Goal: Find specific page/section: Find specific page/section

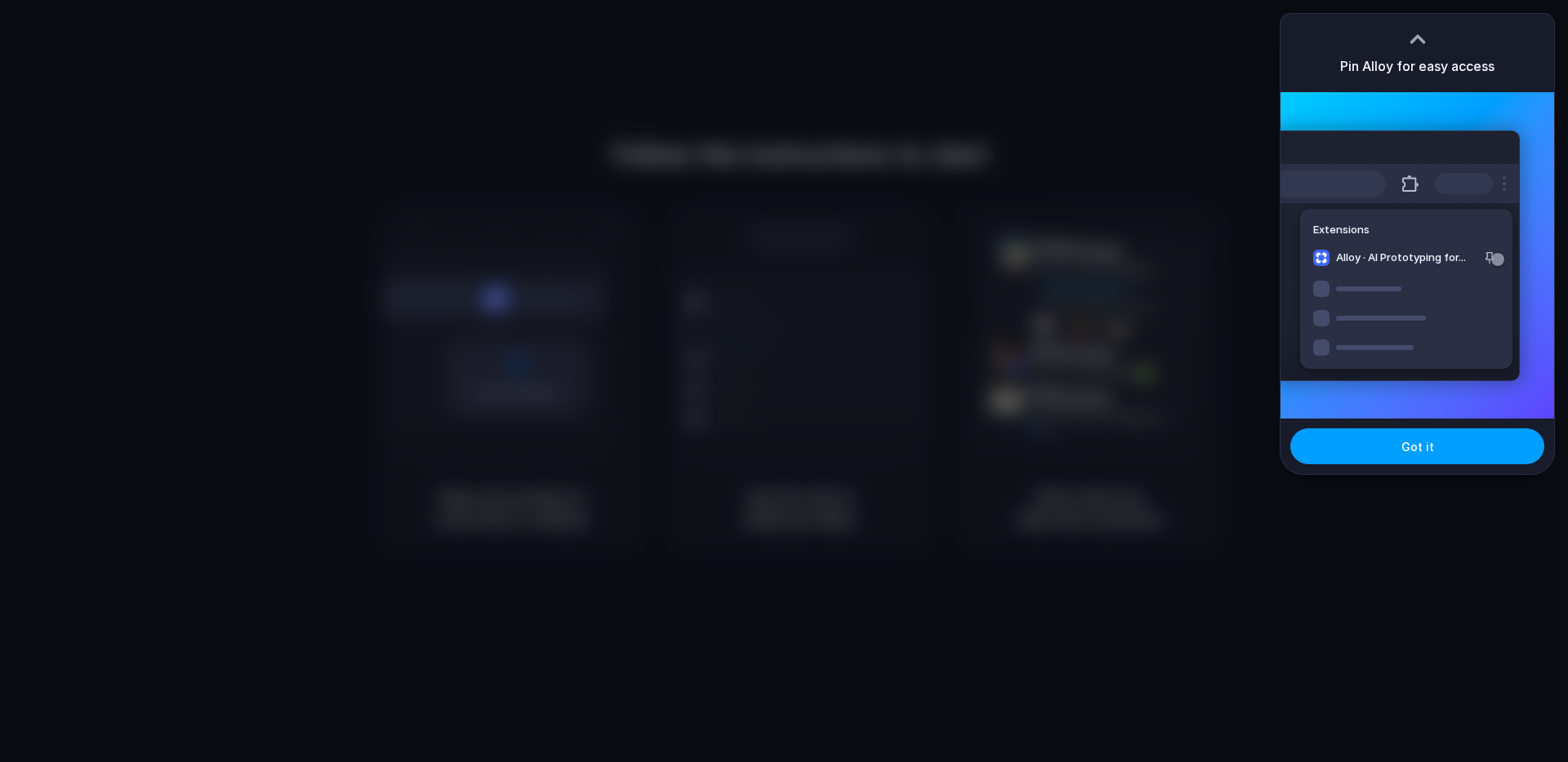
click at [1362, 447] on button "Got it" at bounding box center [1417, 446] width 254 height 36
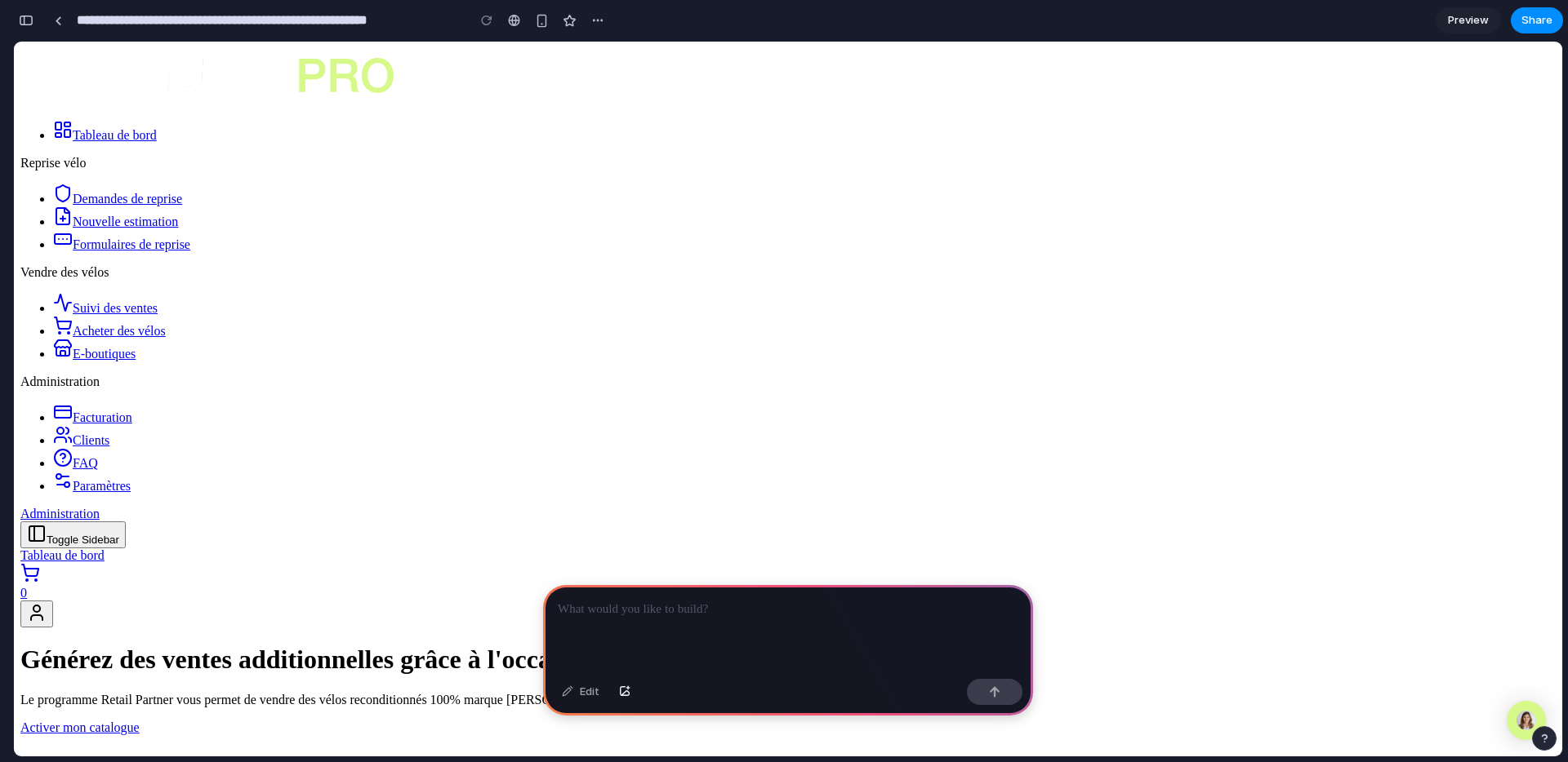
click at [790, 607] on p at bounding box center [788, 610] width 461 height 19
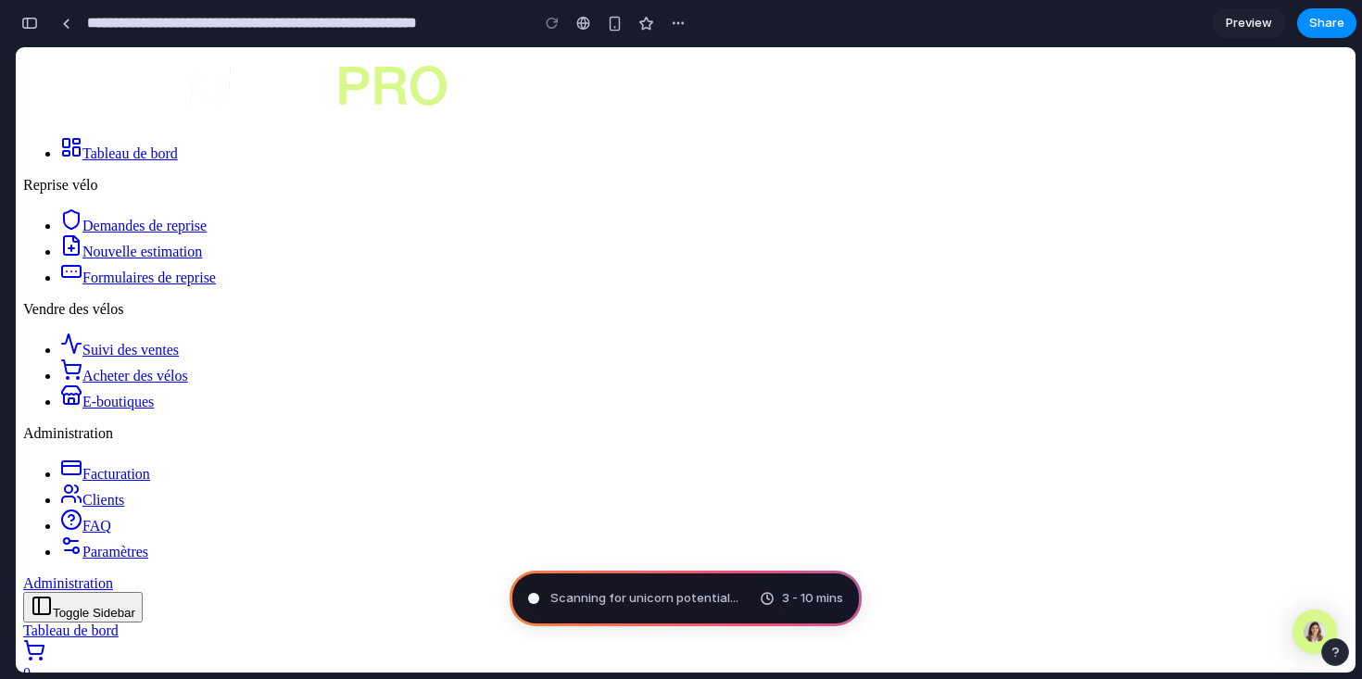
click at [671, 605] on span "Scanning for unicorn potential ..." at bounding box center [644, 598] width 188 height 19
click at [671, 605] on span "Scanning for unicorn potential" at bounding box center [640, 598] width 180 height 19
click at [1284, 649] on link "0" at bounding box center [685, 665] width 1325 height 33
click at [619, 27] on div "button" at bounding box center [615, 24] width 16 height 16
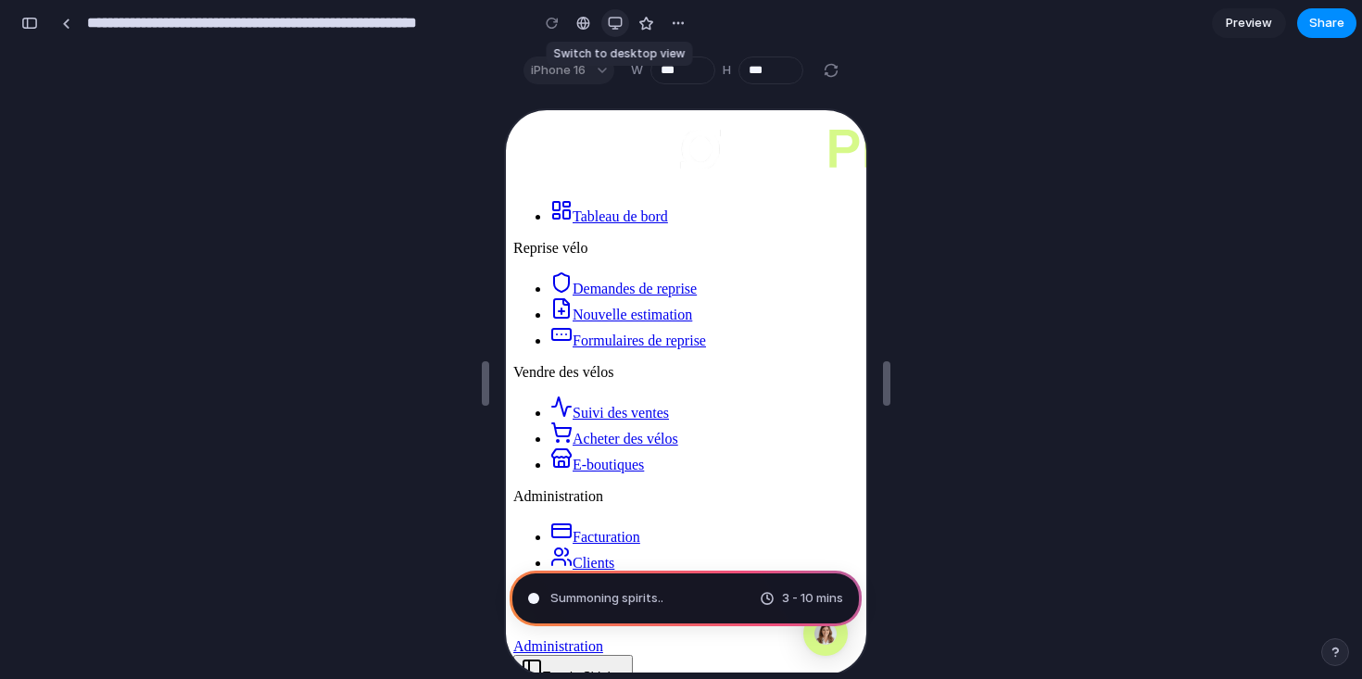
click at [619, 27] on div "button" at bounding box center [615, 23] width 15 height 15
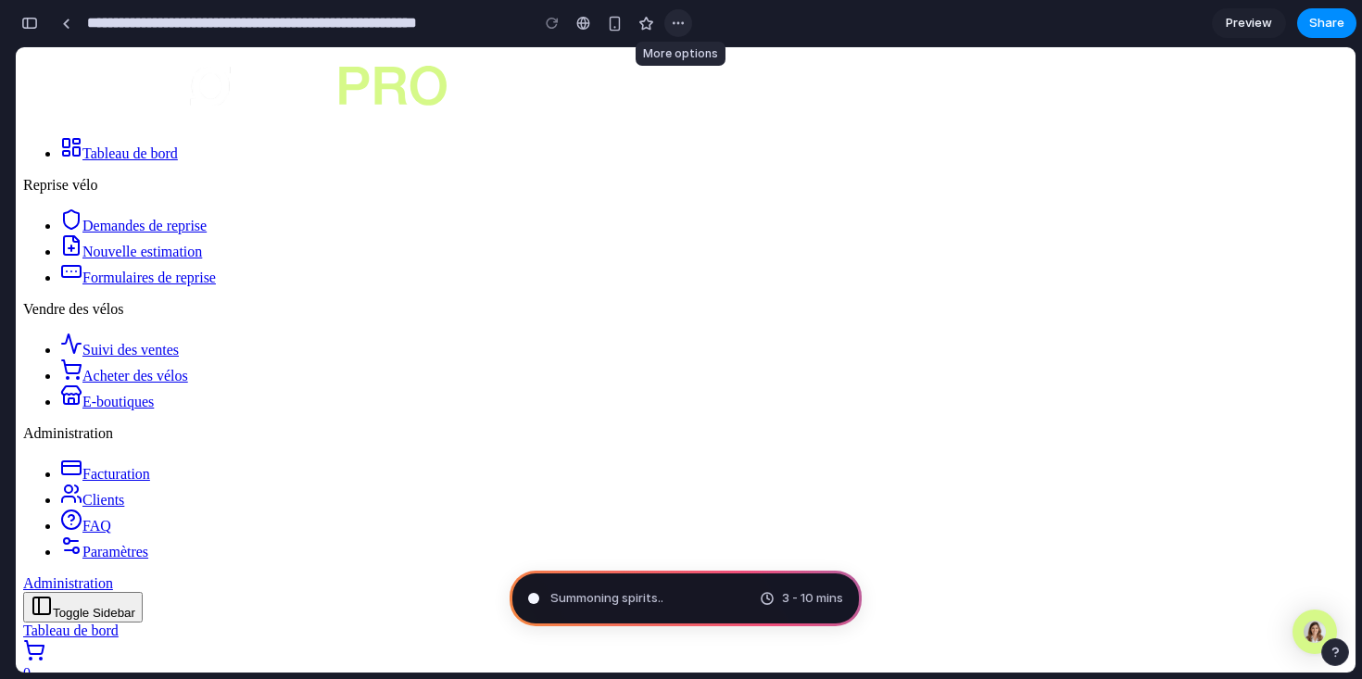
click at [675, 25] on div "button" at bounding box center [678, 23] width 15 height 15
click at [676, 18] on div "Duplicate Delete" at bounding box center [681, 339] width 1362 height 679
click at [32, 19] on div "button" at bounding box center [29, 23] width 17 height 13
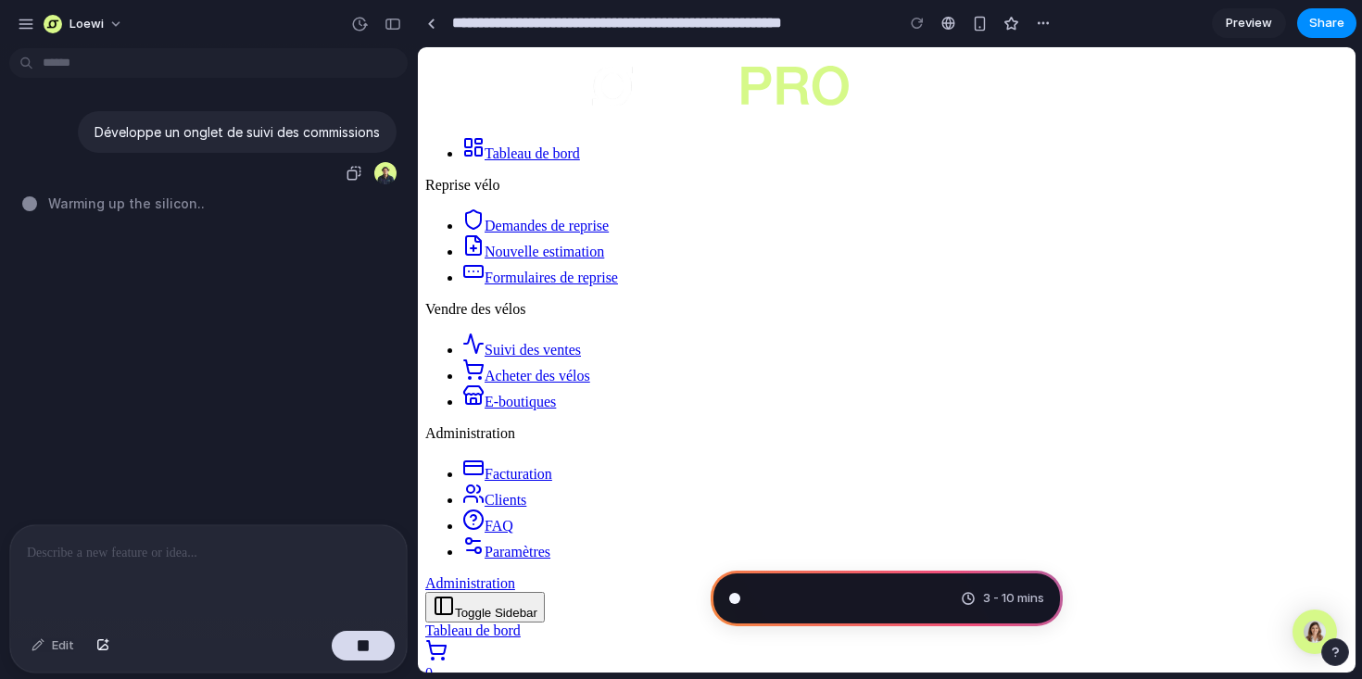
click at [173, 122] on p "Développe un onglet de suivi des commissions" at bounding box center [236, 131] width 285 height 19
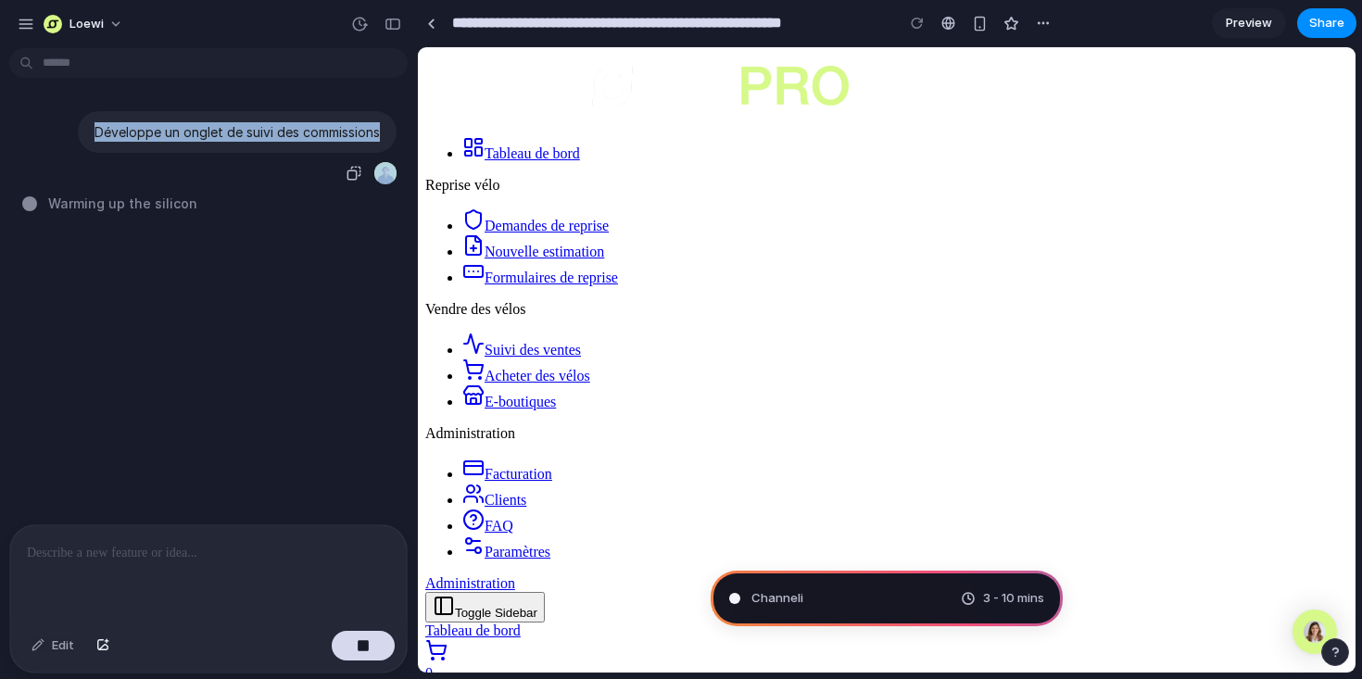
click at [173, 122] on p "Développe un onglet de suivi des commissions" at bounding box center [236, 131] width 285 height 19
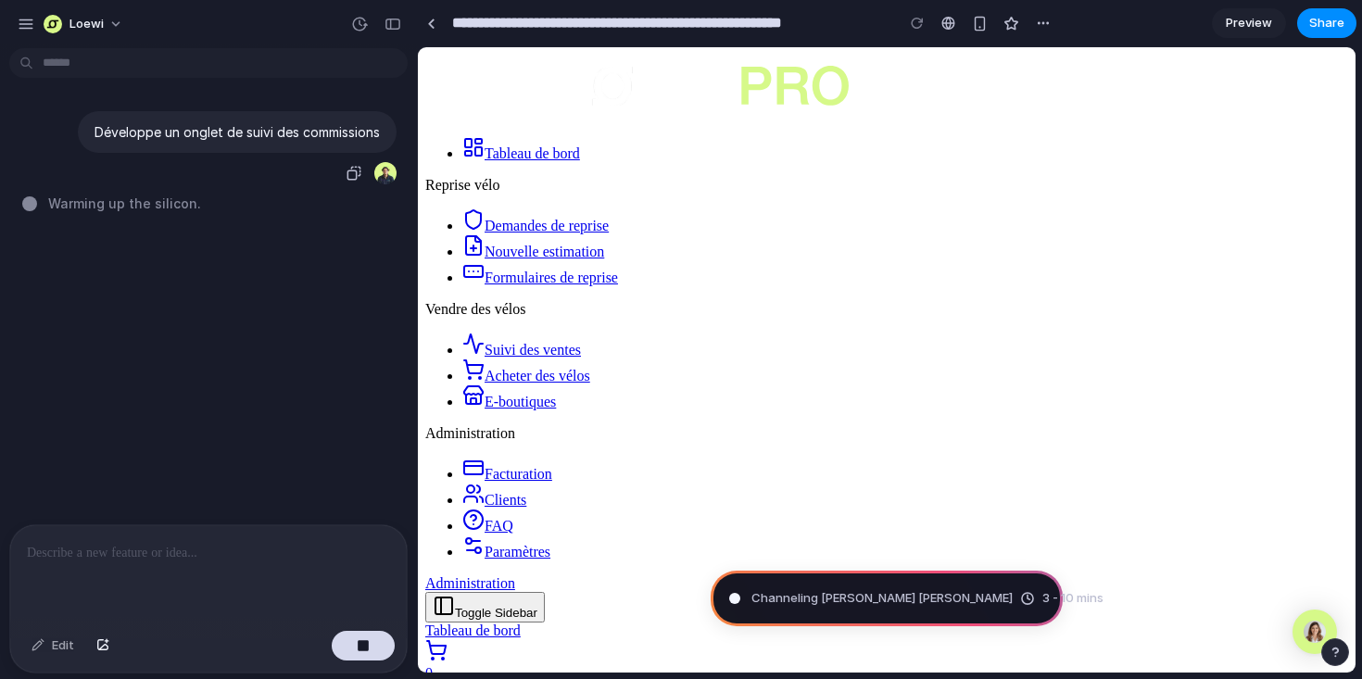
click at [198, 132] on p "Développe un onglet de suivi des commissions" at bounding box center [236, 131] width 285 height 19
click at [440, 28] on link at bounding box center [431, 23] width 28 height 28
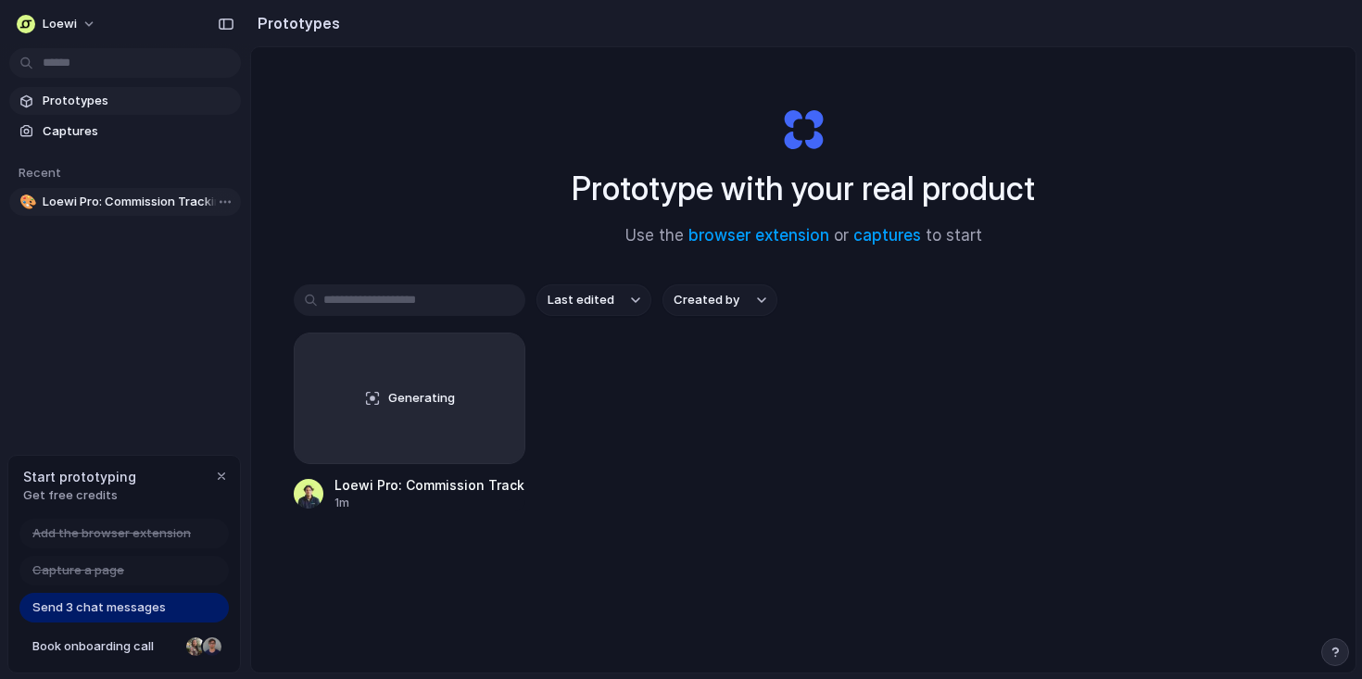
click at [137, 197] on span "Loewi Pro: Commission Tracking Tab" at bounding box center [138, 202] width 191 height 19
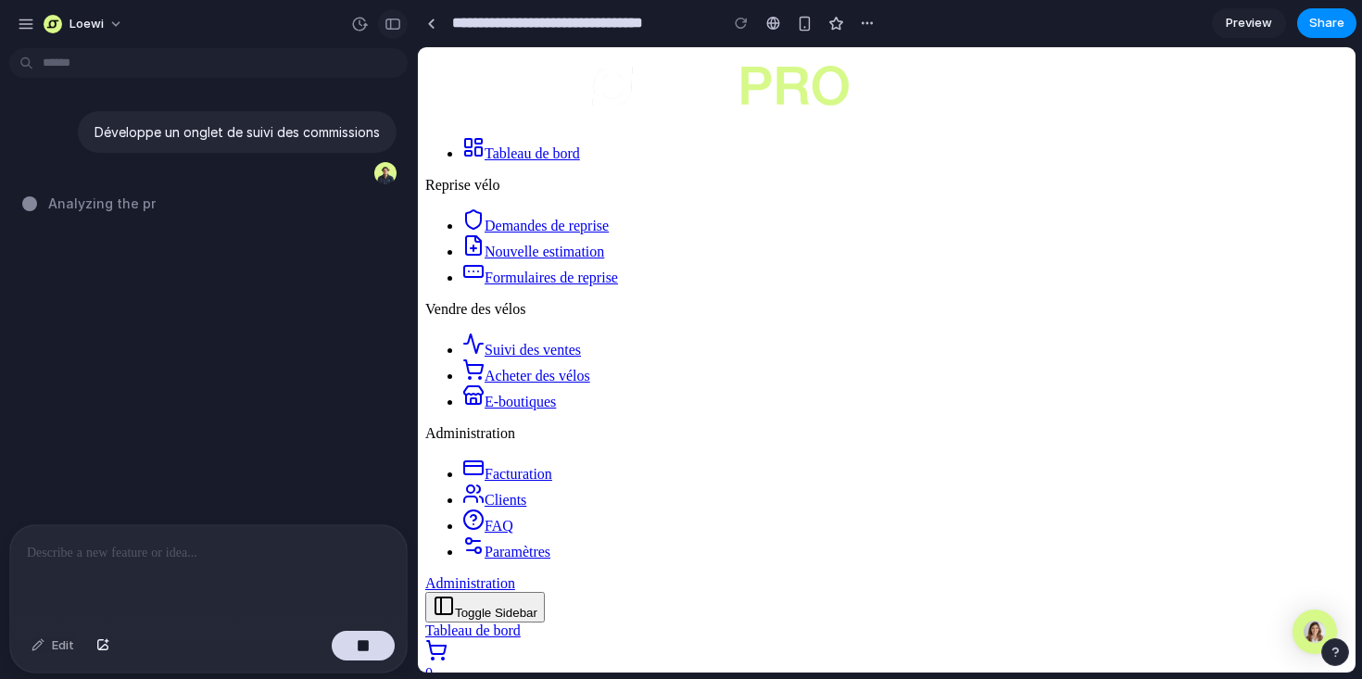
click at [394, 24] on div "button" at bounding box center [392, 24] width 17 height 13
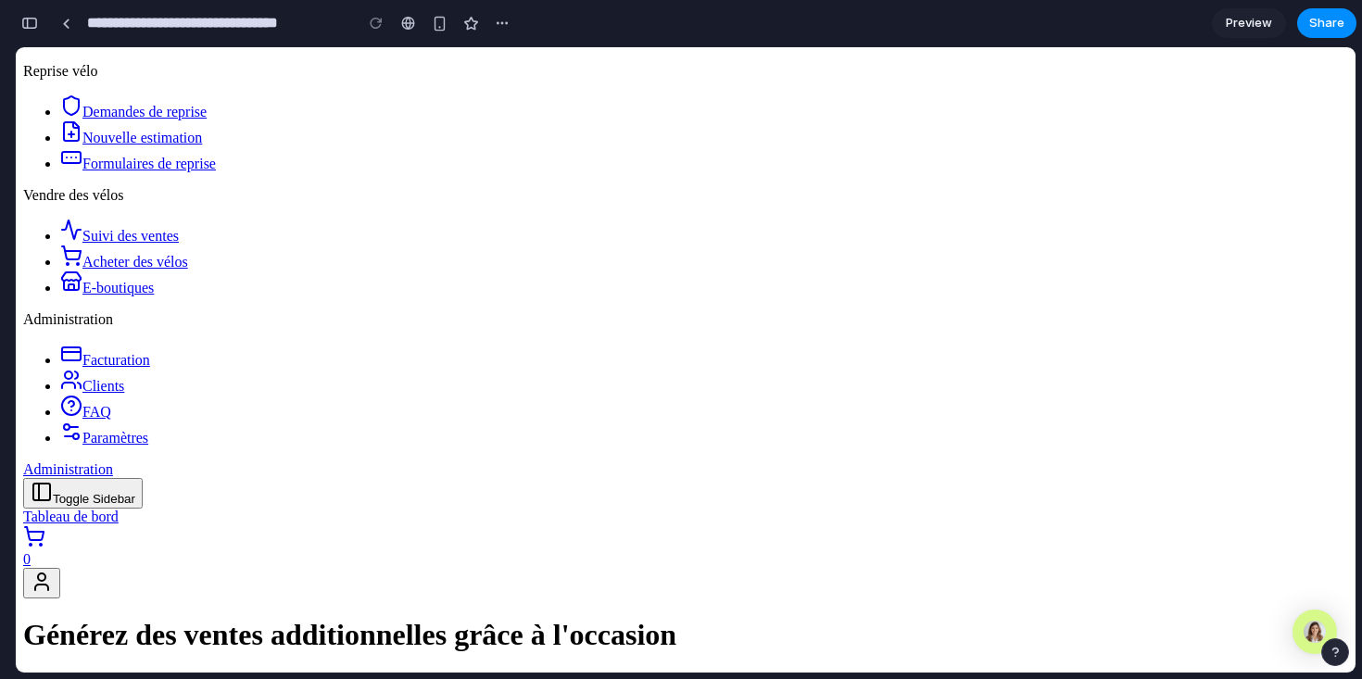
scroll to position [132, 0]
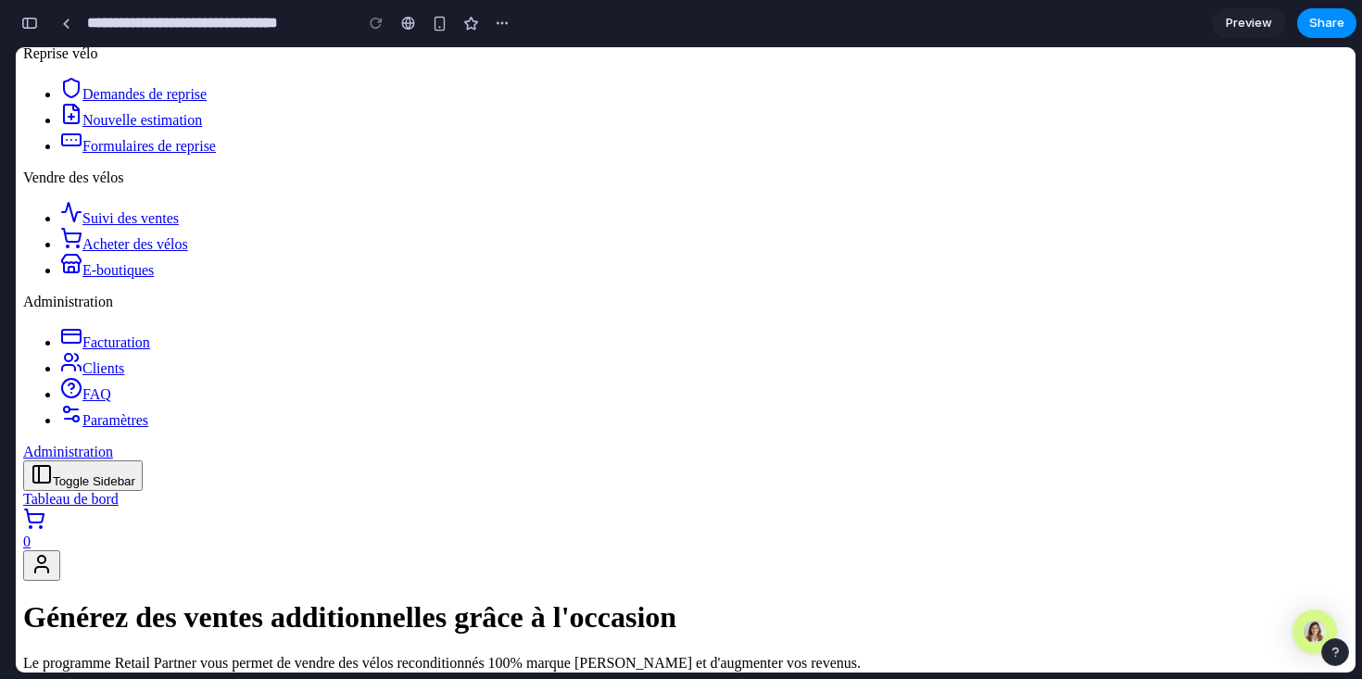
click at [167, 154] on span "Formulaires de reprise" at bounding box center [148, 146] width 133 height 16
click at [152, 128] on span "Nouvelle estimation" at bounding box center [142, 120] width 120 height 16
click at [161, 102] on span "Demandes de reprise" at bounding box center [144, 94] width 124 height 16
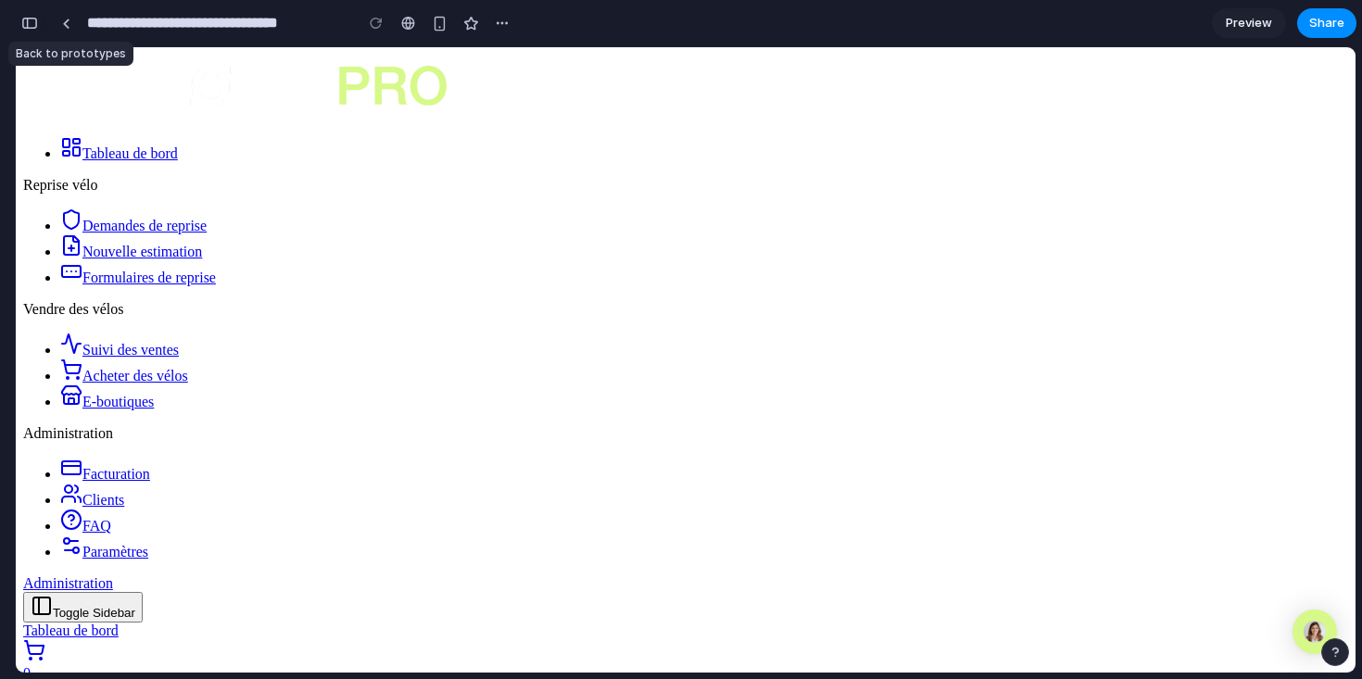
click at [31, 23] on div "button" at bounding box center [29, 23] width 17 height 13
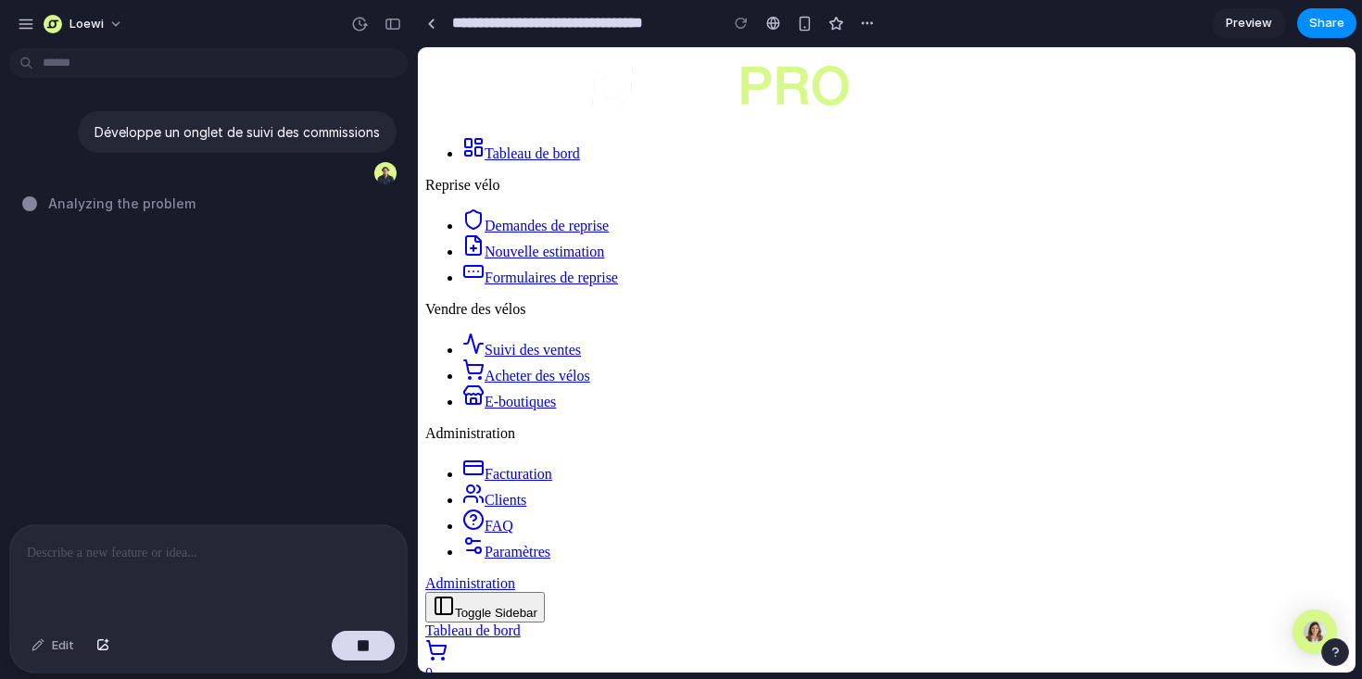
click at [196, 303] on div "Développe un onglet de suivi des commissions Analyzing the problem" at bounding box center [203, 290] width 406 height 469
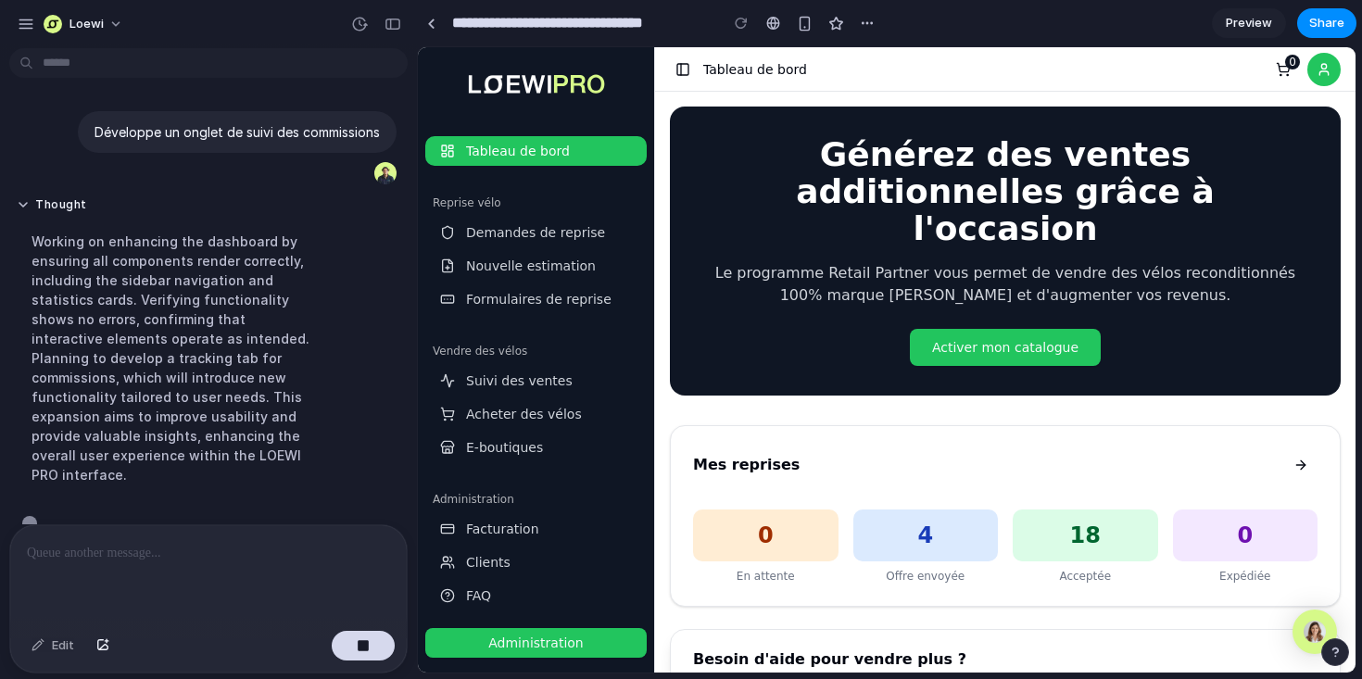
scroll to position [13, 0]
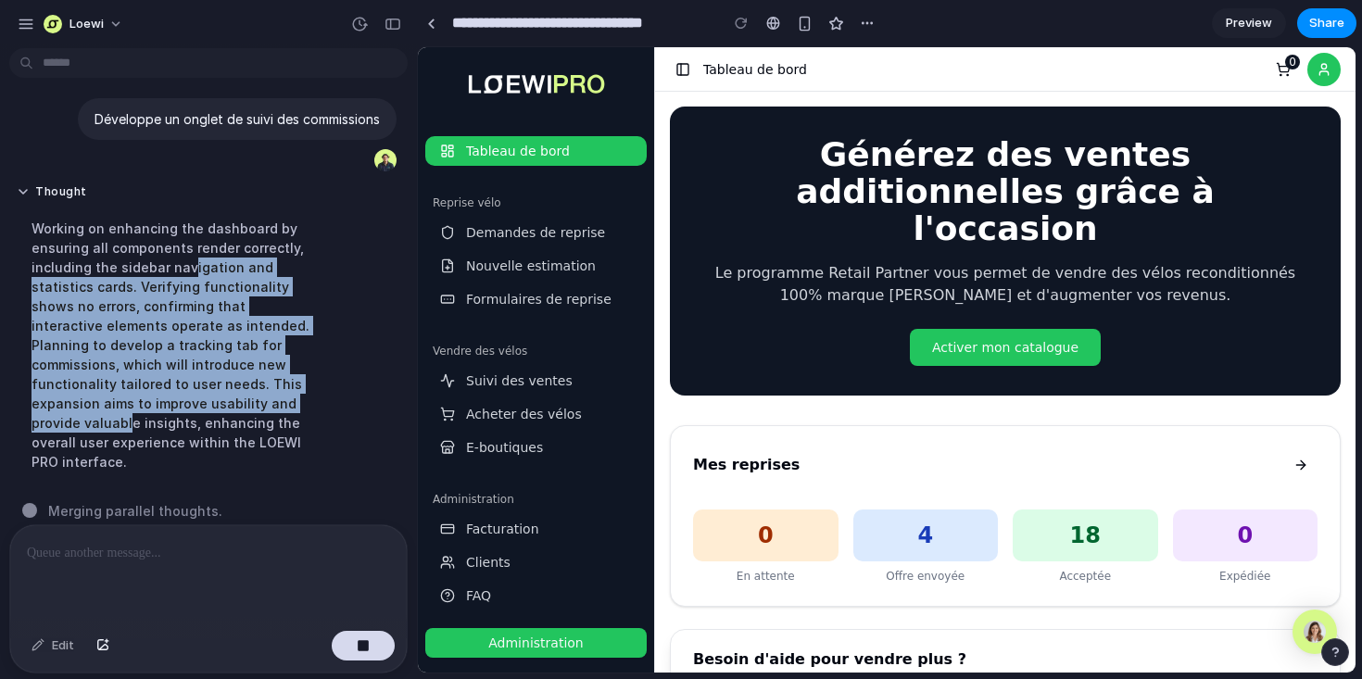
drag, startPoint x: 185, startPoint y: 259, endPoint x: 281, endPoint y: 413, distance: 181.0
click at [281, 413] on div "Working on enhancing the dashboard by ensuring all components render correctly,…" at bounding box center [171, 345] width 309 height 275
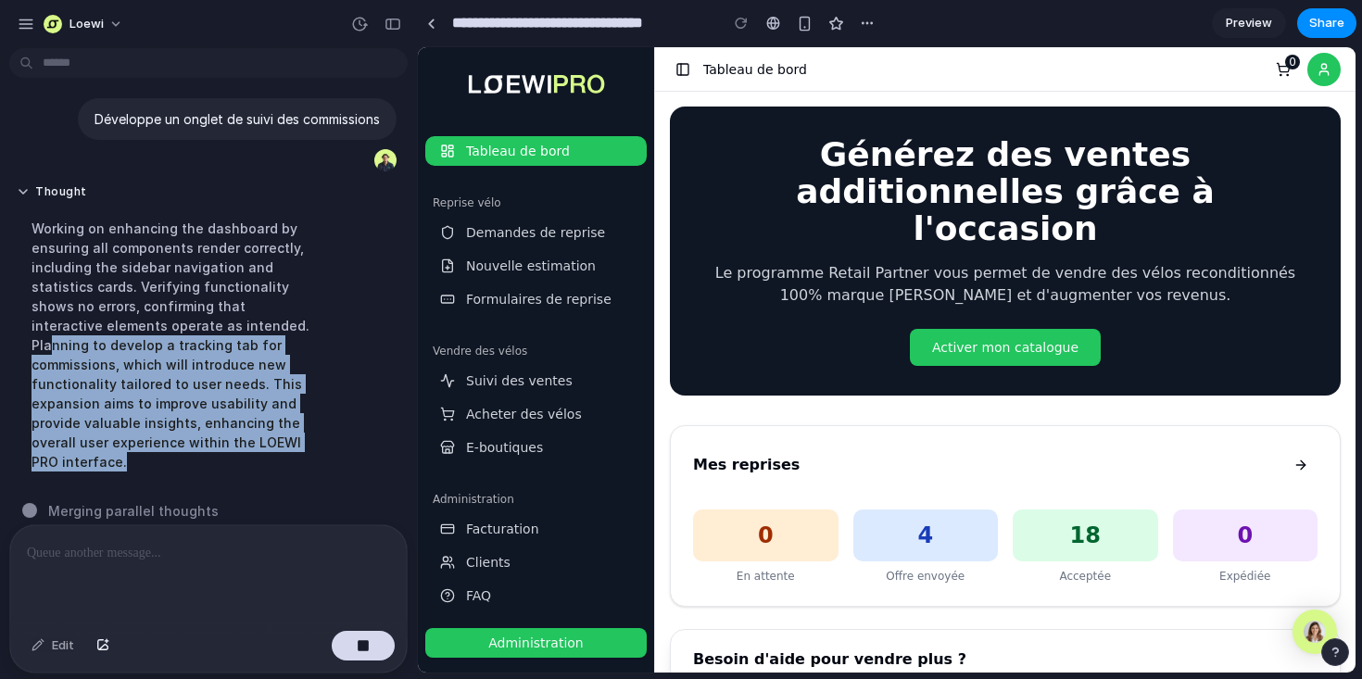
drag, startPoint x: 330, startPoint y: 464, endPoint x: 239, endPoint y: 316, distance: 173.8
click at [239, 316] on div "Thought Working on enhancing the dashboard by ensuring all components render co…" at bounding box center [202, 333] width 387 height 321
click at [239, 316] on div "Working on enhancing the dashboard by ensuring all components render correctly,…" at bounding box center [171, 345] width 309 height 275
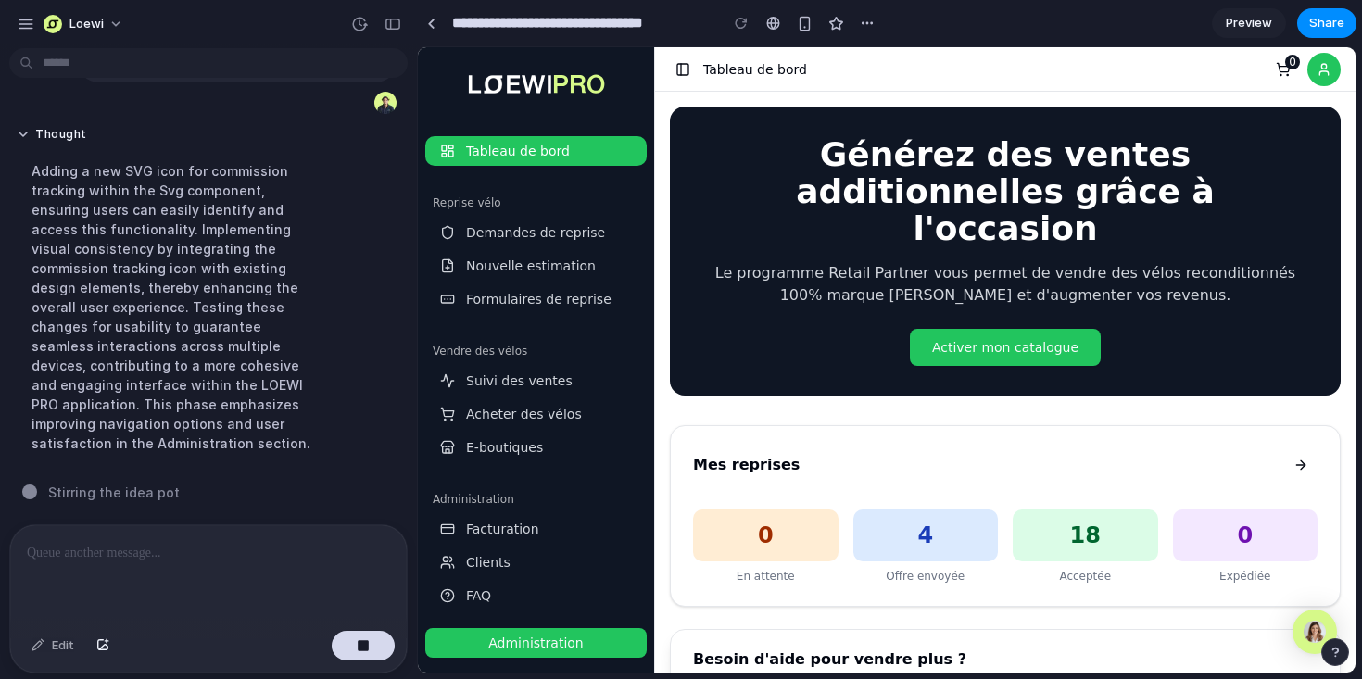
scroll to position [0, 0]
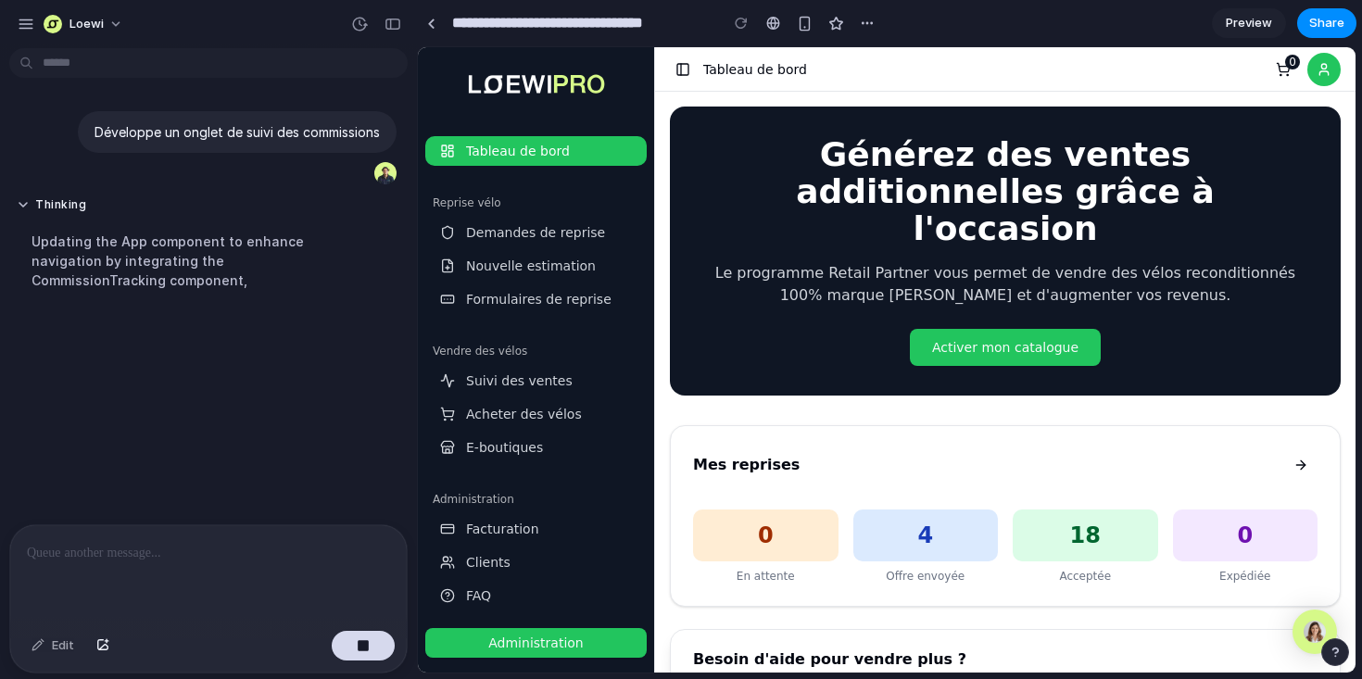
click at [272, 301] on div "Updating the App component to enhance navigation by integrating the CommissionT…" at bounding box center [171, 260] width 309 height 81
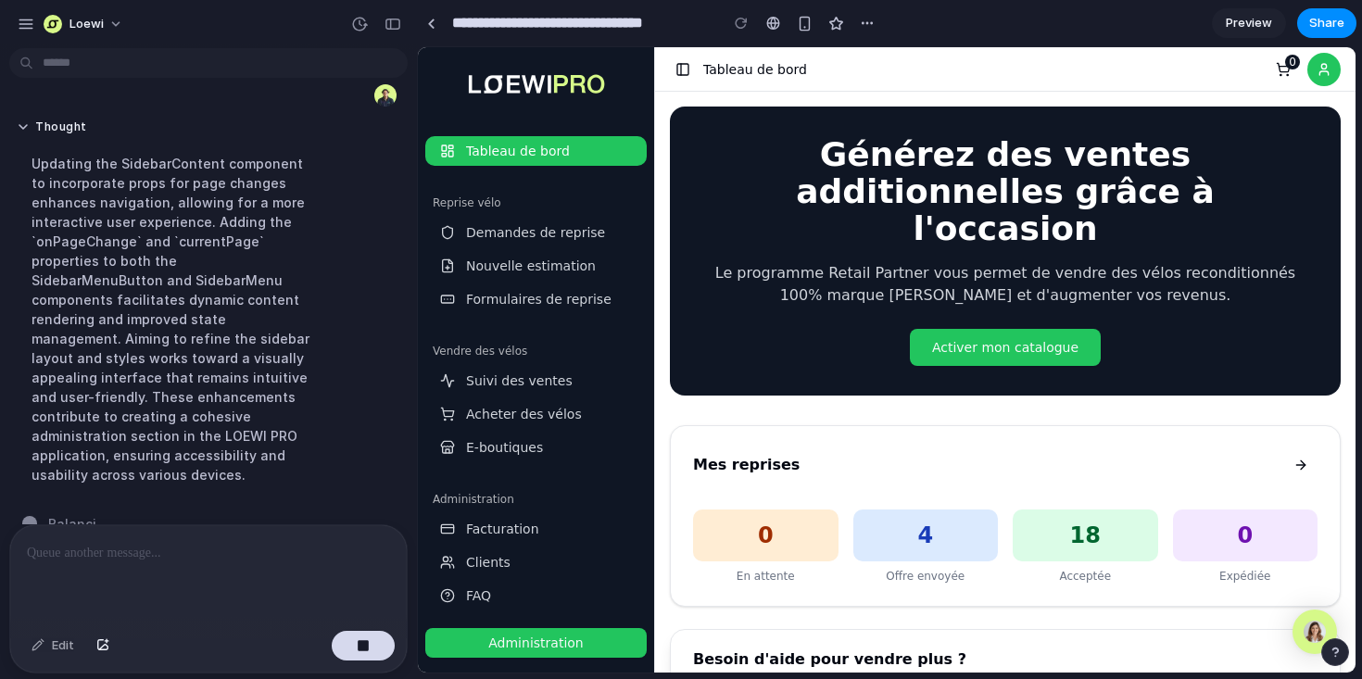
scroll to position [91, 0]
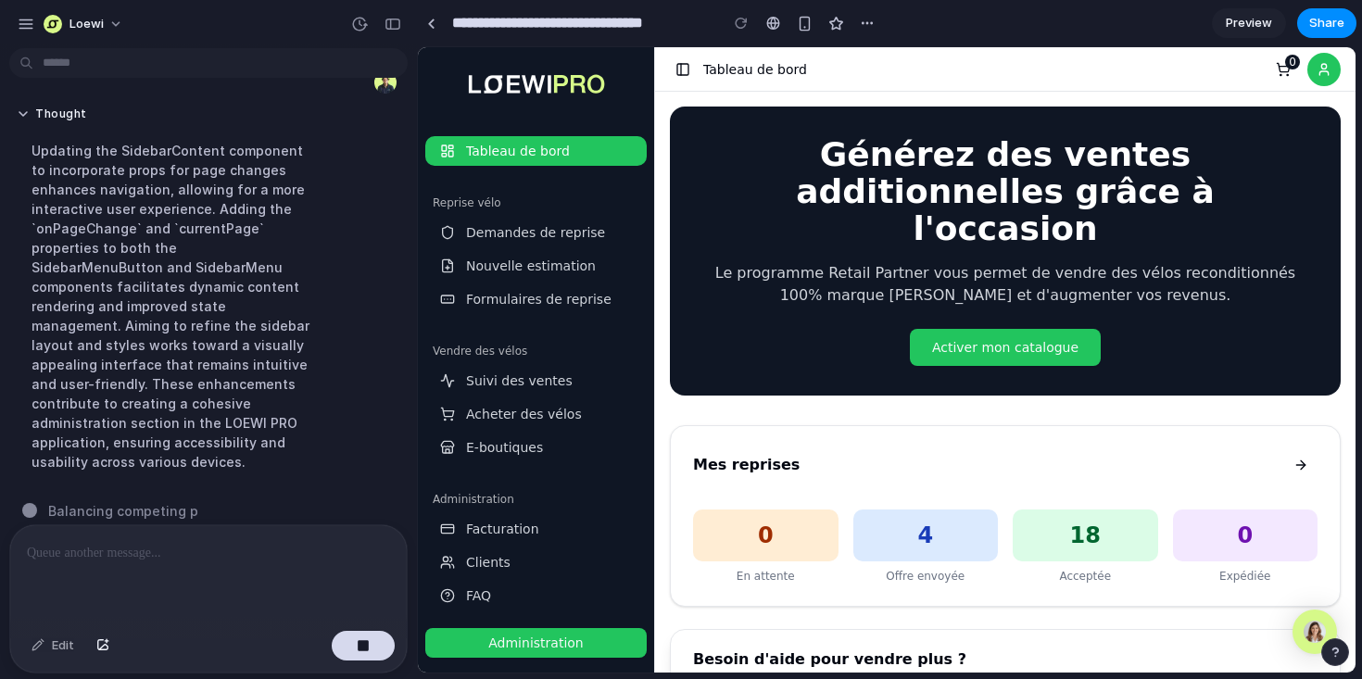
click at [211, 345] on div "Updating the SidebarContent component to incorporate props for page changes enh…" at bounding box center [171, 306] width 309 height 353
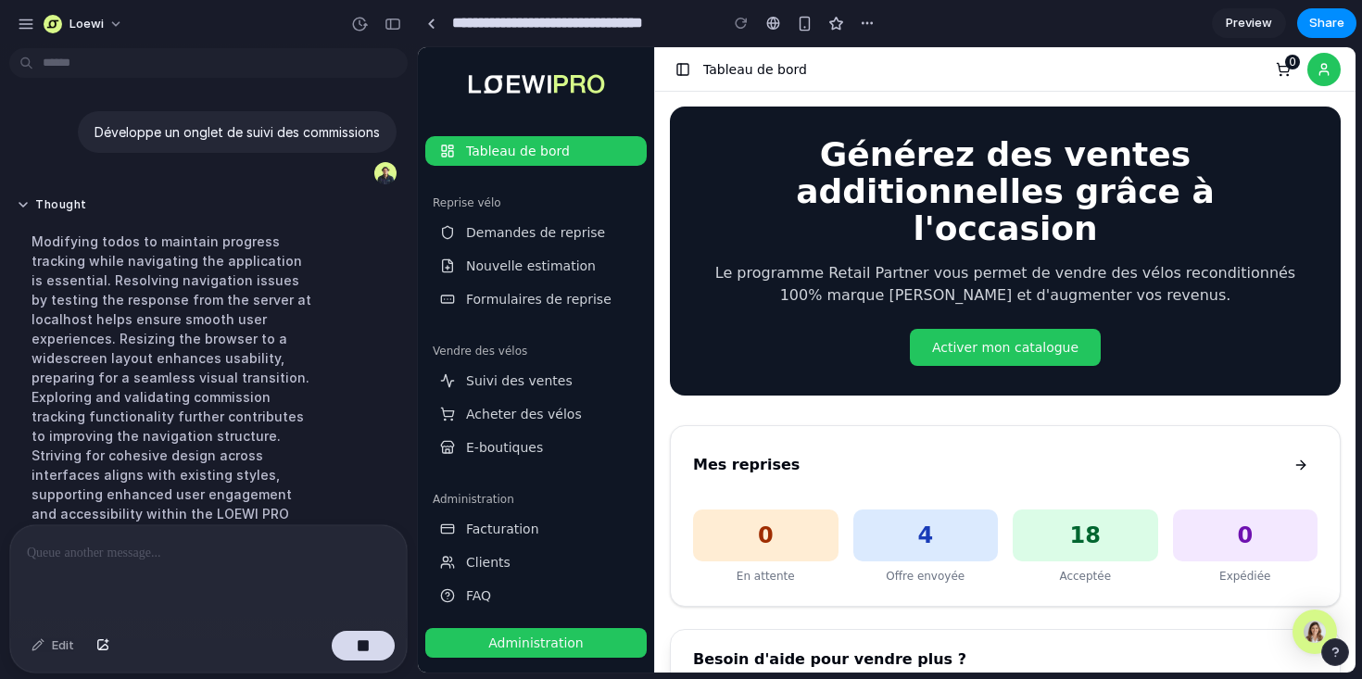
scroll to position [71, 0]
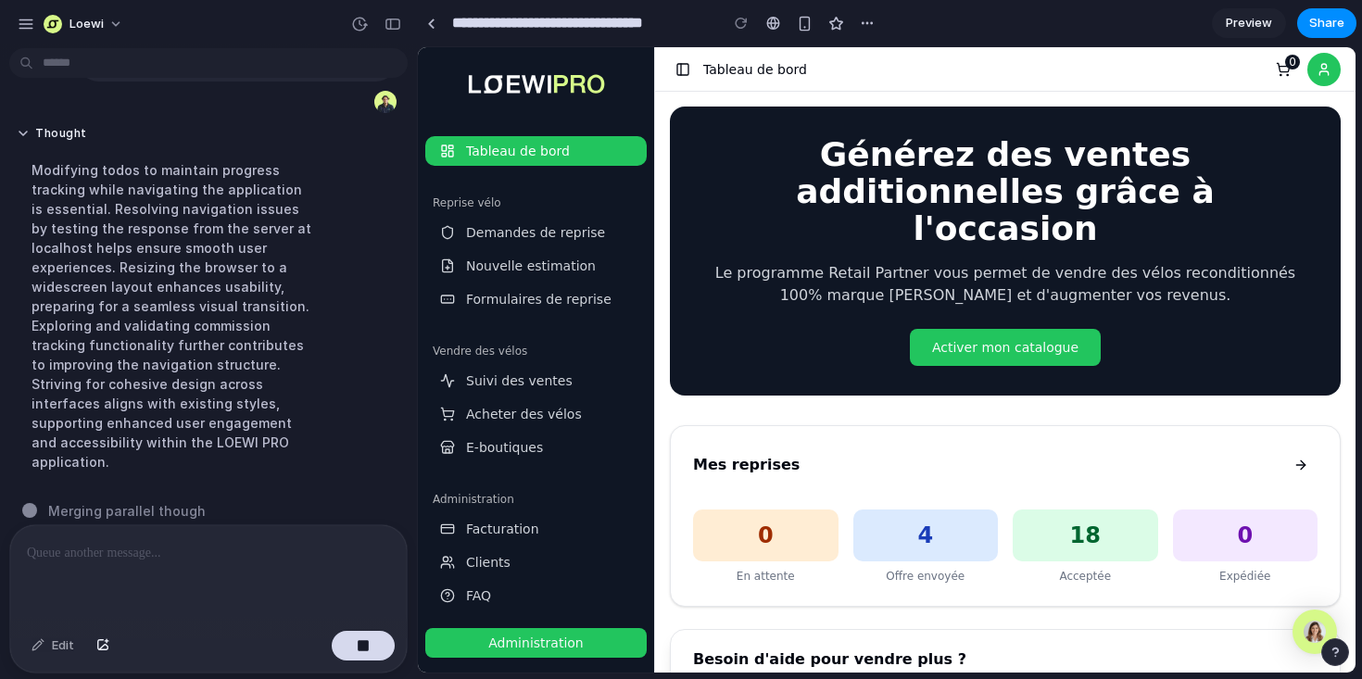
click at [283, 349] on div "Modifying todos to maintain progress tracking while navigating the application …" at bounding box center [171, 316] width 309 height 334
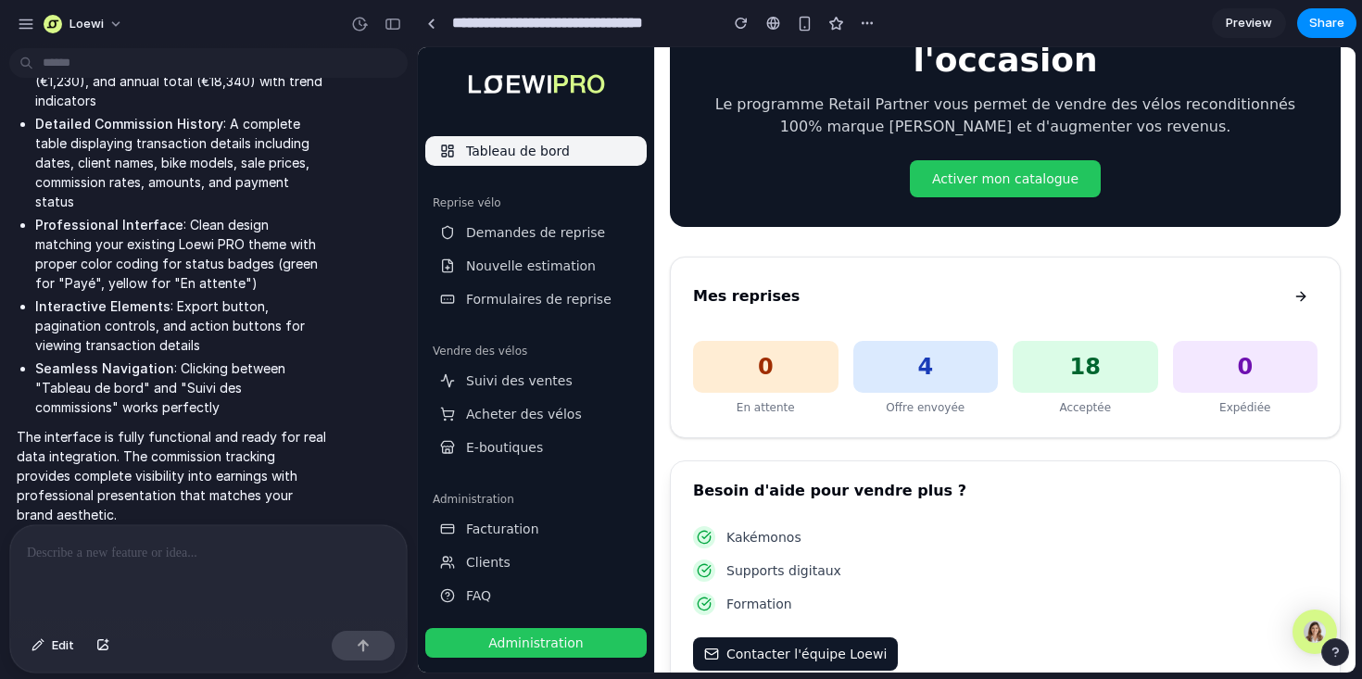
scroll to position [0, 0]
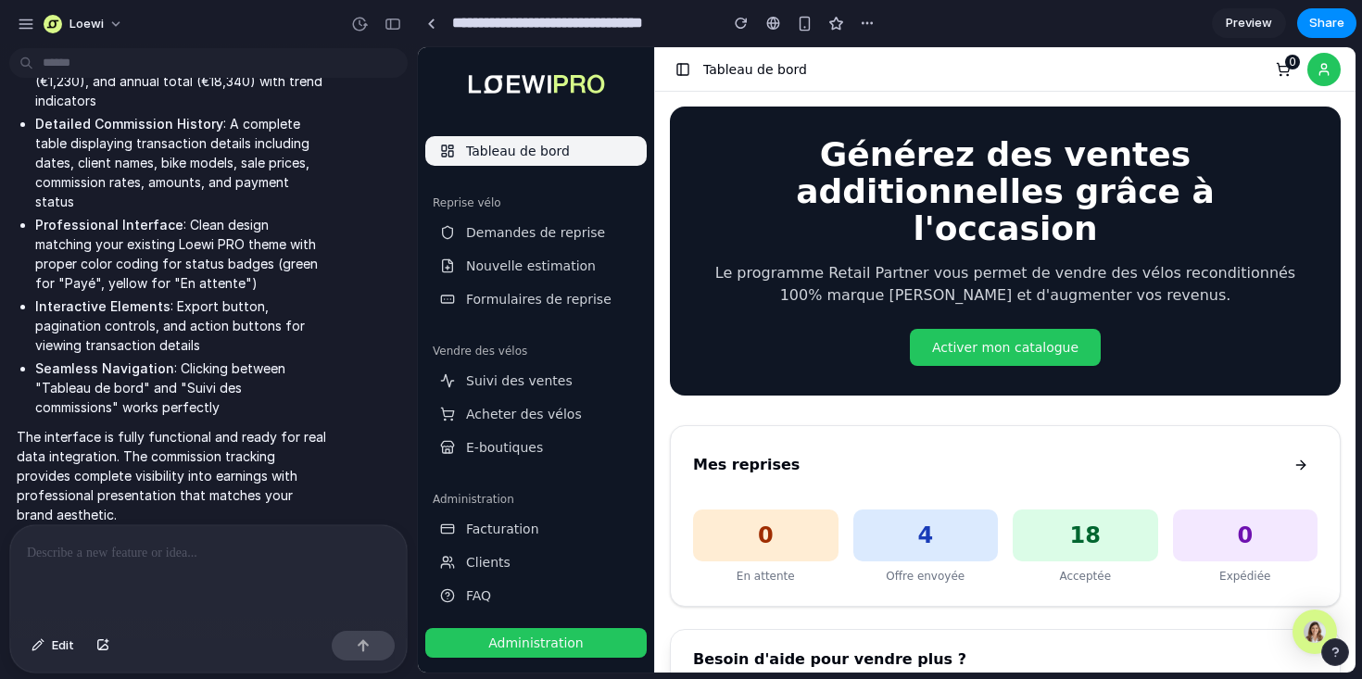
click at [234, 565] on div at bounding box center [208, 574] width 397 height 98
click at [533, 372] on span "Suivi des ventes" at bounding box center [519, 381] width 107 height 19
click at [550, 228] on span "Demandes de reprise" at bounding box center [535, 232] width 139 height 19
click at [553, 281] on ul "Demandes de reprise Nouvelle estimation Formulaires de reprise" at bounding box center [535, 266] width 221 height 96
click at [393, 21] on div "button" at bounding box center [392, 24] width 17 height 13
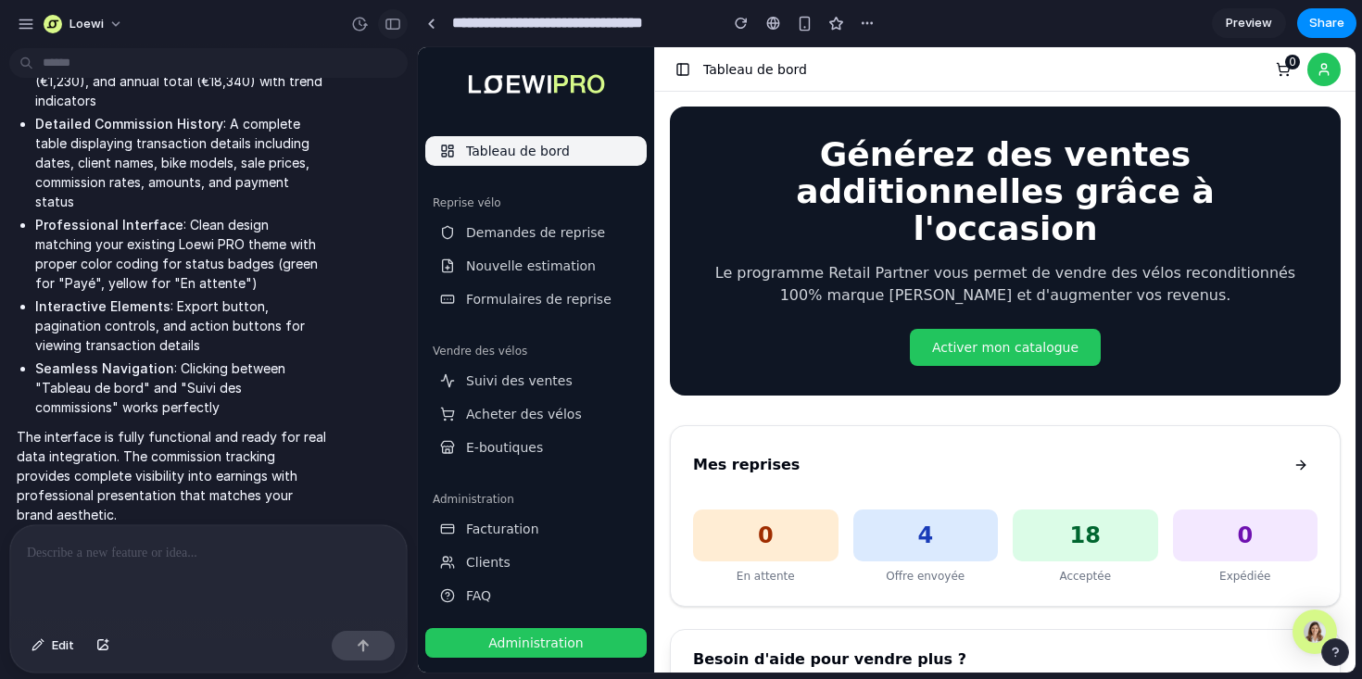
scroll to position [1576, 0]
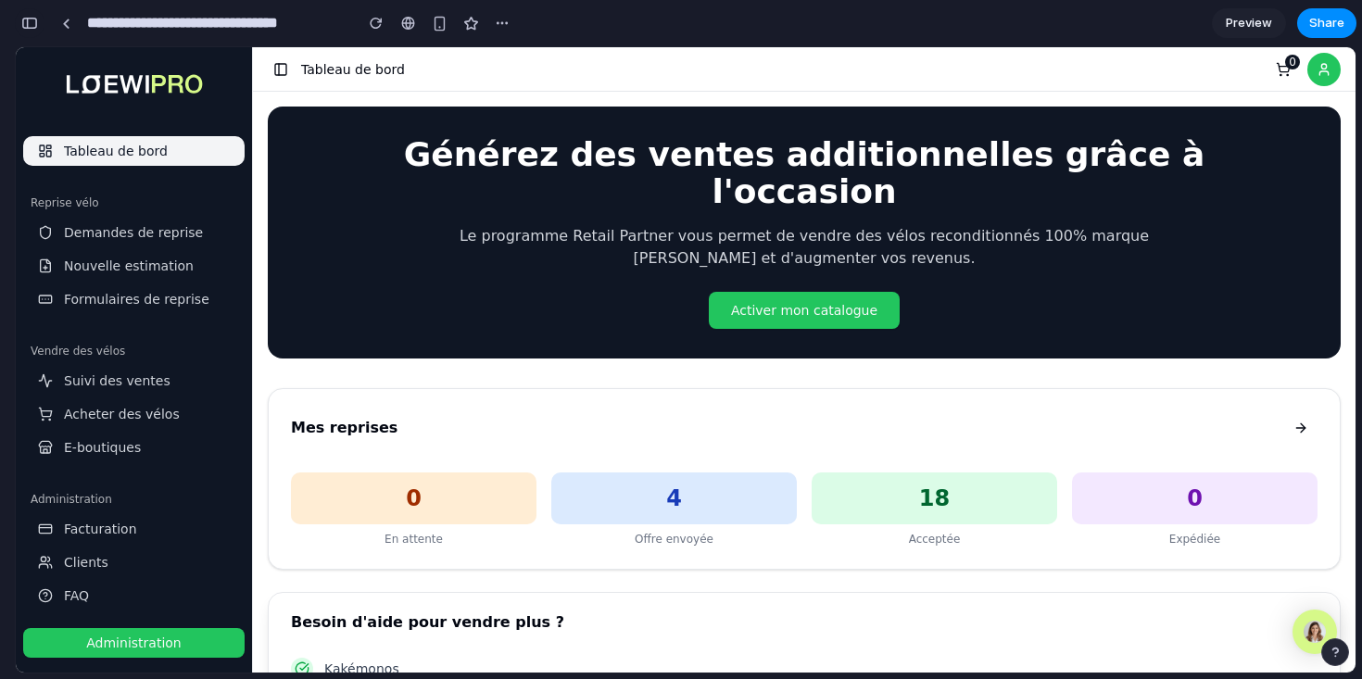
click at [30, 26] on div "button" at bounding box center [29, 23] width 17 height 13
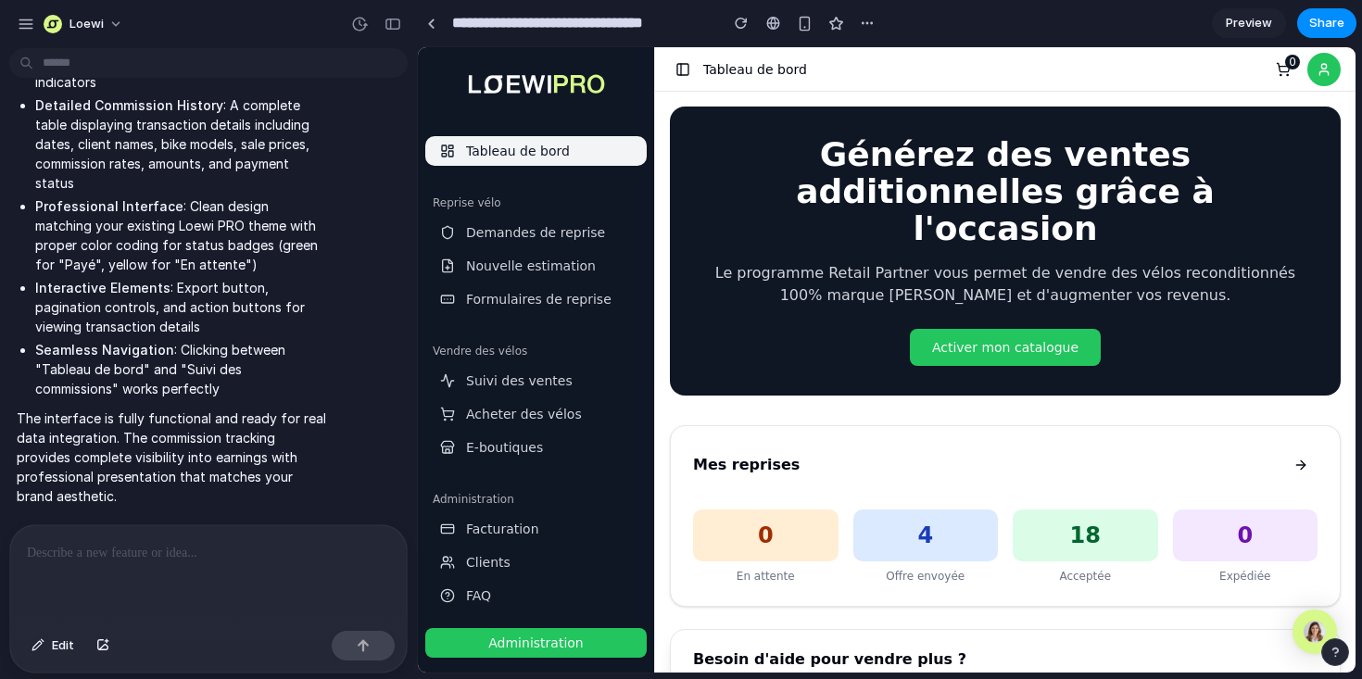
scroll to position [739, 0]
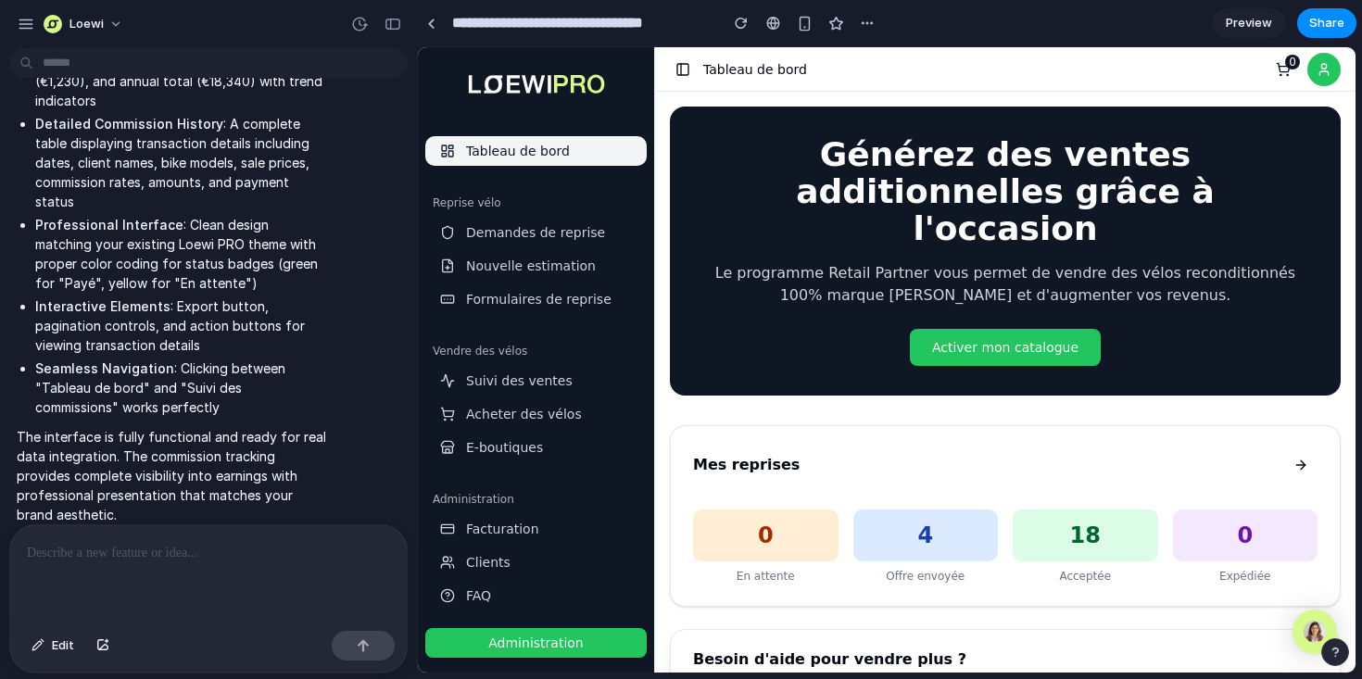
click at [187, 552] on p at bounding box center [208, 553] width 363 height 22
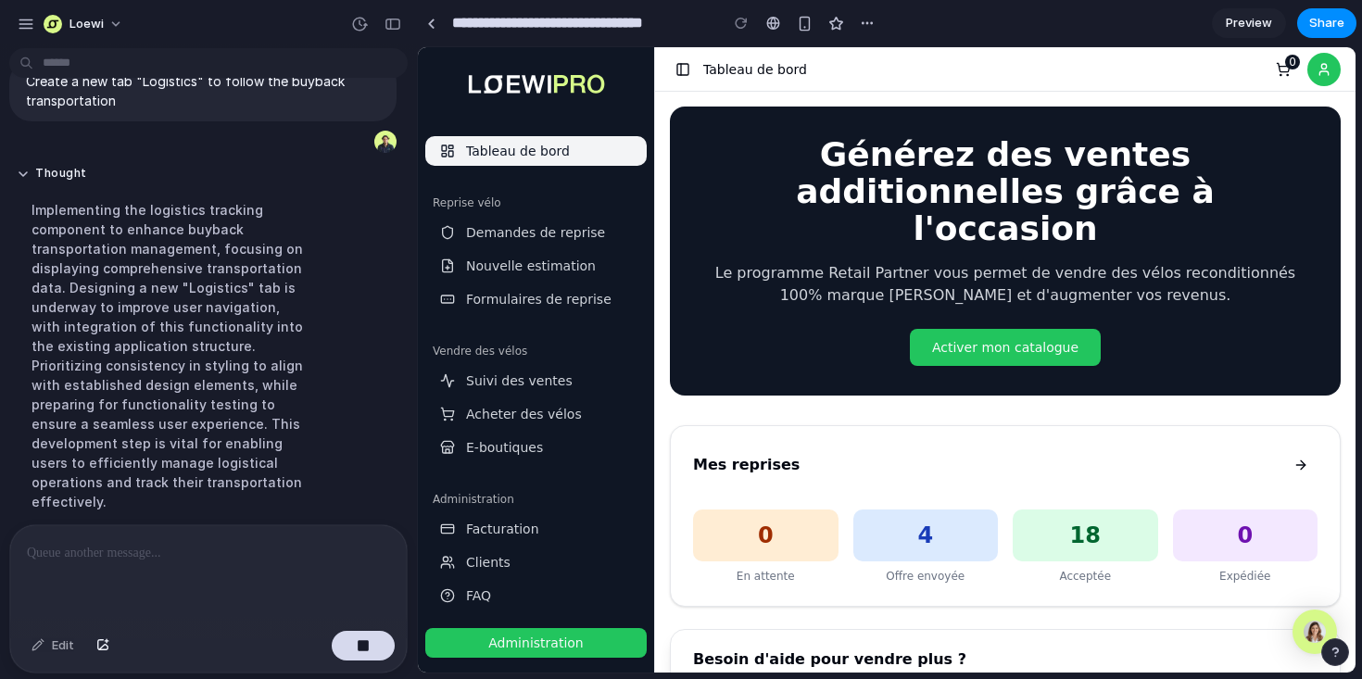
scroll to position [889, 0]
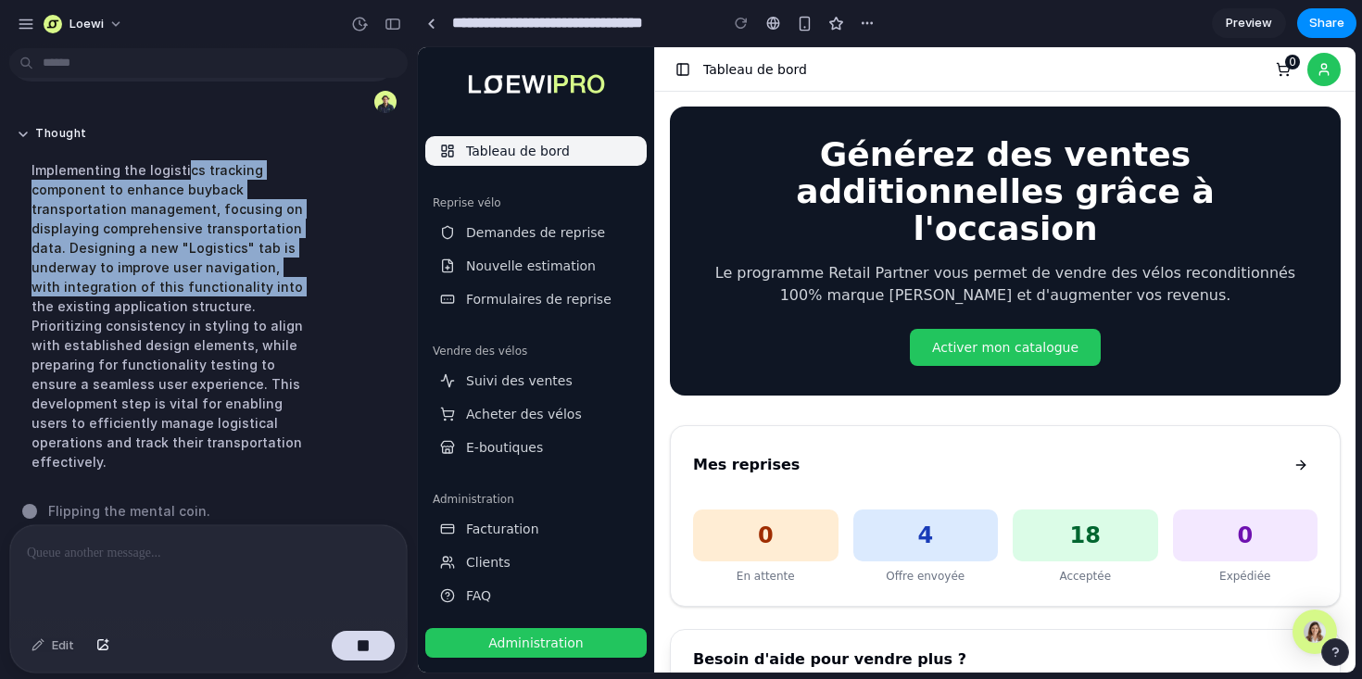
drag, startPoint x: 182, startPoint y: 174, endPoint x: 253, endPoint y: 288, distance: 134.4
click at [253, 288] on div "Implementing the logistics tracking component to enhance buyback transportation…" at bounding box center [171, 316] width 309 height 334
click at [252, 288] on div "Implementing the logistics tracking component to enhance buyback transportation…" at bounding box center [171, 316] width 309 height 334
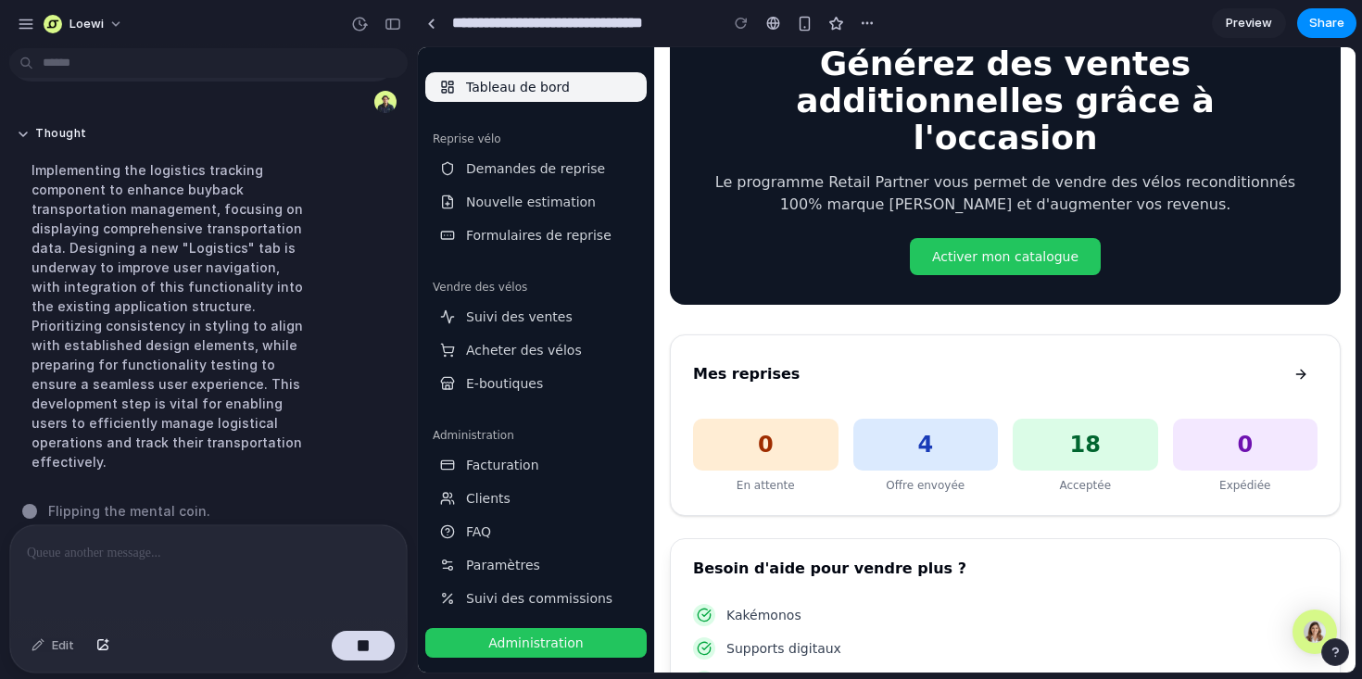
scroll to position [136, 0]
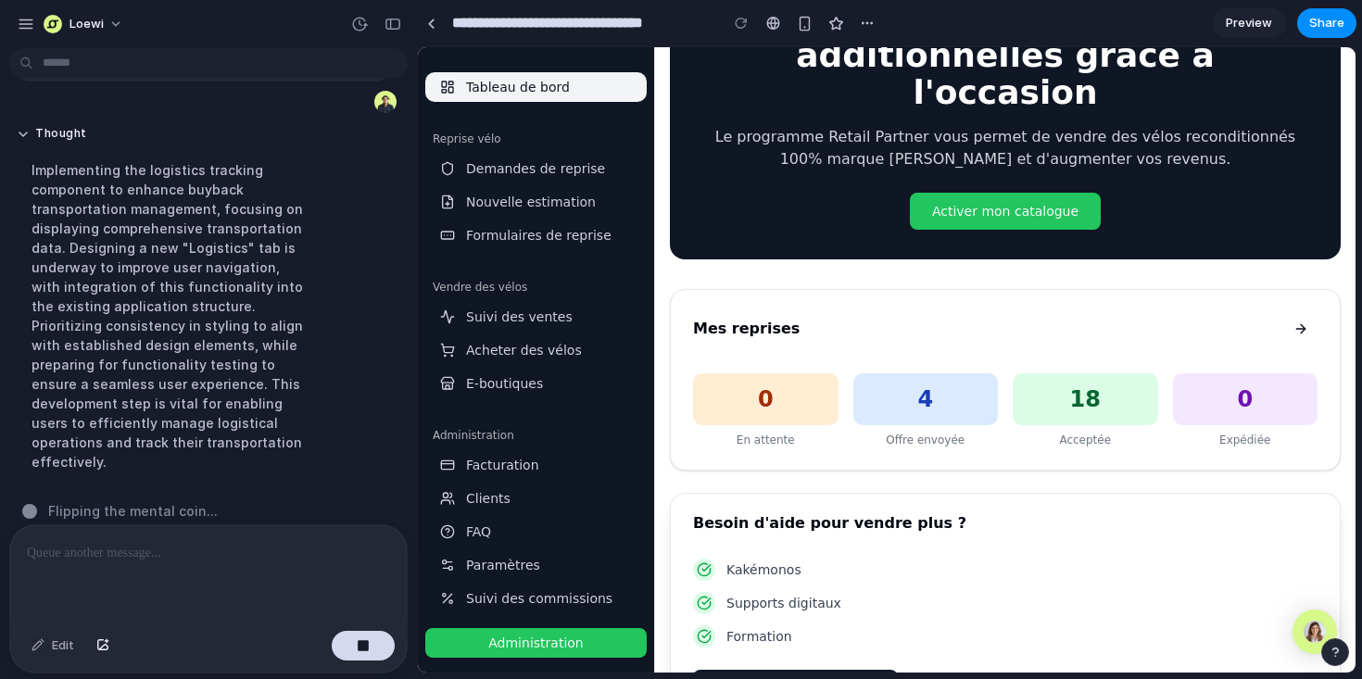
click at [540, 599] on span "Suivi des commissions" at bounding box center [539, 598] width 146 height 19
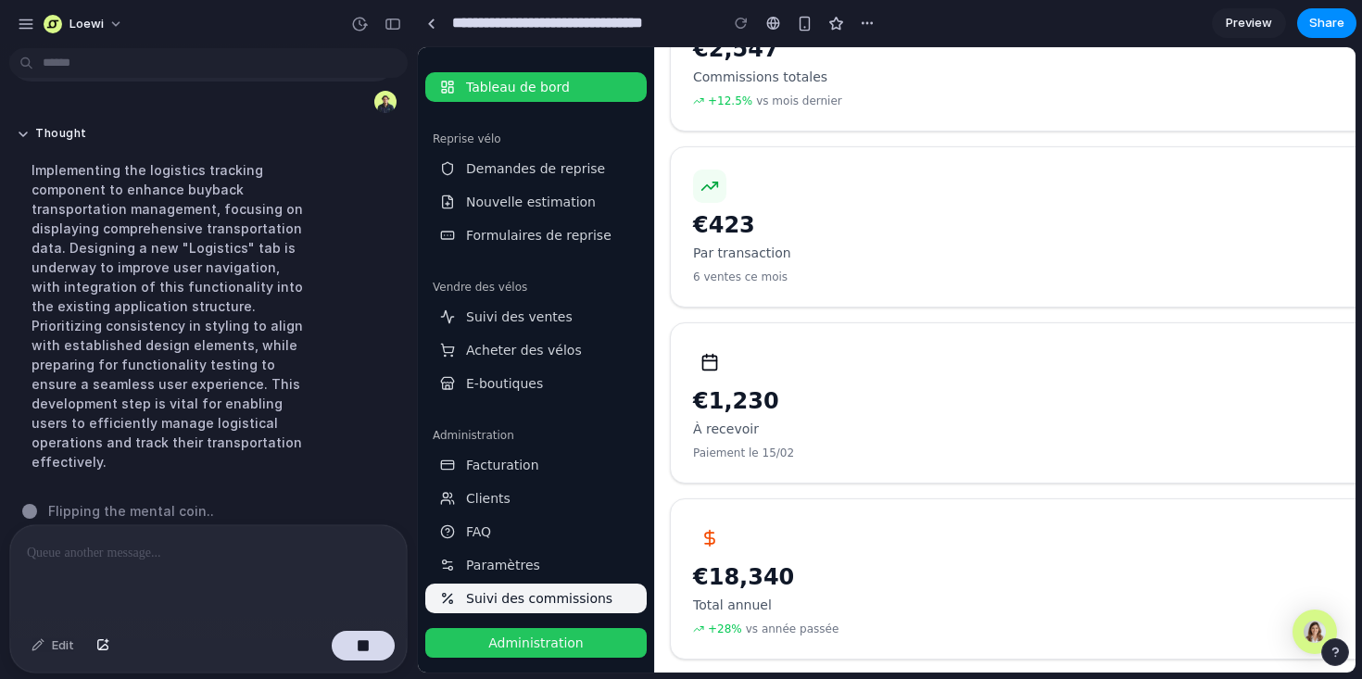
scroll to position [0, 0]
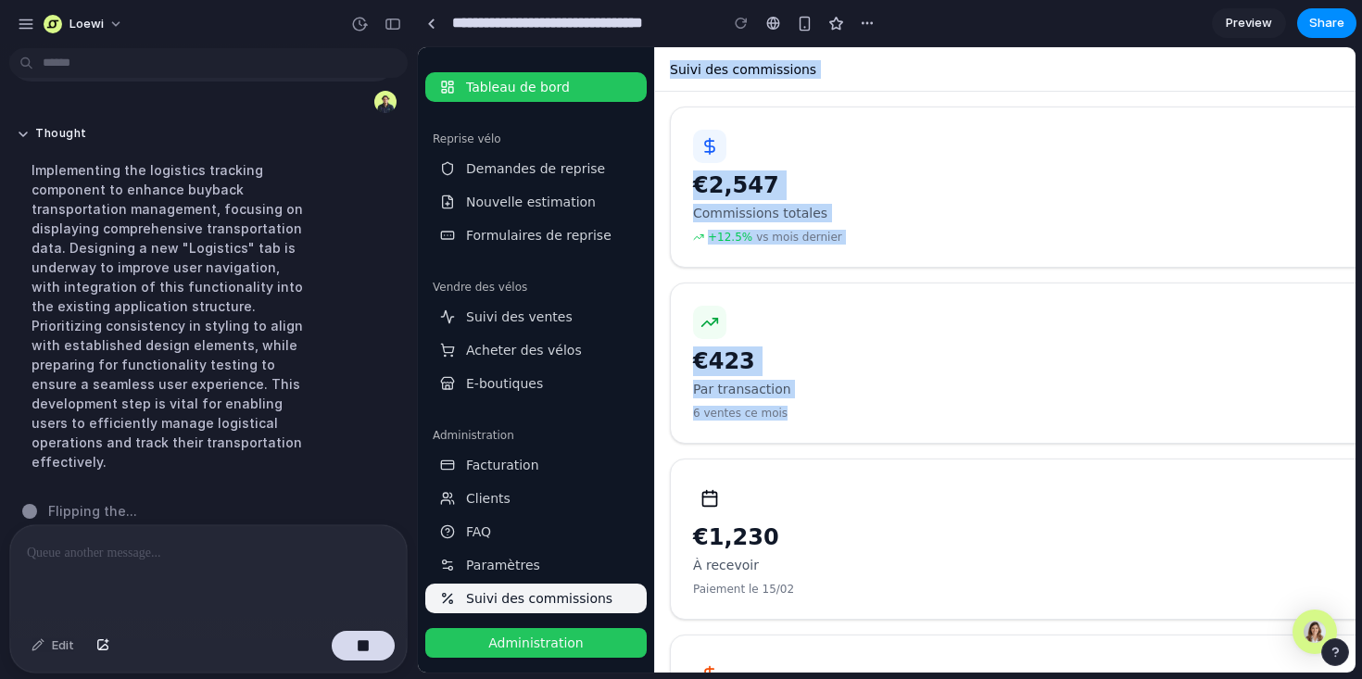
drag, startPoint x: 669, startPoint y: 59, endPoint x: 900, endPoint y: 423, distance: 431.5
click at [900, 423] on div "Moyenne €423 Par transaction 6 ventes ce mois" at bounding box center [1124, 363] width 908 height 161
drag, startPoint x: 900, startPoint y: 423, endPoint x: 898, endPoint y: 172, distance: 251.1
click at [898, 172] on div "Ce mois €2,547 Commissions totales +12.5% vs mois dernier Moyenne €423 Par tran…" at bounding box center [1124, 451] width 908 height 689
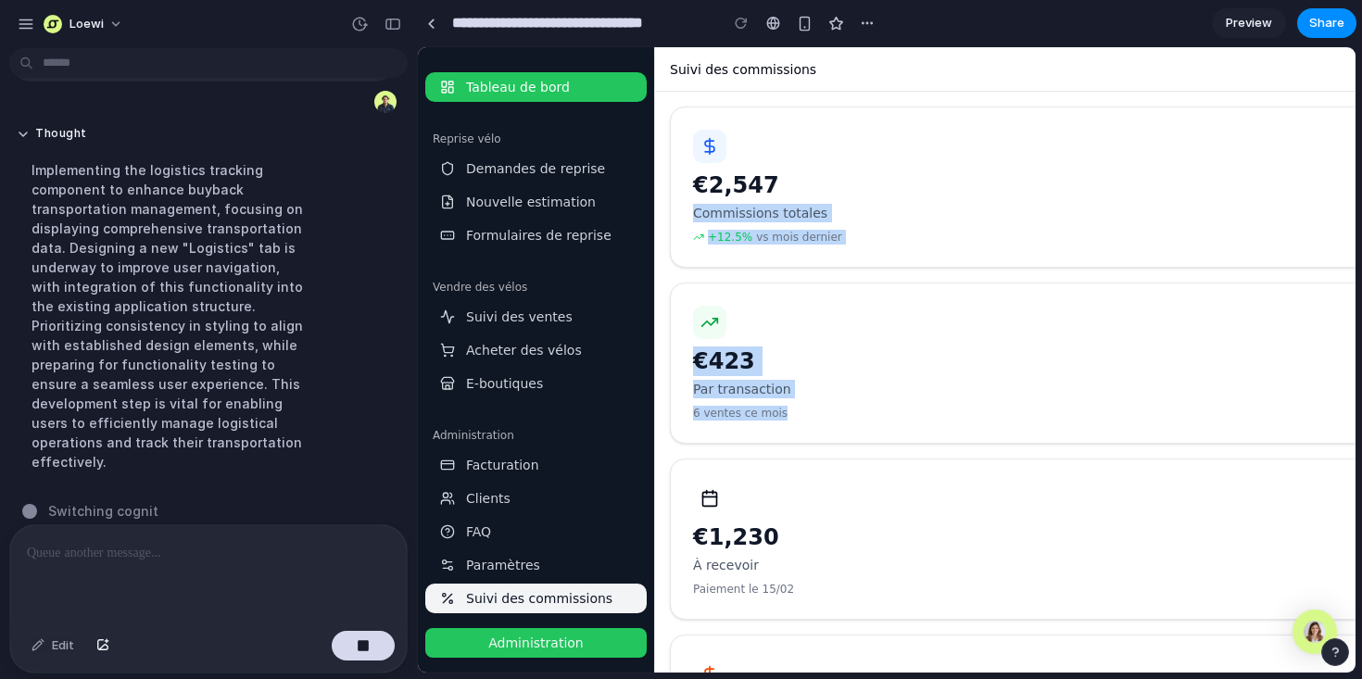
click at [898, 172] on div "€2,547" at bounding box center [1124, 185] width 862 height 30
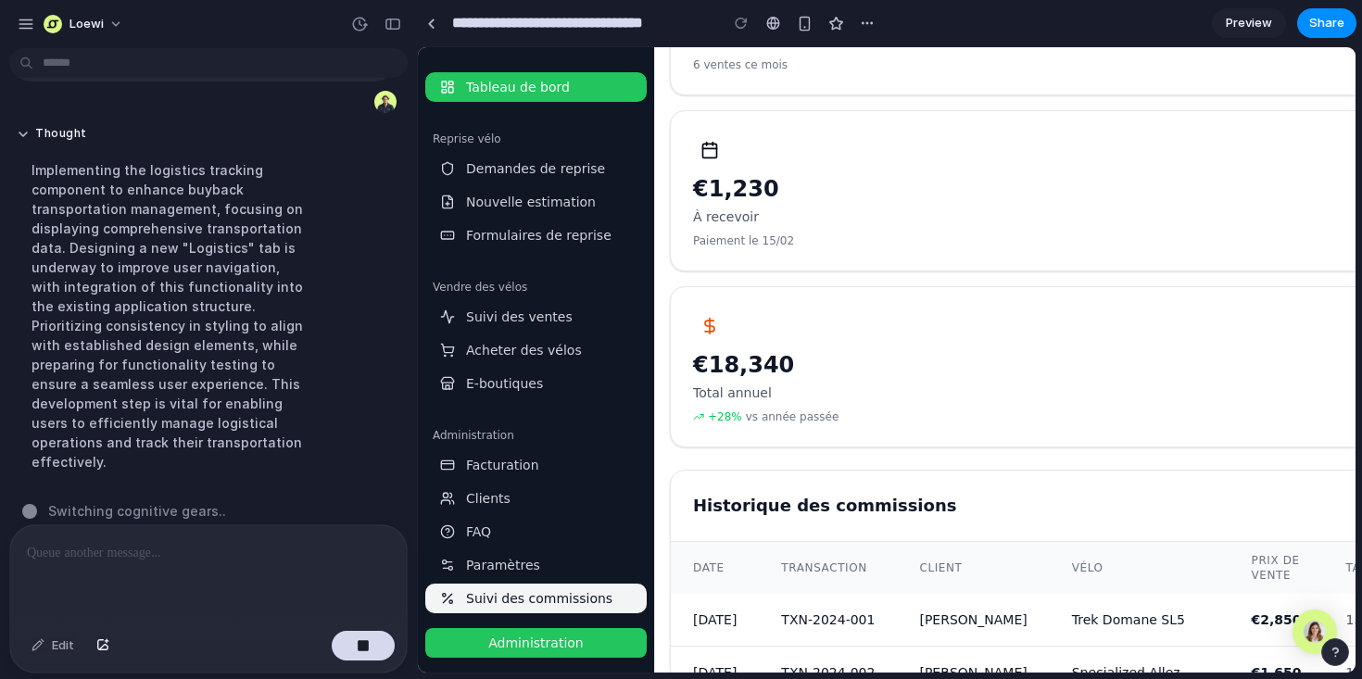
scroll to position [372, 0]
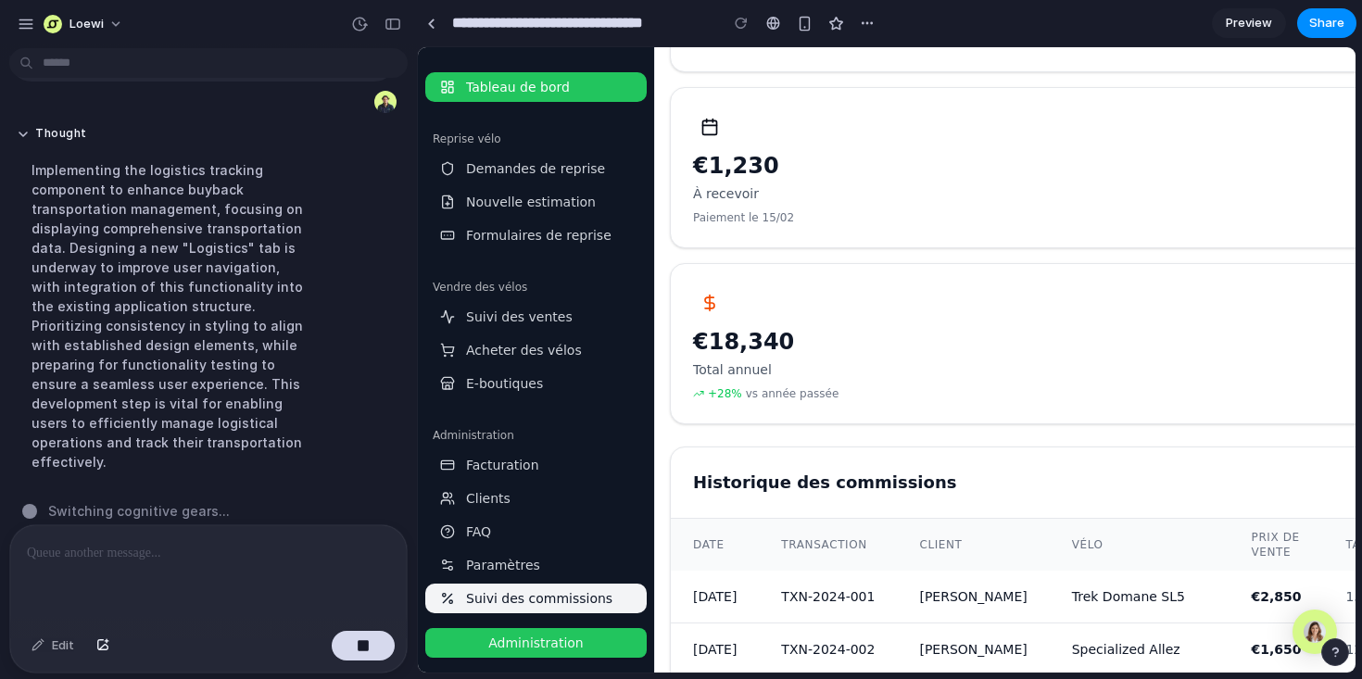
click at [513, 559] on span "Paramètres" at bounding box center [503, 565] width 74 height 19
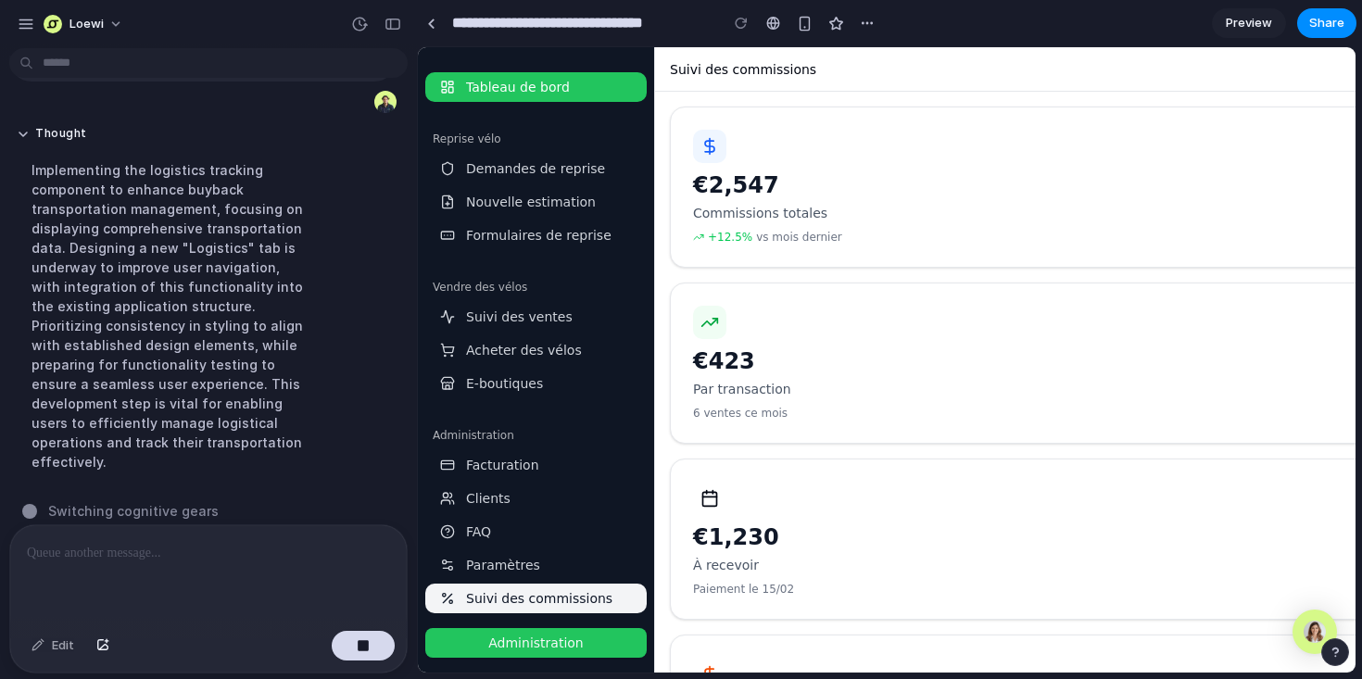
scroll to position [0, 0]
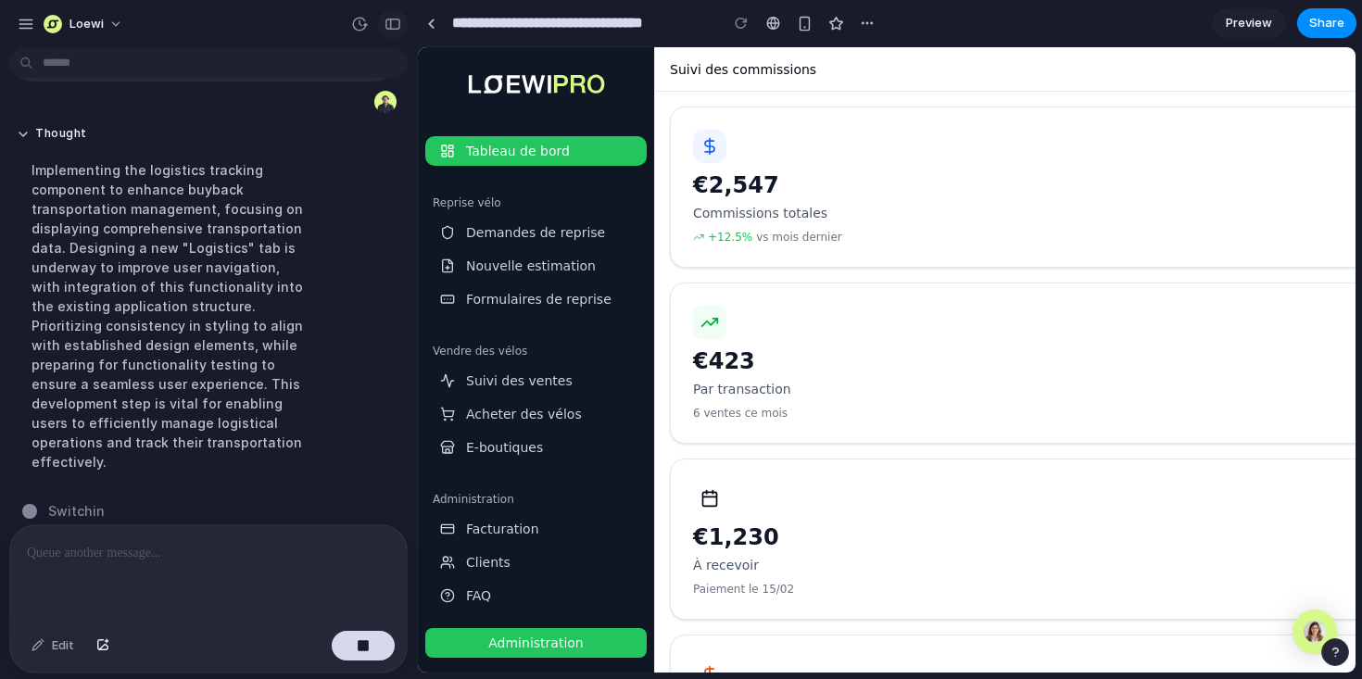
click at [395, 22] on div "button" at bounding box center [392, 24] width 17 height 13
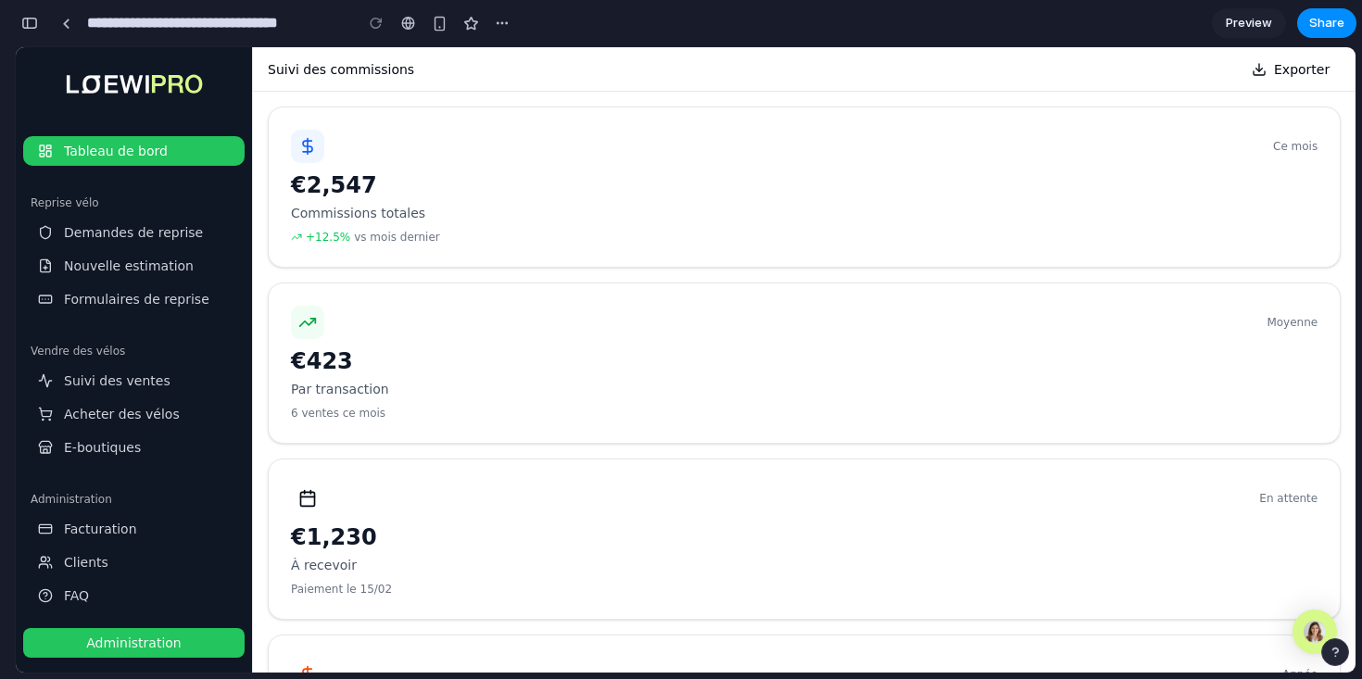
click at [1263, 26] on span "Preview" at bounding box center [1249, 23] width 46 height 19
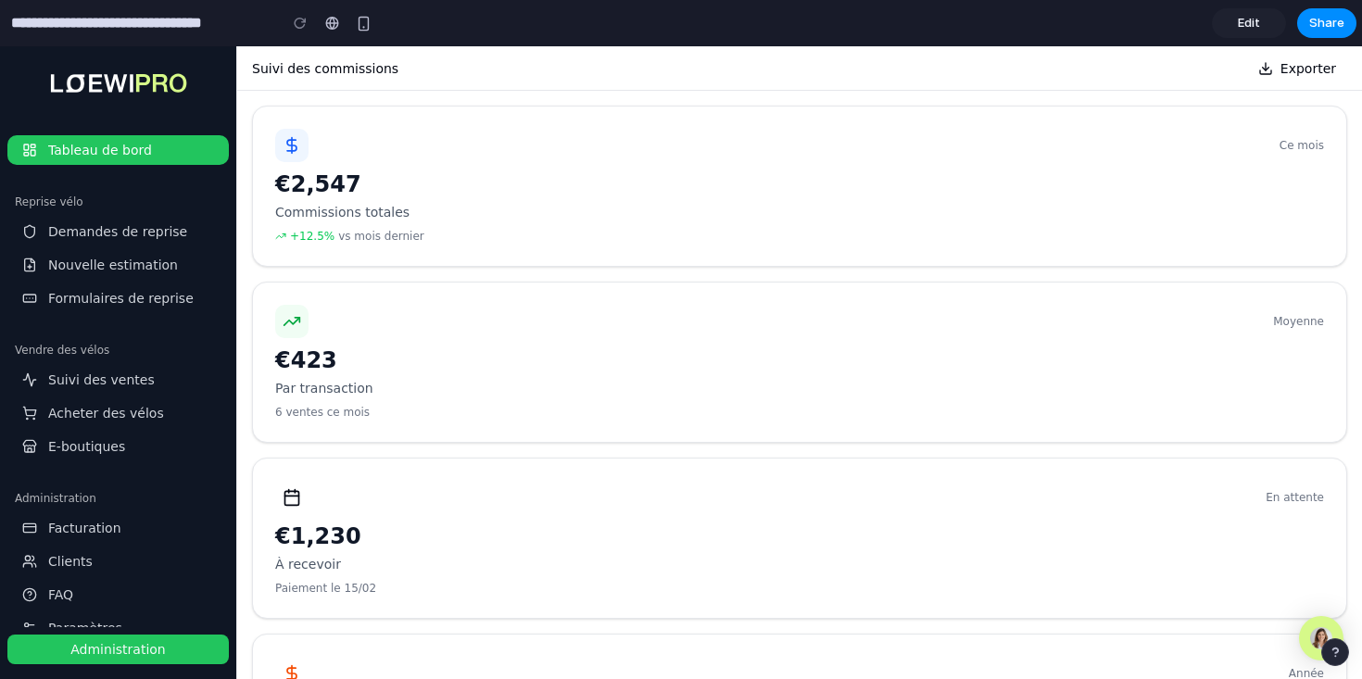
click at [1256, 24] on span "Edit" at bounding box center [1249, 23] width 22 height 19
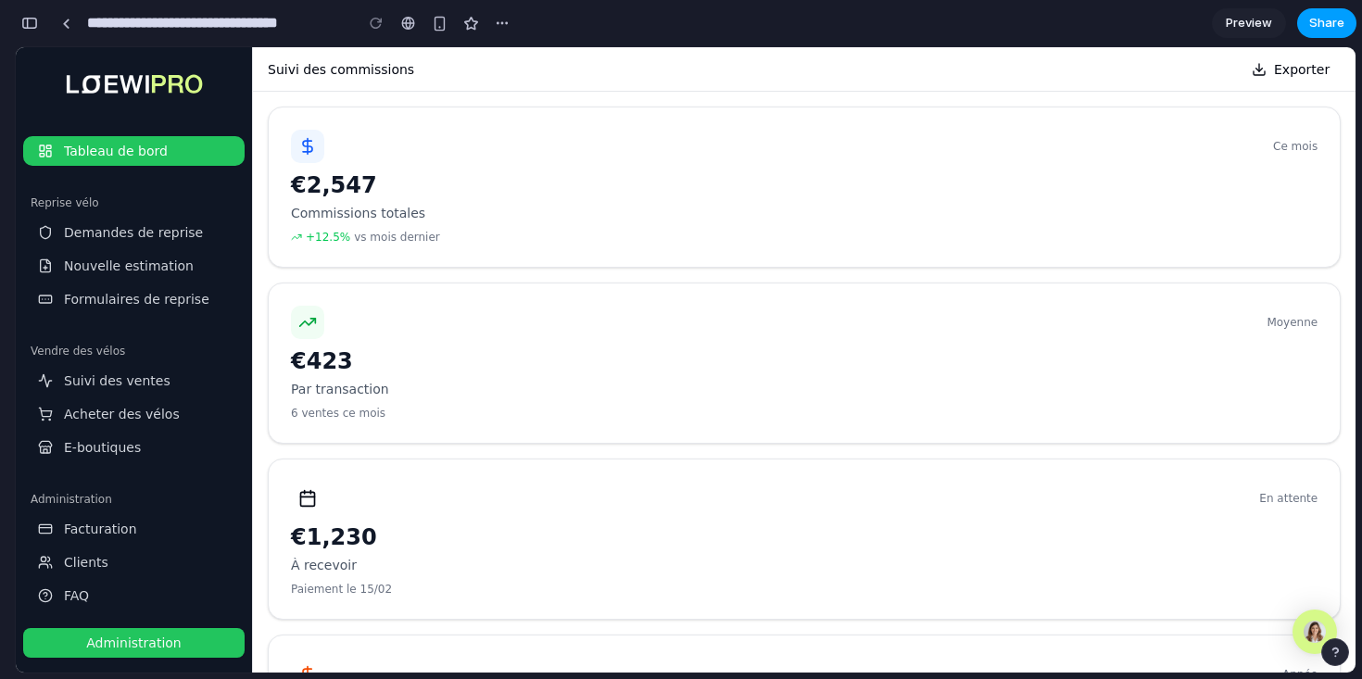
scroll to position [0, 17]
click at [1336, 30] on span "Share" at bounding box center [1326, 23] width 35 height 19
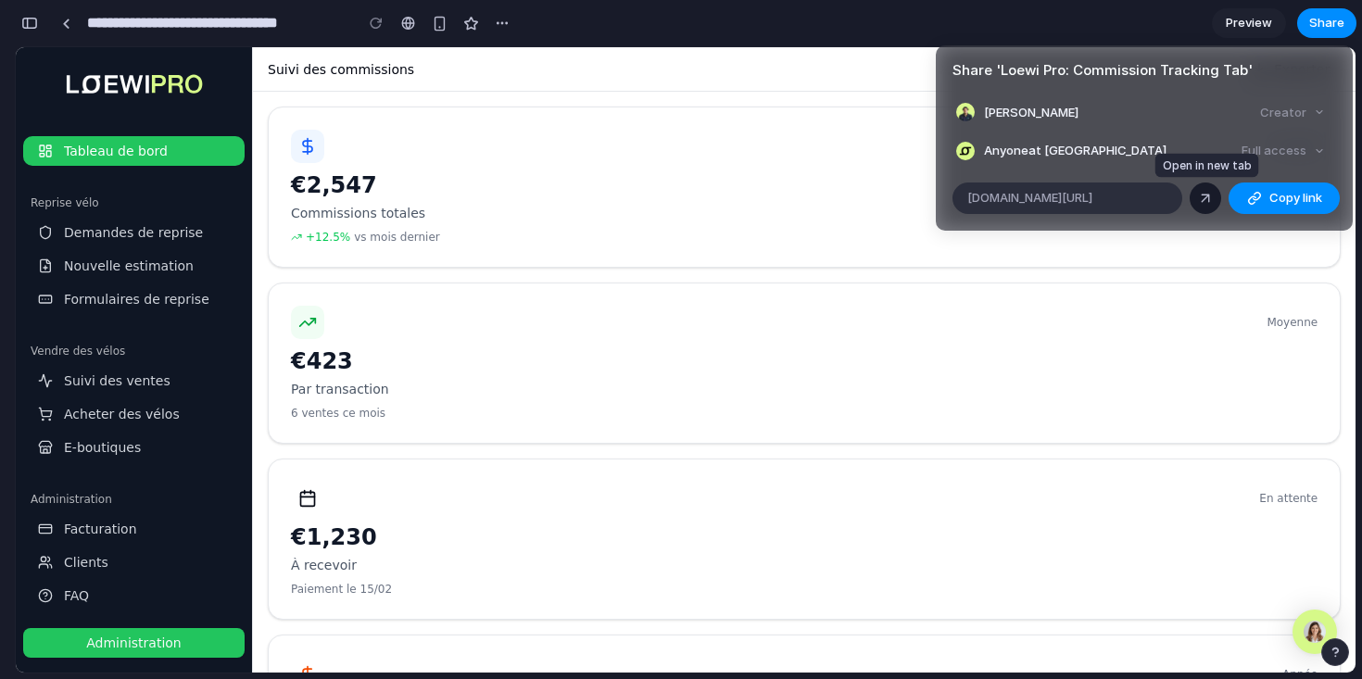
click at [1207, 201] on div at bounding box center [1205, 198] width 17 height 17
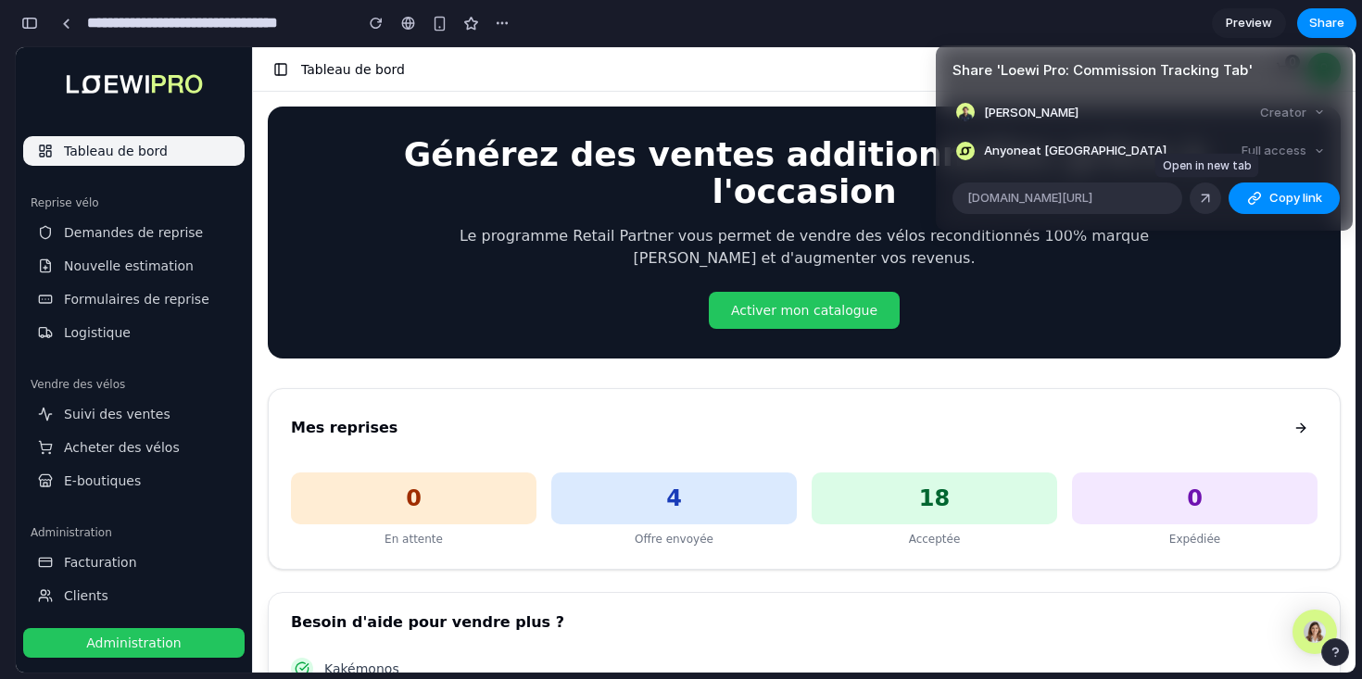
scroll to position [0, 0]
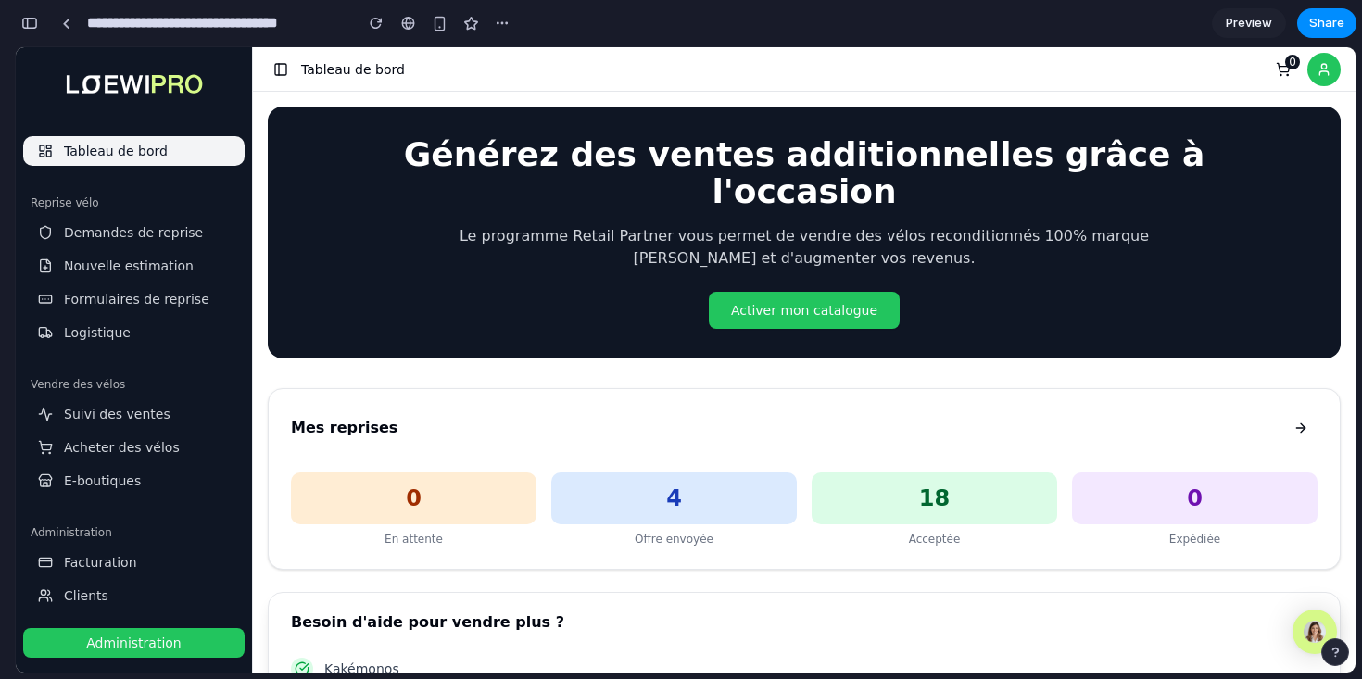
click at [1097, 361] on div "Share ' Loewi Pro: Commission Tracking Tab ' Victor Lhermet Creator Anyone at L…" at bounding box center [681, 339] width 1362 height 679
click at [87, 332] on span "Logistique" at bounding box center [97, 332] width 67 height 19
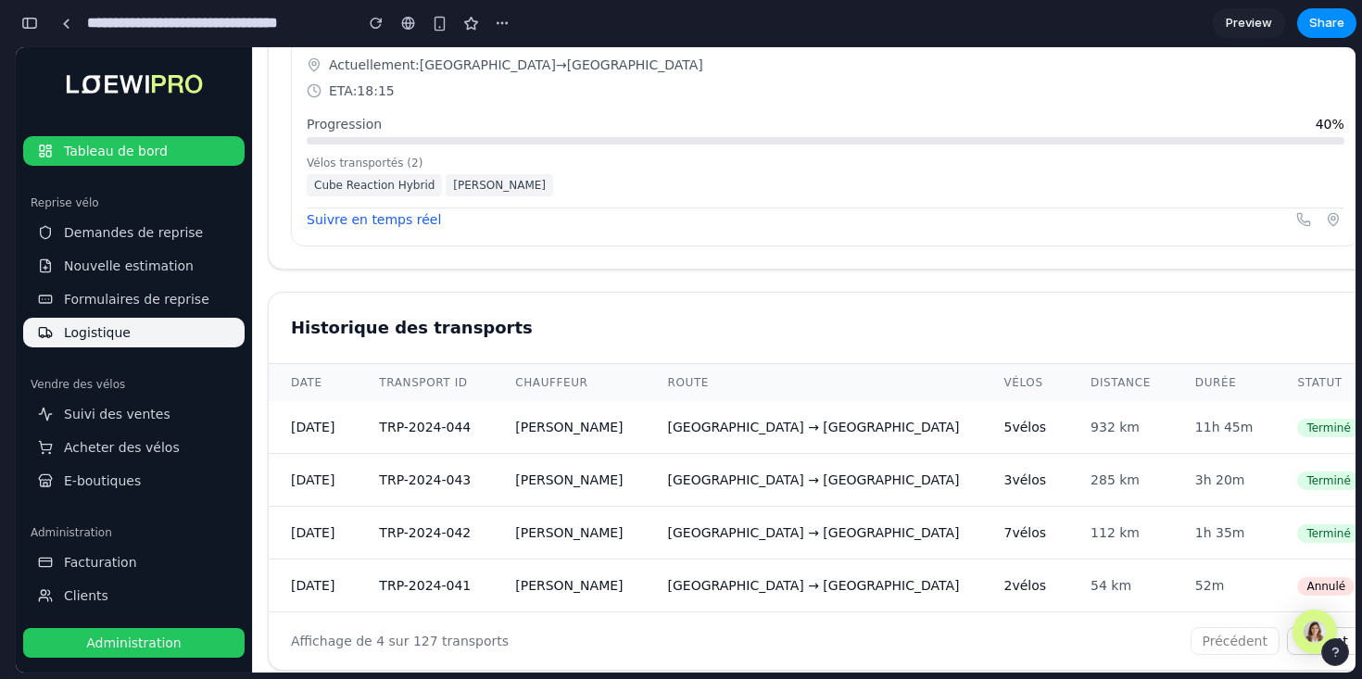
scroll to position [1769, 0]
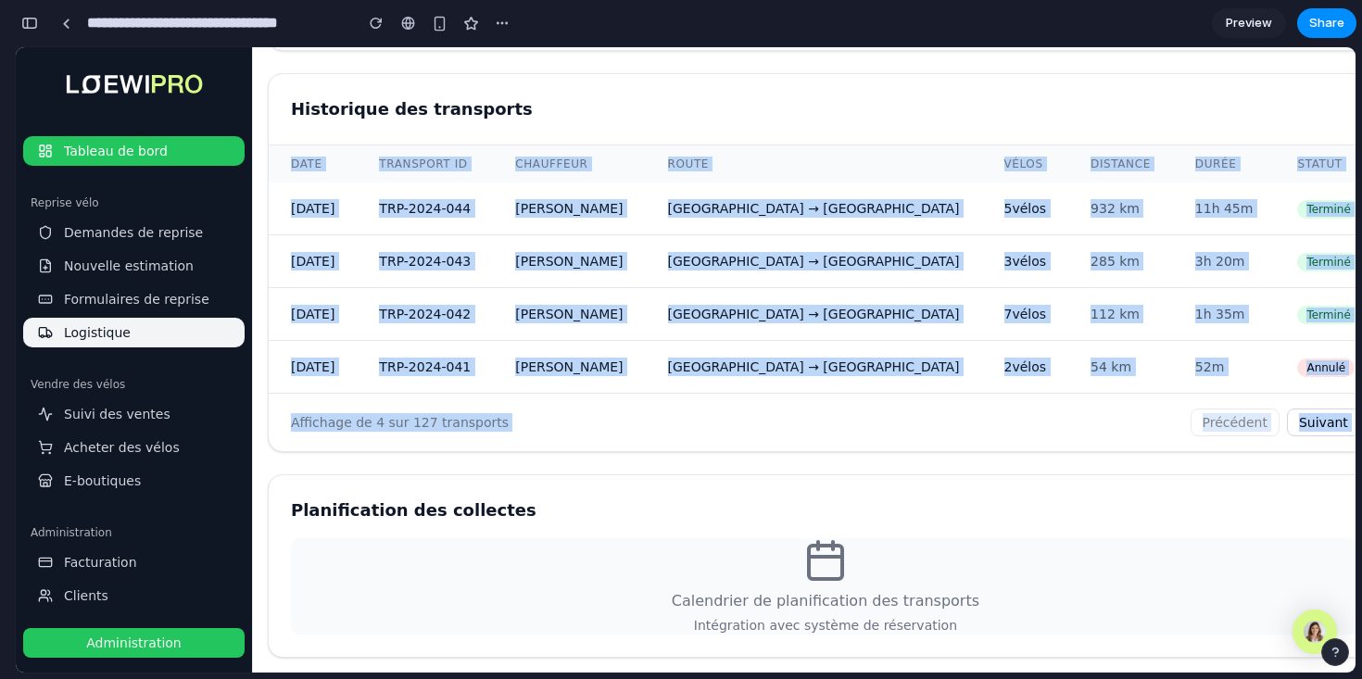
drag, startPoint x: 520, startPoint y: 451, endPoint x: 539, endPoint y: 130, distance: 322.1
click at [539, 130] on div "Historique des transports" at bounding box center [826, 109] width 1114 height 71
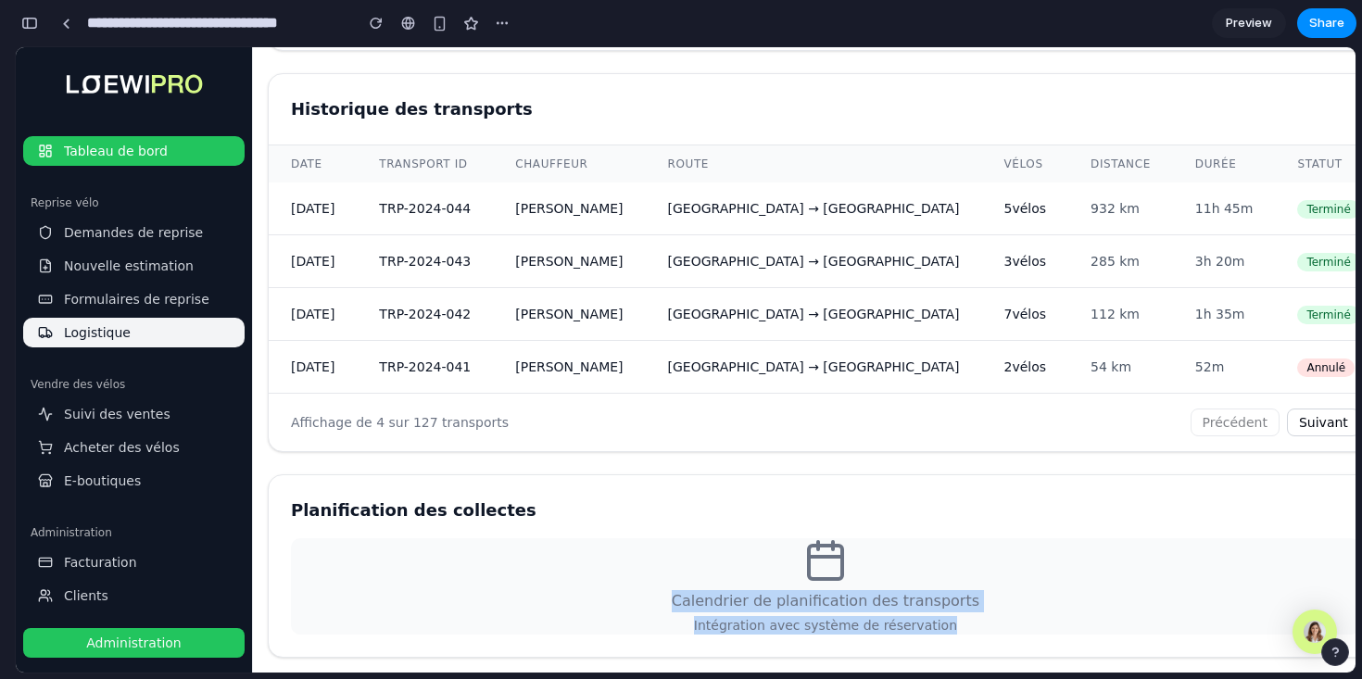
drag, startPoint x: 814, startPoint y: 649, endPoint x: 737, endPoint y: 498, distance: 169.5
click at [737, 498] on div "Planification des collectes Calendrier de planification des transports Intégrat…" at bounding box center [825, 565] width 1115 height 183
click at [737, 498] on h2 "Planification des collectes" at bounding box center [825, 510] width 1069 height 26
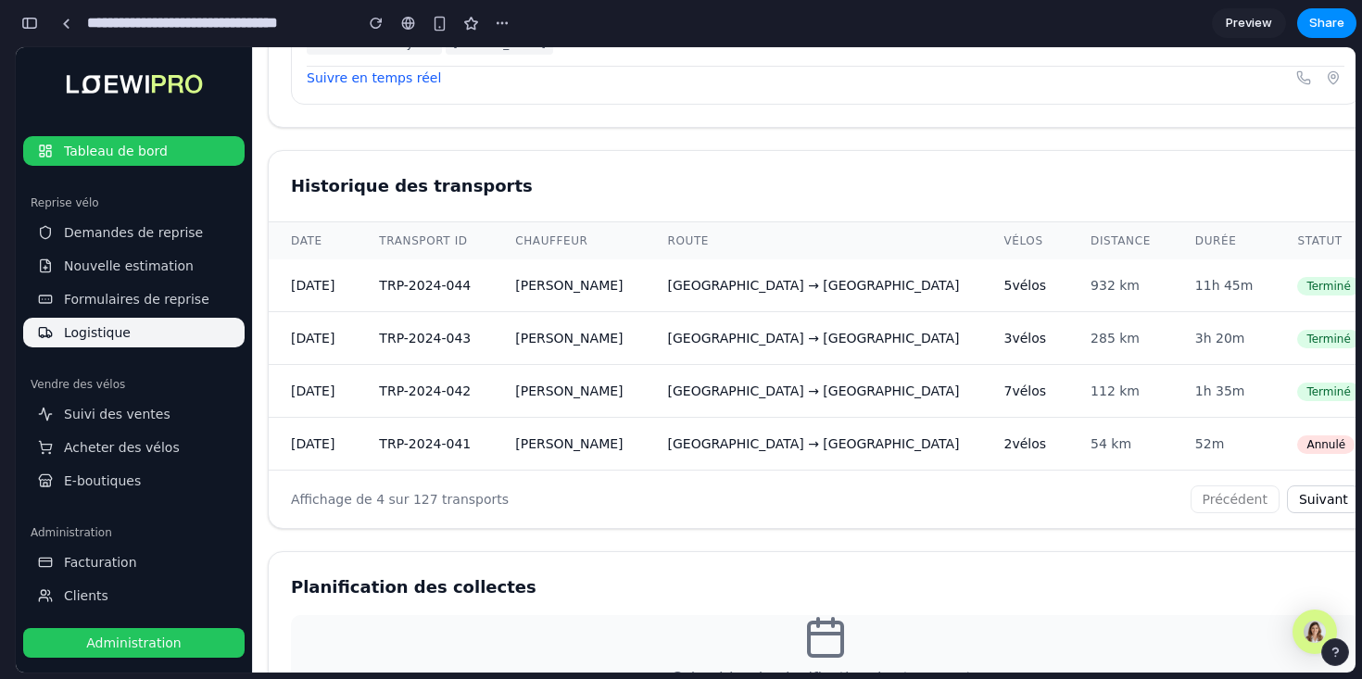
scroll to position [1671, 0]
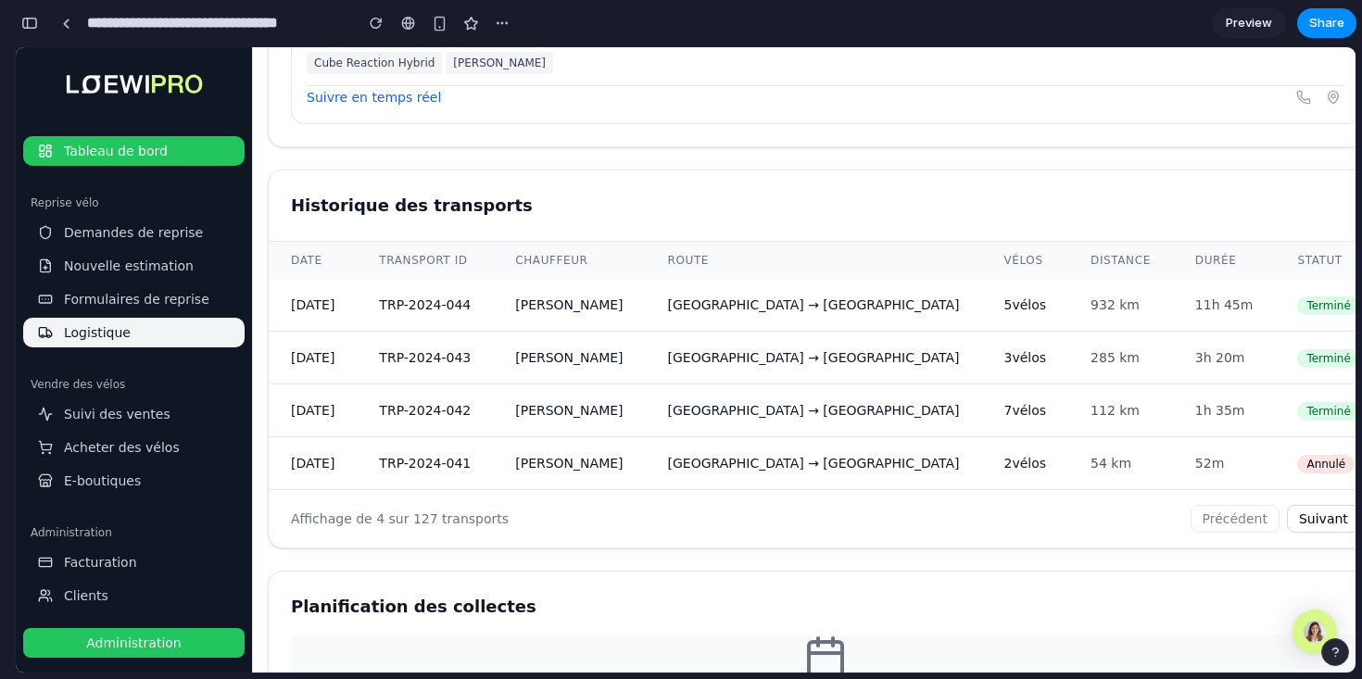
click at [1287, 514] on button "Suivant" at bounding box center [1323, 519] width 73 height 28
click at [1287, 522] on button "Suivant" at bounding box center [1323, 519] width 73 height 28
click at [982, 476] on td "2 vélos" at bounding box center [1025, 463] width 87 height 53
drag, startPoint x: 841, startPoint y: 460, endPoint x: 1030, endPoint y: 445, distance: 189.6
click at [1034, 444] on tr "12/01/2024 TRP-2024-041 Anna Lambert Toulouse → Montauban 2 vélos 54 km 52m Ann…" at bounding box center [826, 463] width 1114 height 53
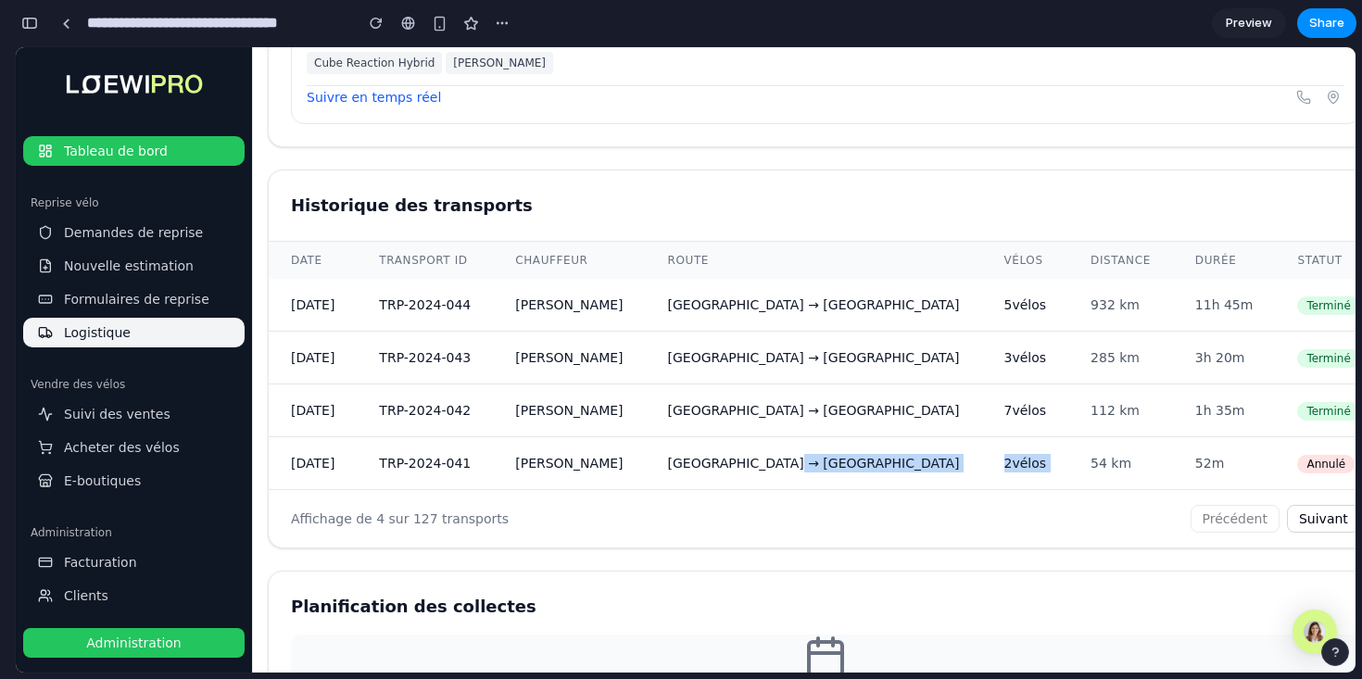
click at [1068, 445] on td "54 km" at bounding box center [1120, 463] width 105 height 53
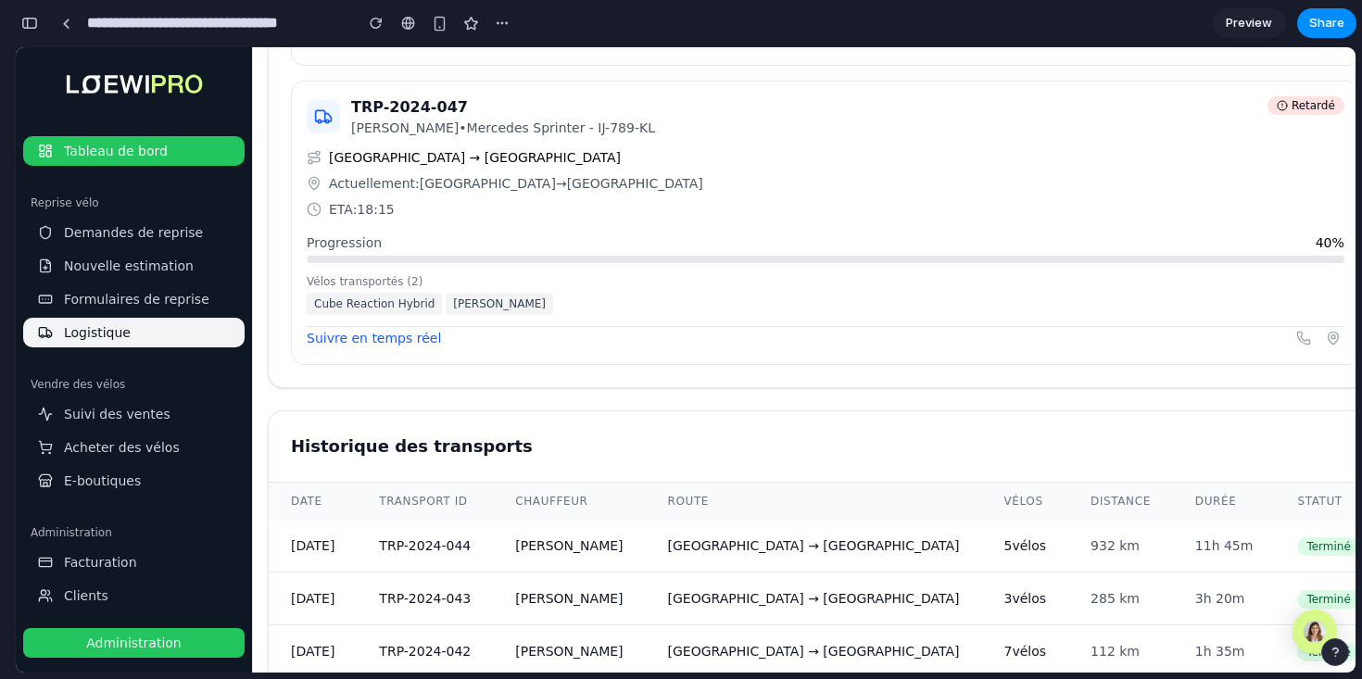
scroll to position [1278, 0]
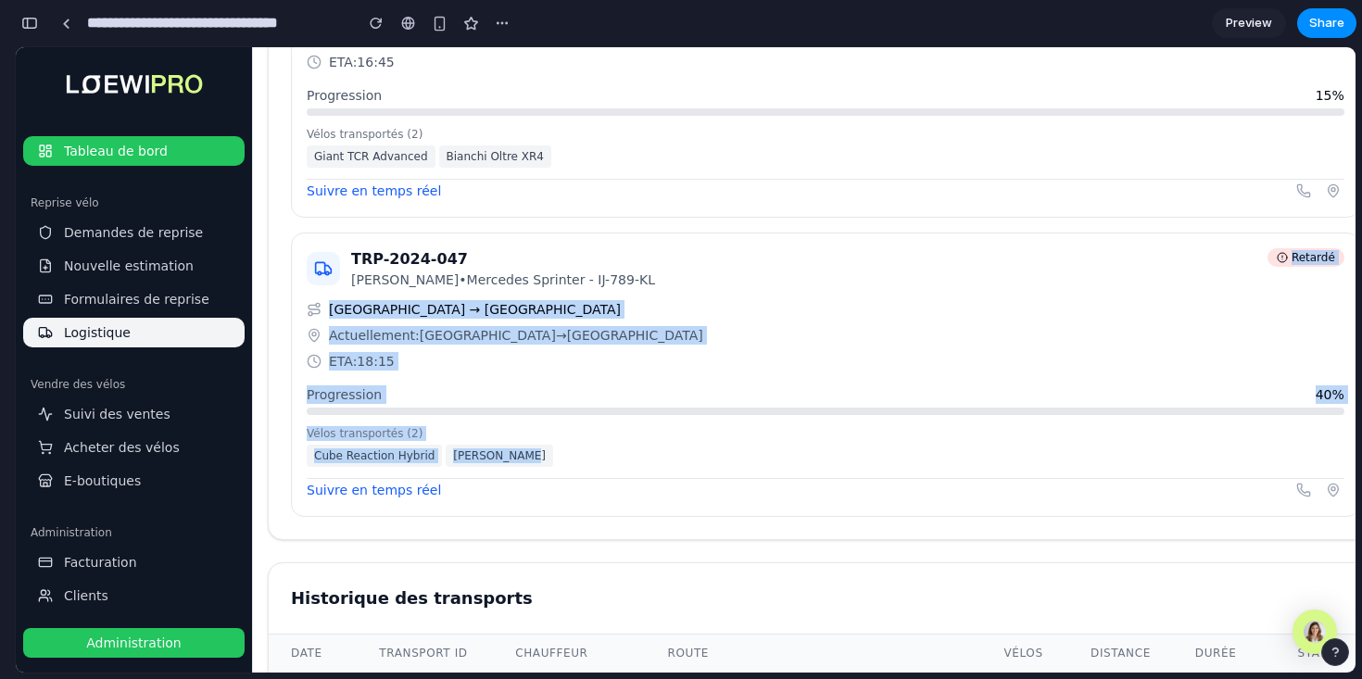
drag, startPoint x: 942, startPoint y: 457, endPoint x: 912, endPoint y: 271, distance: 188.7
click at [912, 271] on div "TRP-2024-047 Pierre Legrand • Mercedes Sprinter - IJ-789-KL Retardé Lille → Str…" at bounding box center [825, 375] width 1069 height 284
click at [912, 271] on div "TRP-2024-047 Pierre Legrand • Mercedes Sprinter - IJ-789-KL Retardé" at bounding box center [826, 268] width 1038 height 41
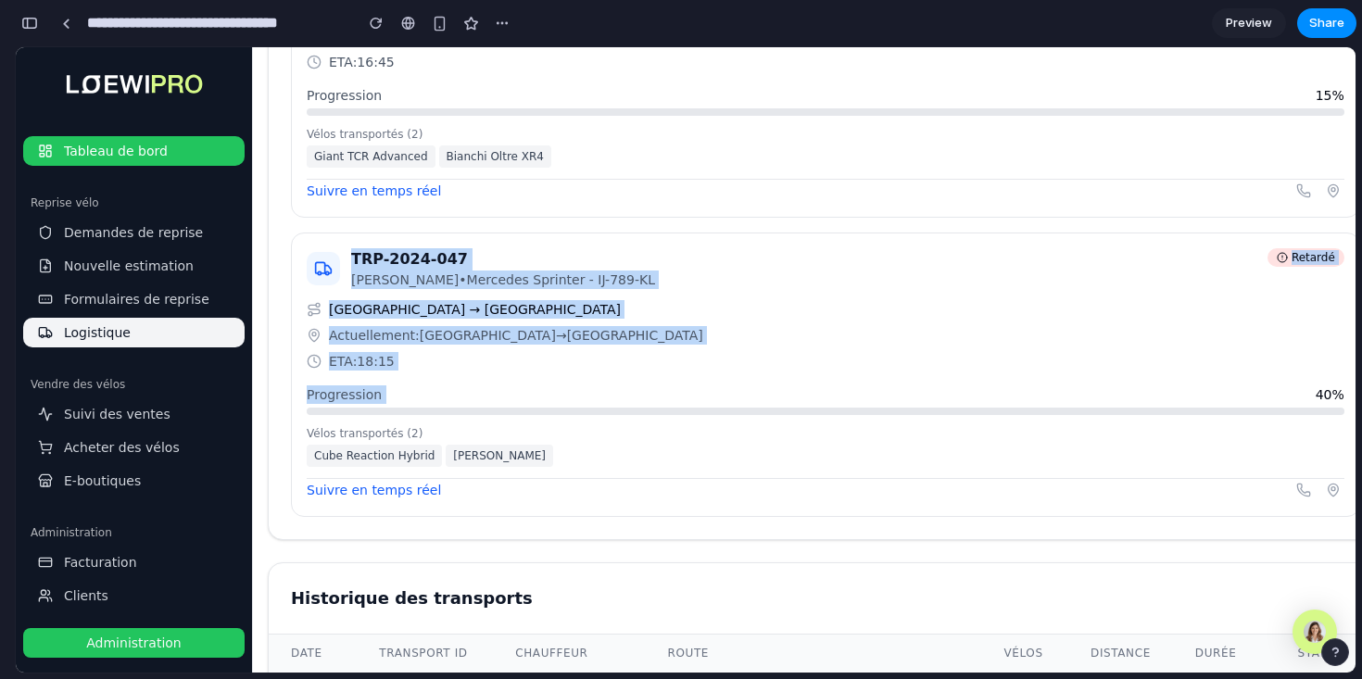
drag, startPoint x: 898, startPoint y: 248, endPoint x: 938, endPoint y: 397, distance: 154.6
click at [938, 397] on div "TRP-2024-045 Marc Dubois • Renault Master - AB-123-CD En transit Paris → Lyon →…" at bounding box center [826, 75] width 1114 height 927
click at [938, 397] on div "Progression 40 %" at bounding box center [826, 394] width 1038 height 19
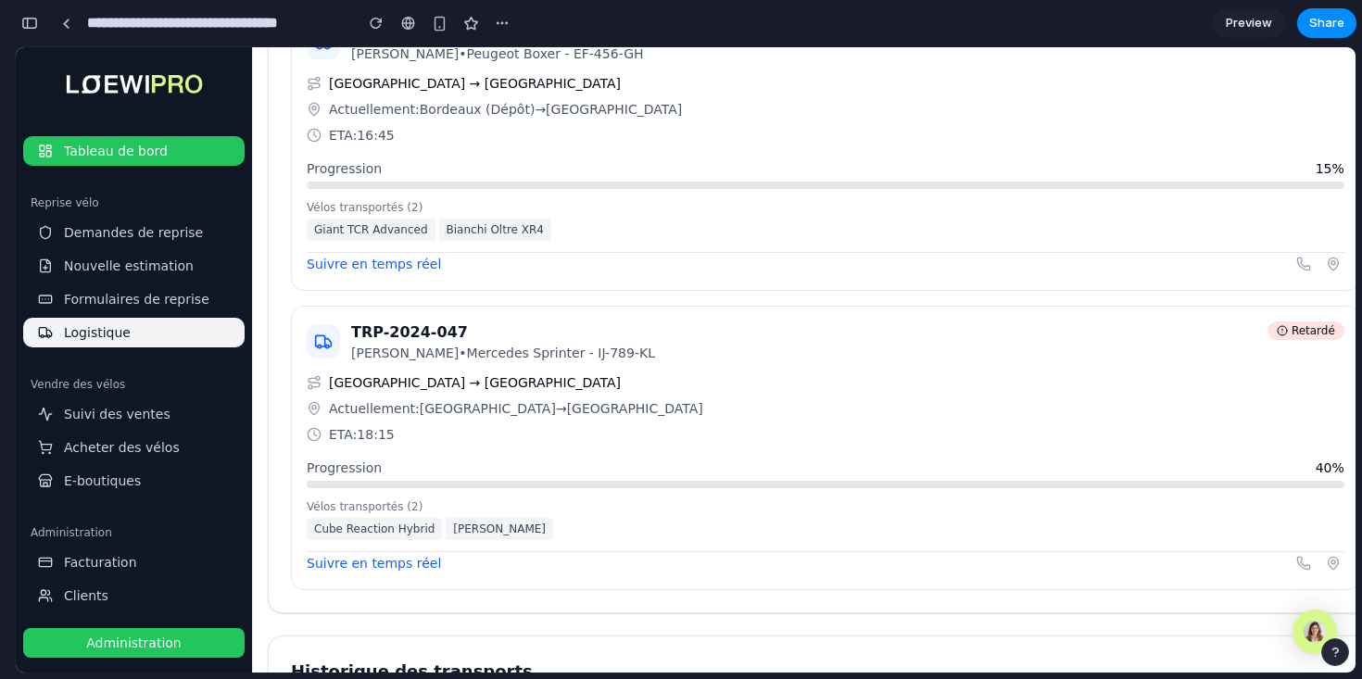
scroll to position [1203, 0]
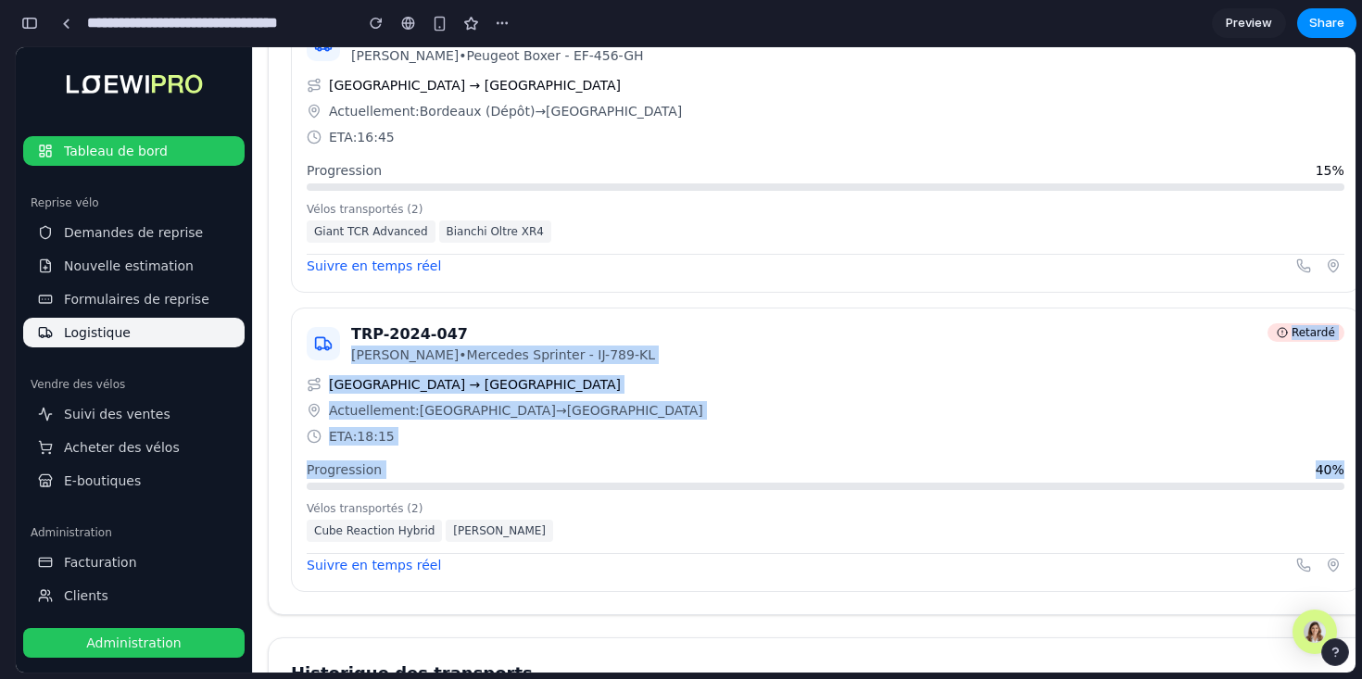
drag, startPoint x: 837, startPoint y: 485, endPoint x: 814, endPoint y: 328, distance: 158.1
click at [814, 328] on div "TRP-2024-047 Pierre Legrand • Mercedes Sprinter - IJ-789-KL Retardé Lille → Str…" at bounding box center [825, 450] width 1069 height 284
click at [814, 328] on div "TRP-2024-047 Pierre Legrand • Mercedes Sprinter - IJ-789-KL Retardé" at bounding box center [826, 343] width 1038 height 41
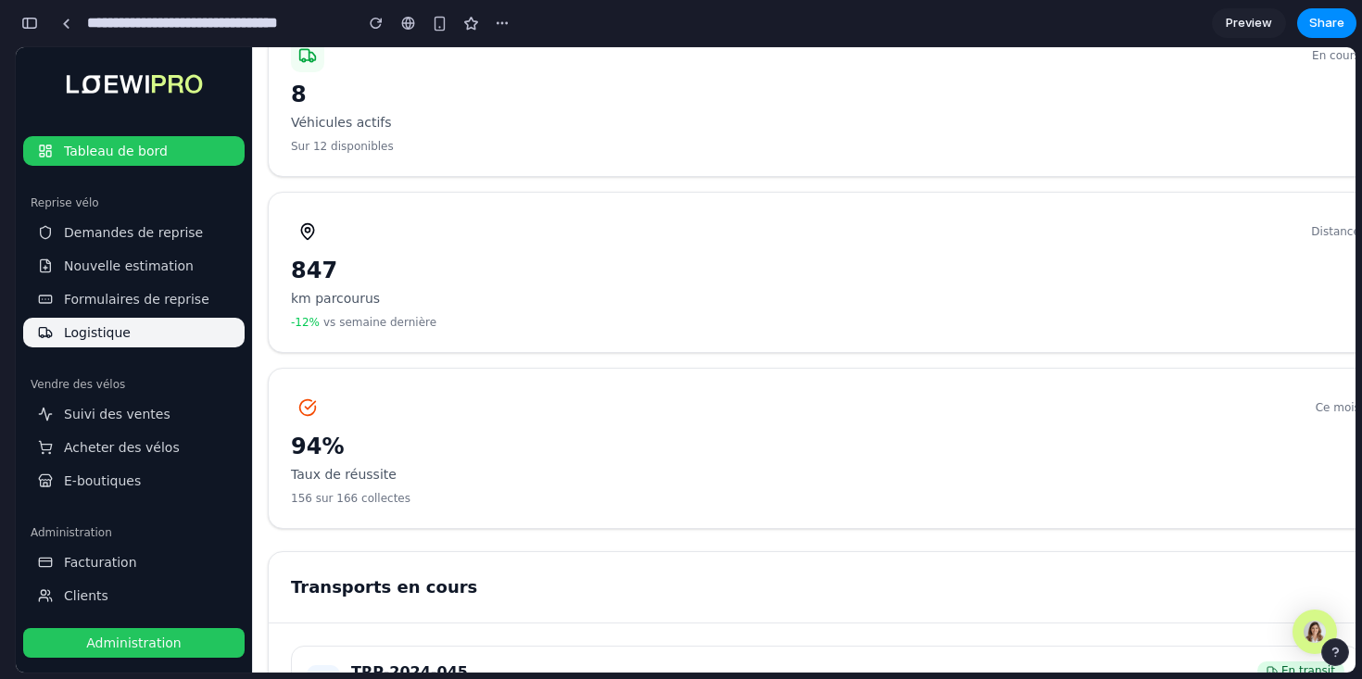
scroll to position [0, 0]
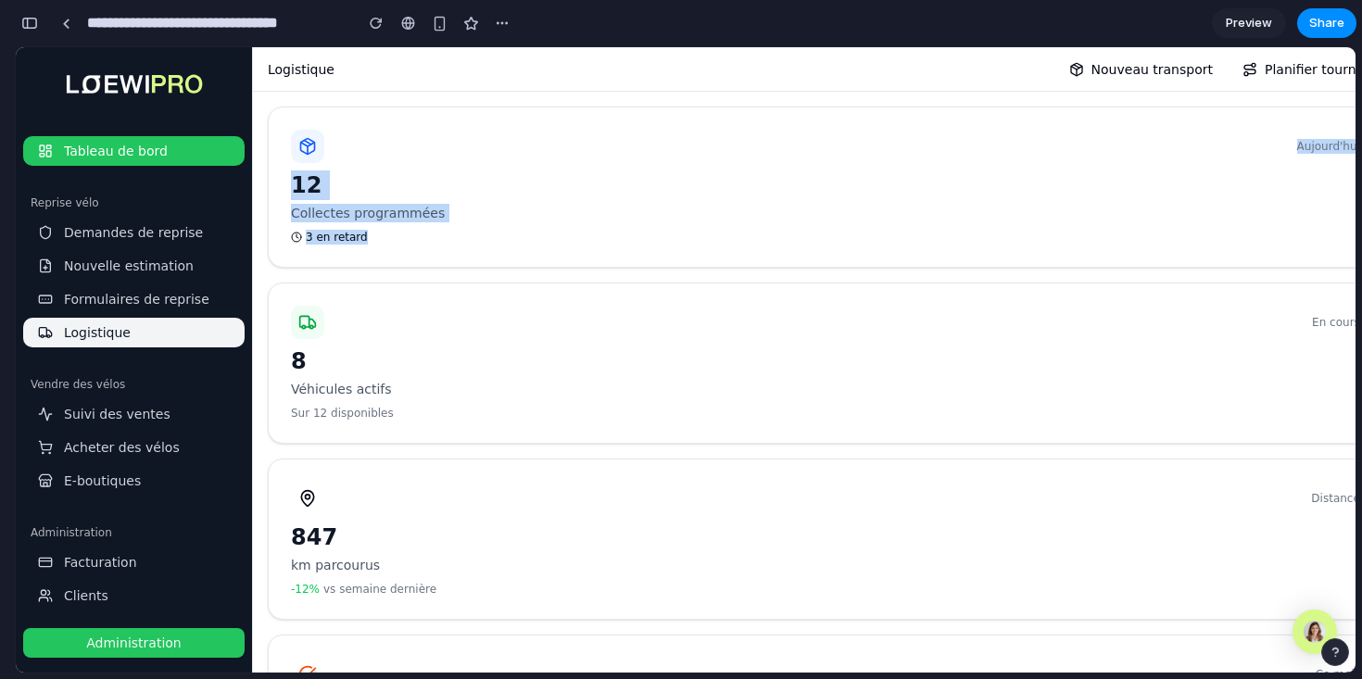
drag, startPoint x: 342, startPoint y: 153, endPoint x: 420, endPoint y: 258, distance: 131.2
click at [420, 258] on div "Aujourd'hui 12 Collectes programmées 3 en retard" at bounding box center [825, 187] width 1115 height 161
drag, startPoint x: 271, startPoint y: 111, endPoint x: 397, endPoint y: 404, distance: 318.4
click at [397, 404] on div "Aujourd'hui 12 Collectes programmées 3 en retard En cours 8 Véhicules actifs Su…" at bounding box center [825, 451] width 1115 height 689
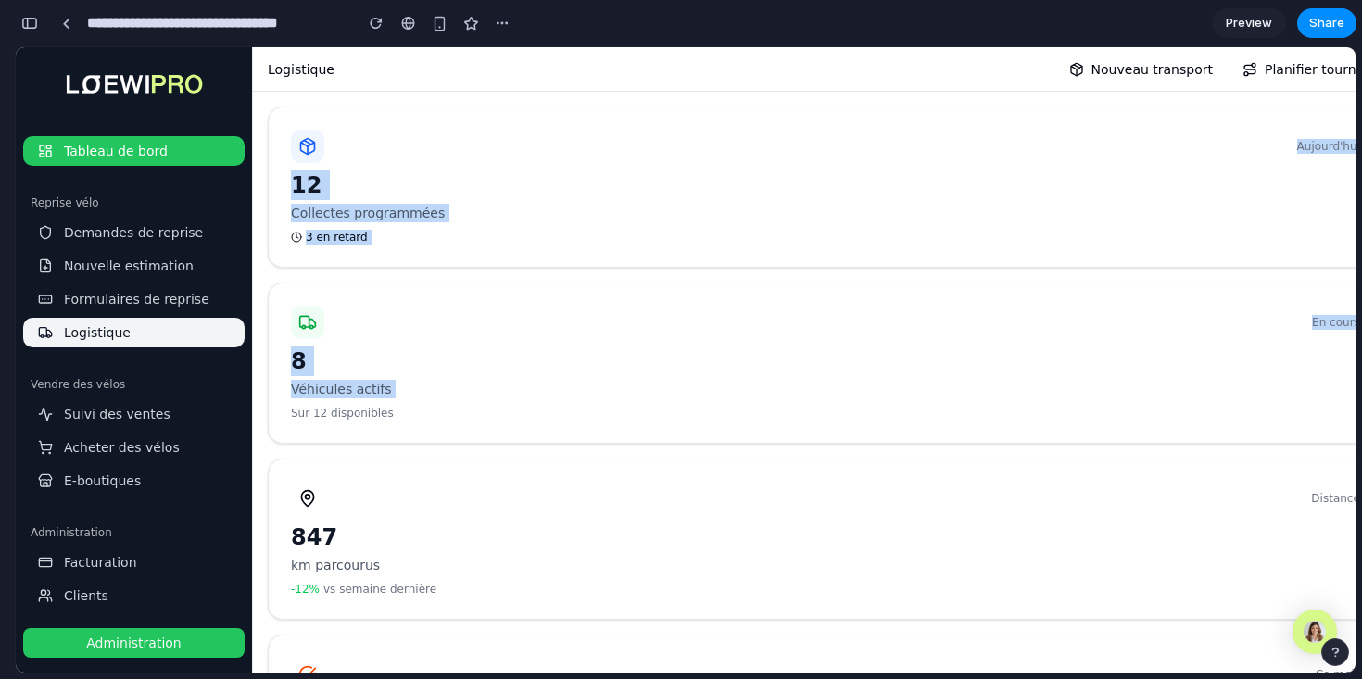
copy div "Aujourd'hui 12 Collectes programmées 3 en retard En cours 8 Véhicules actifs"
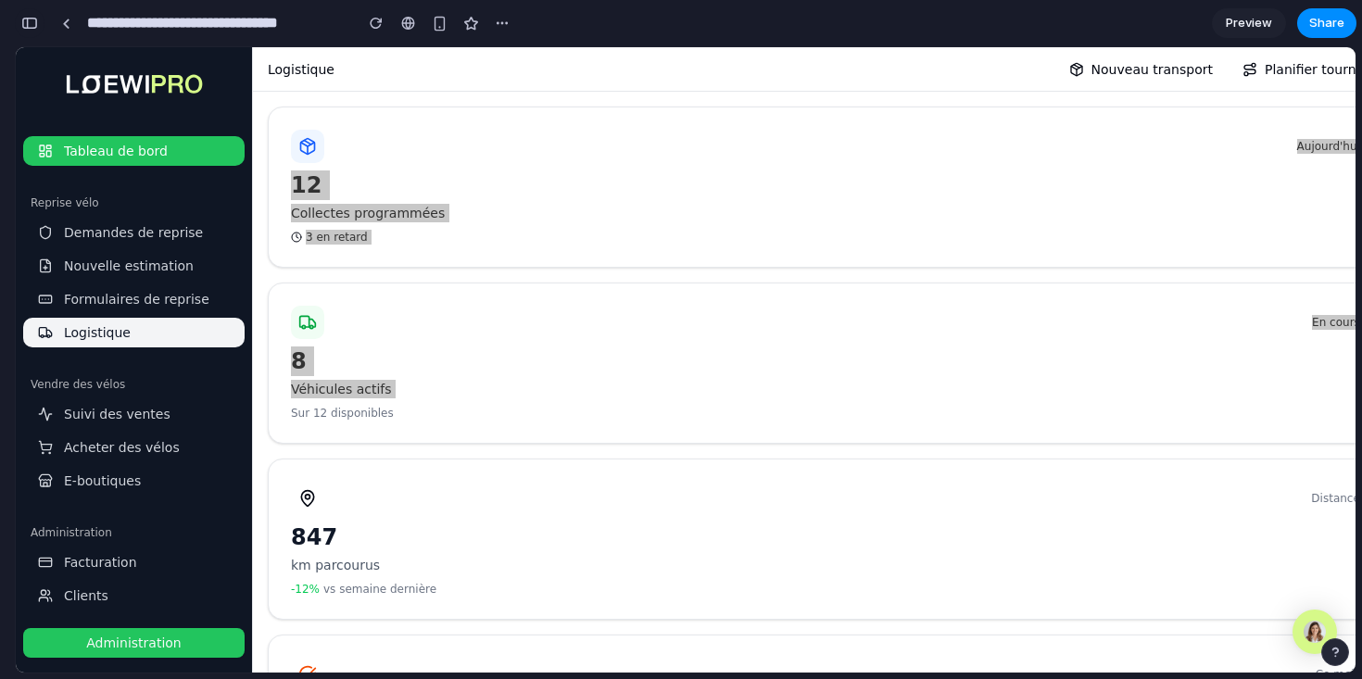
click at [36, 26] on div "button" at bounding box center [29, 23] width 17 height 13
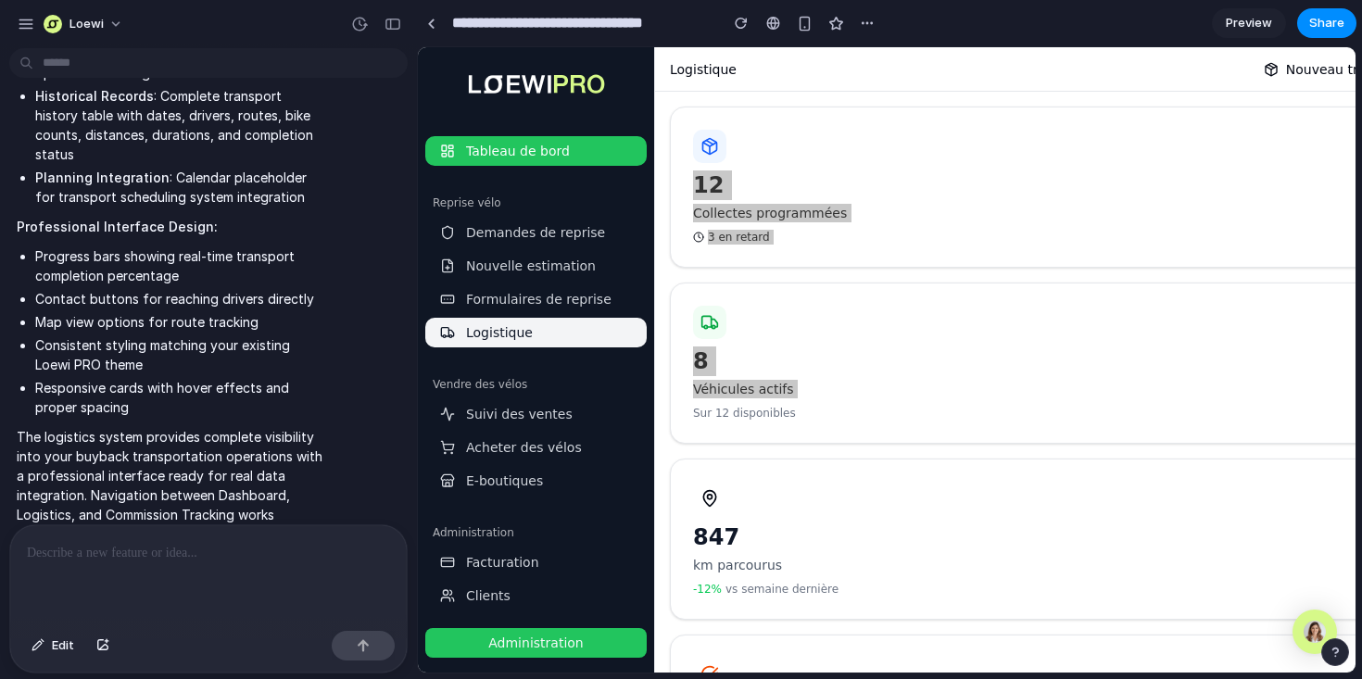
click at [180, 561] on p at bounding box center [208, 553] width 363 height 22
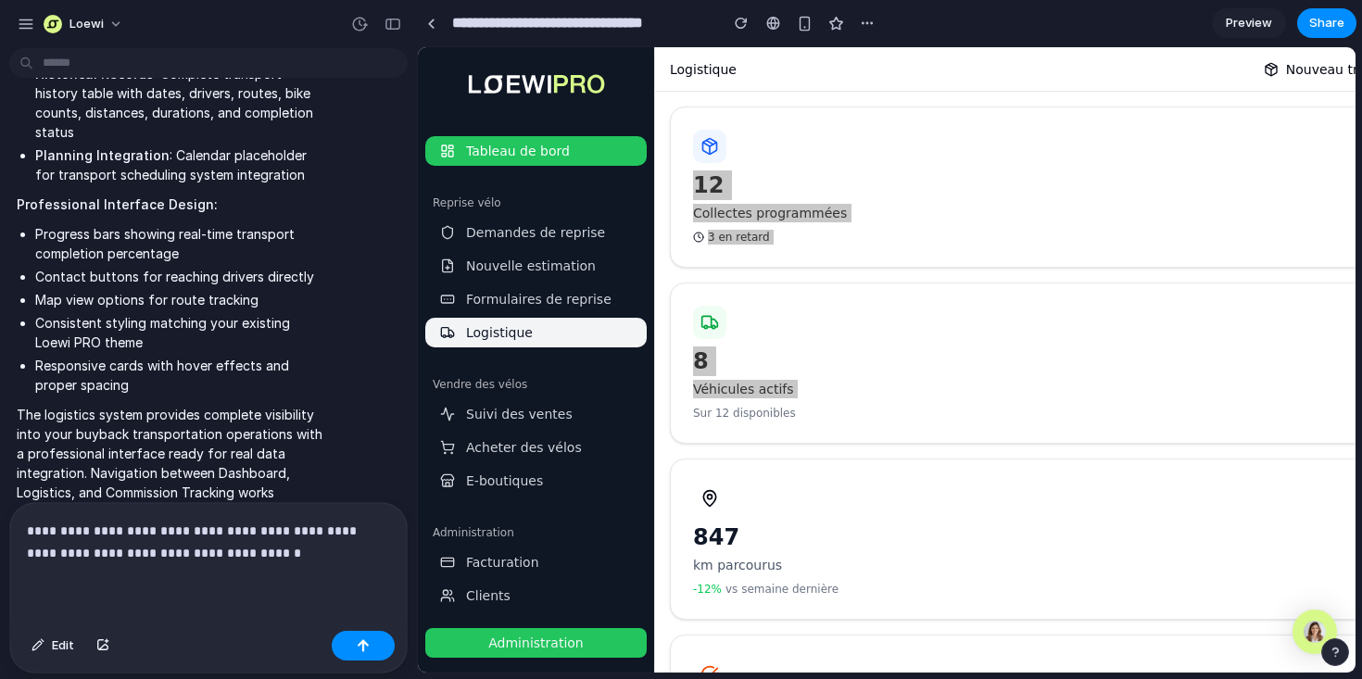
scroll to position [1884, 0]
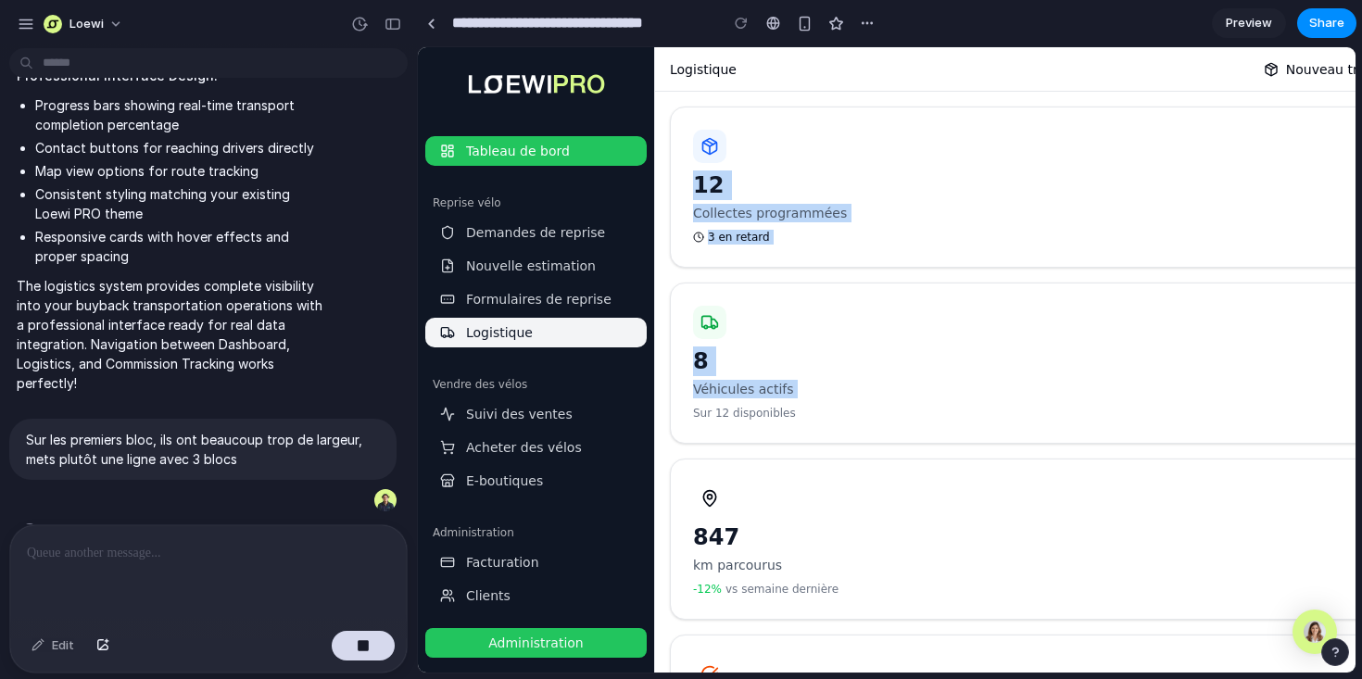
click at [751, 357] on div "8" at bounding box center [1124, 361] width 862 height 30
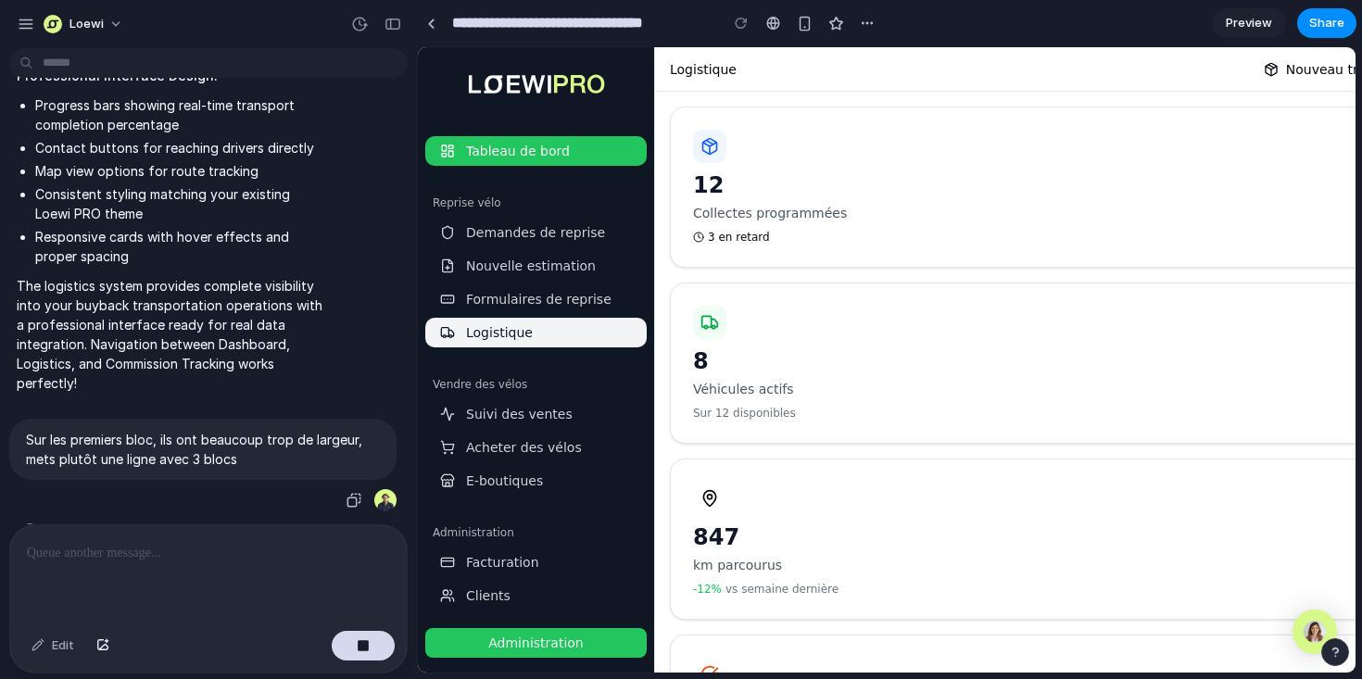
click at [292, 430] on p "Sur les premiers bloc, ils ont beaucoup trop de largeur, mets plutôt une ligne …" at bounding box center [203, 449] width 354 height 39
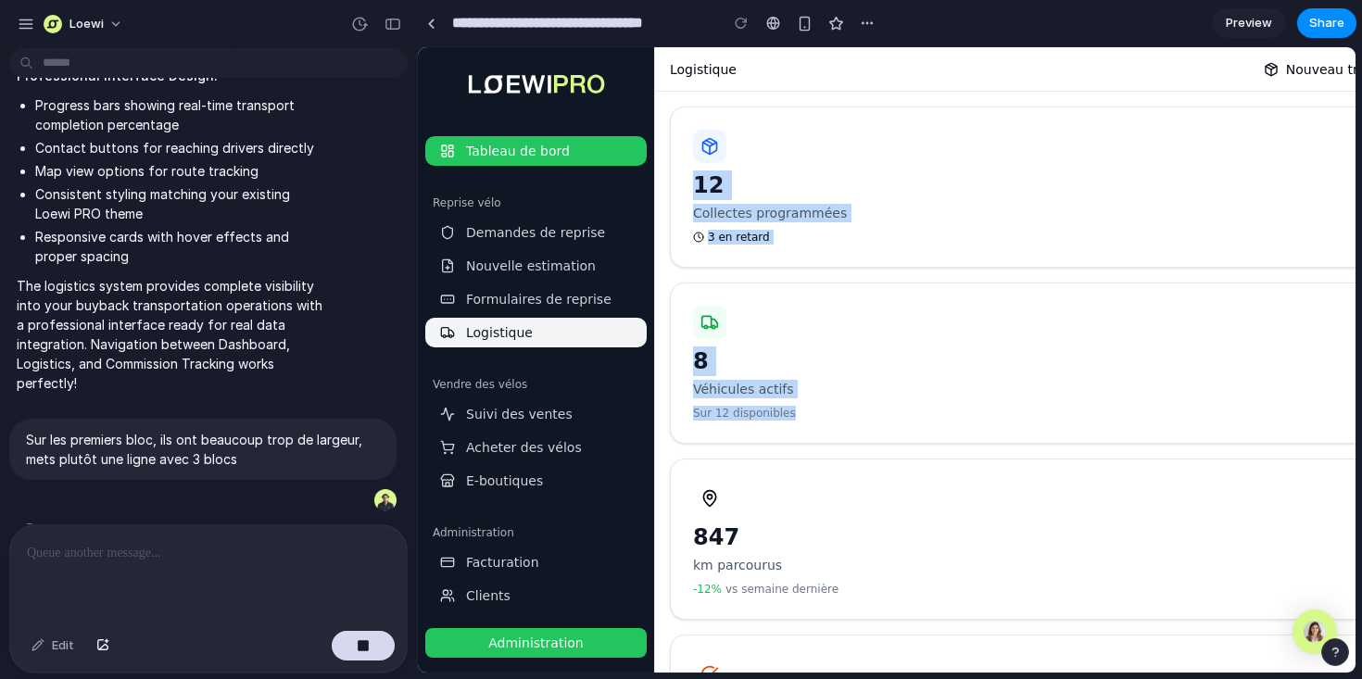
drag, startPoint x: 846, startPoint y: 437, endPoint x: 797, endPoint y: 128, distance: 313.3
click at [797, 128] on div "Aujourd'hui 12 Collectes programmées 3 en retard En cours 8 Véhicules actifs Su…" at bounding box center [1124, 451] width 908 height 689
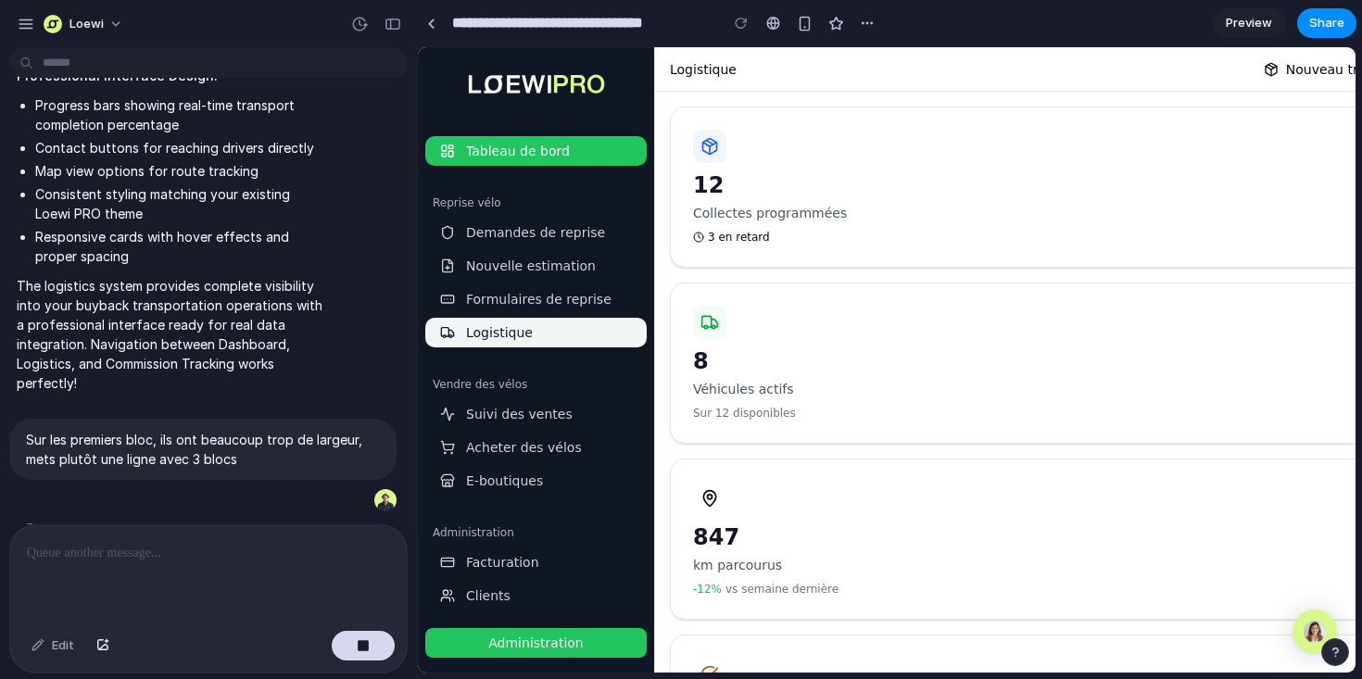
click at [797, 128] on div "Aujourd'hui 12 Collectes programmées 3 en retard" at bounding box center [1124, 187] width 908 height 161
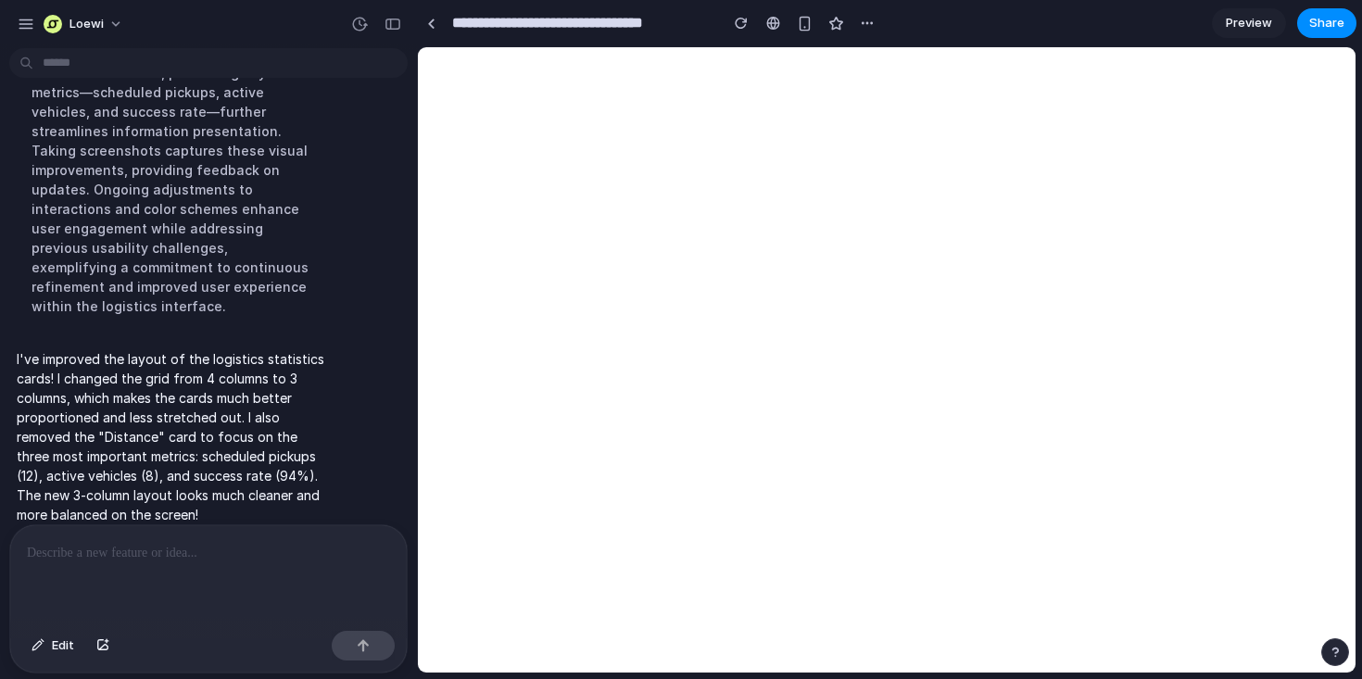
scroll to position [0, 0]
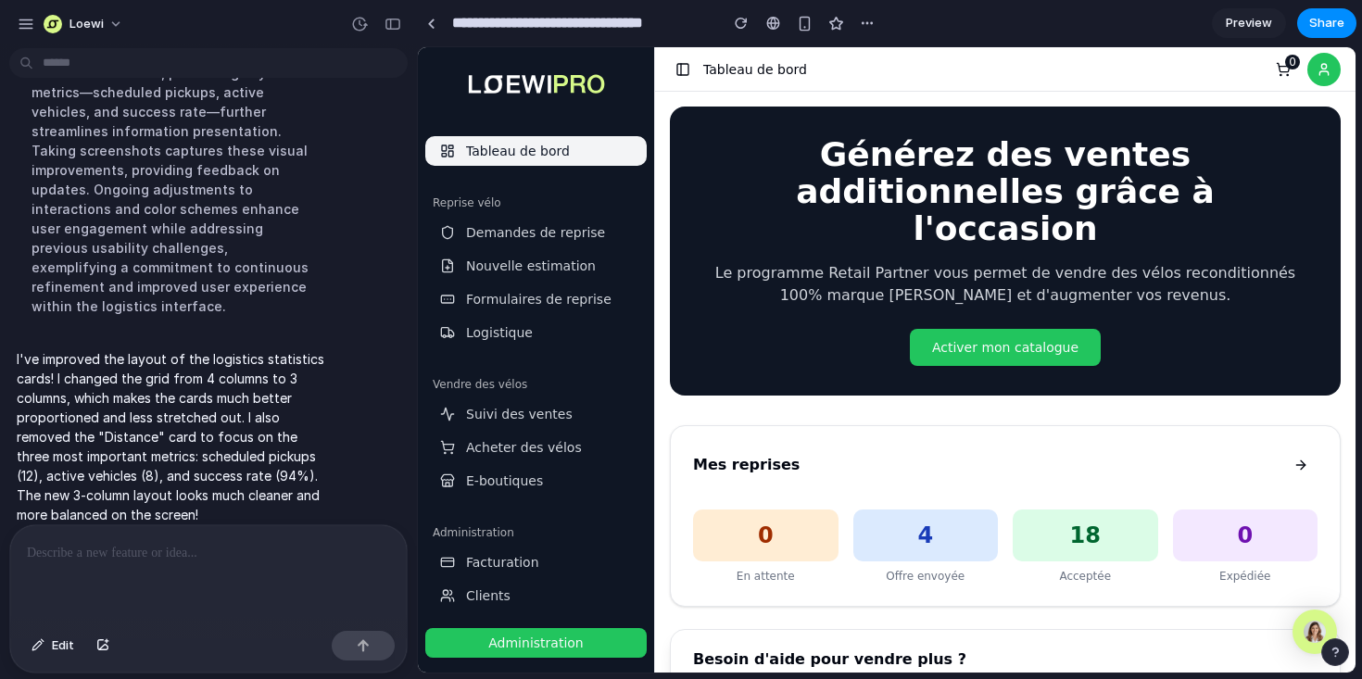
click at [566, 352] on div "Reprise vélo Demandes de reprise Nouvelle estimation Formulaires de reprise Log…" at bounding box center [536, 268] width 236 height 174
click at [566, 333] on link "Logistique" at bounding box center [535, 333] width 221 height 30
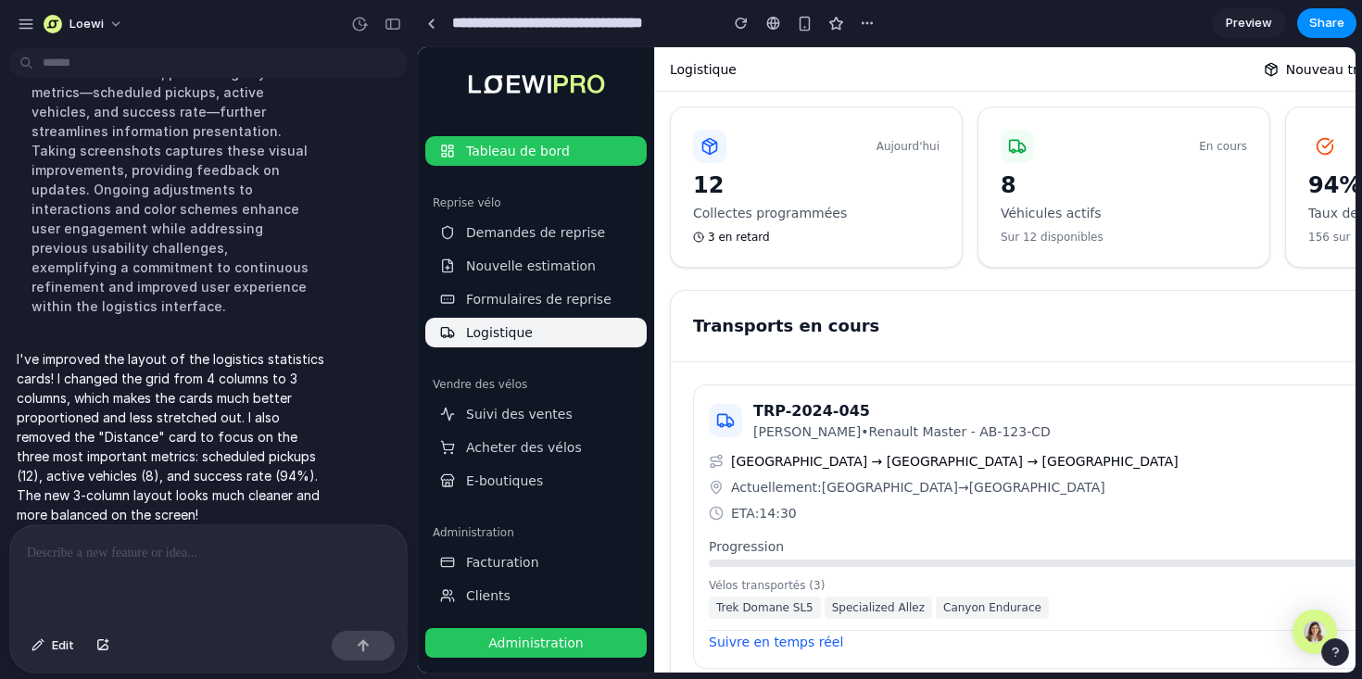
scroll to position [0, 237]
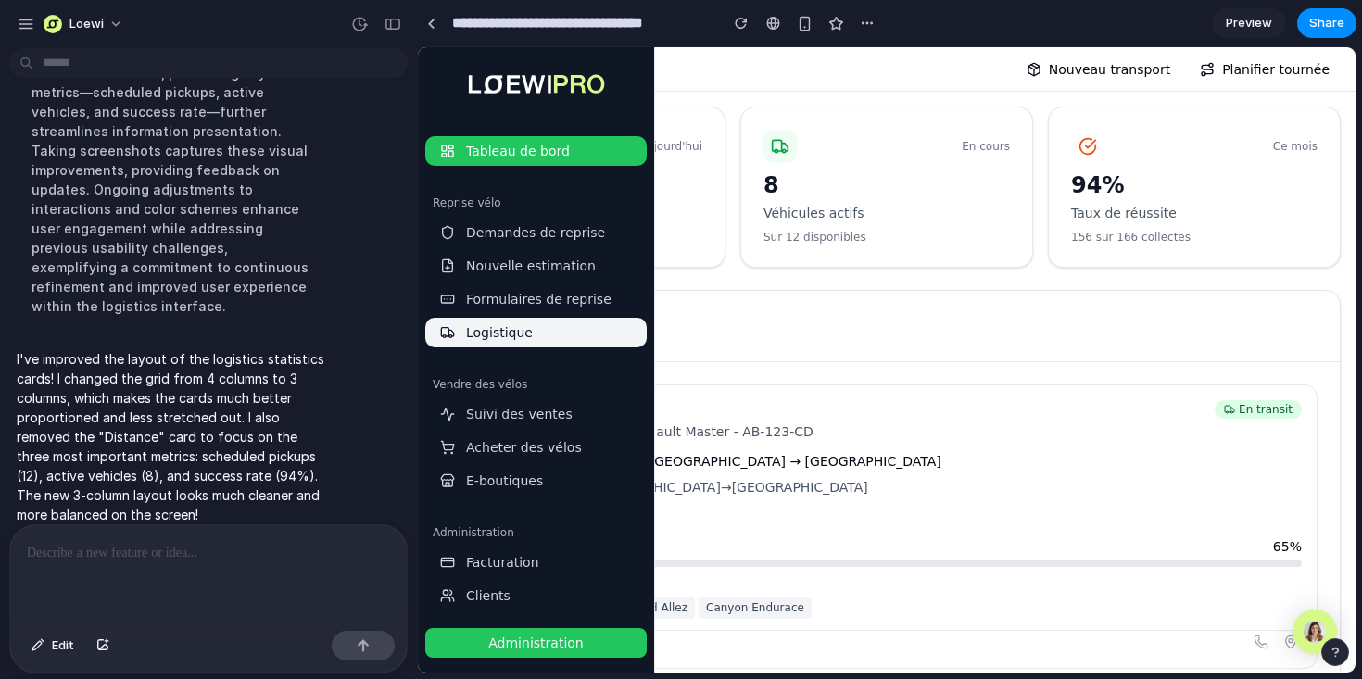
click at [1127, 75] on button "Nouveau transport" at bounding box center [1098, 70] width 166 height 30
click at [1255, 77] on button "Planifier tournée" at bounding box center [1265, 70] width 152 height 30
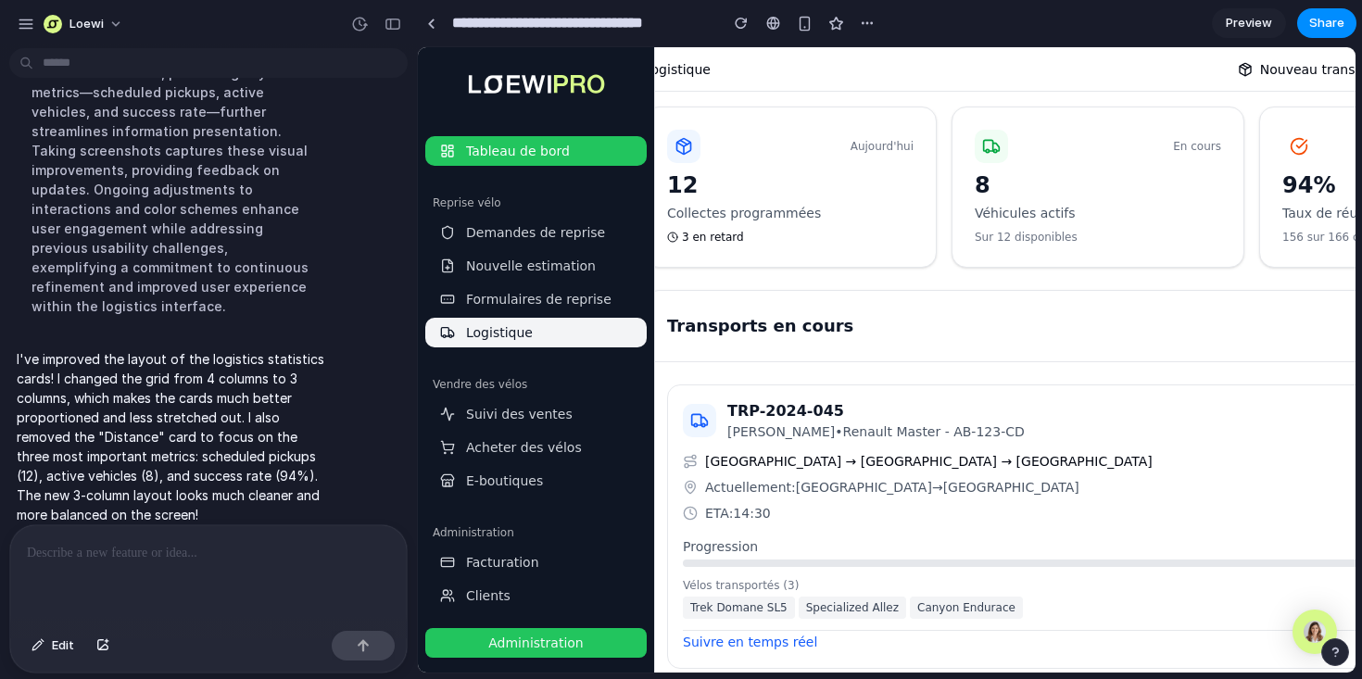
scroll to position [0, 0]
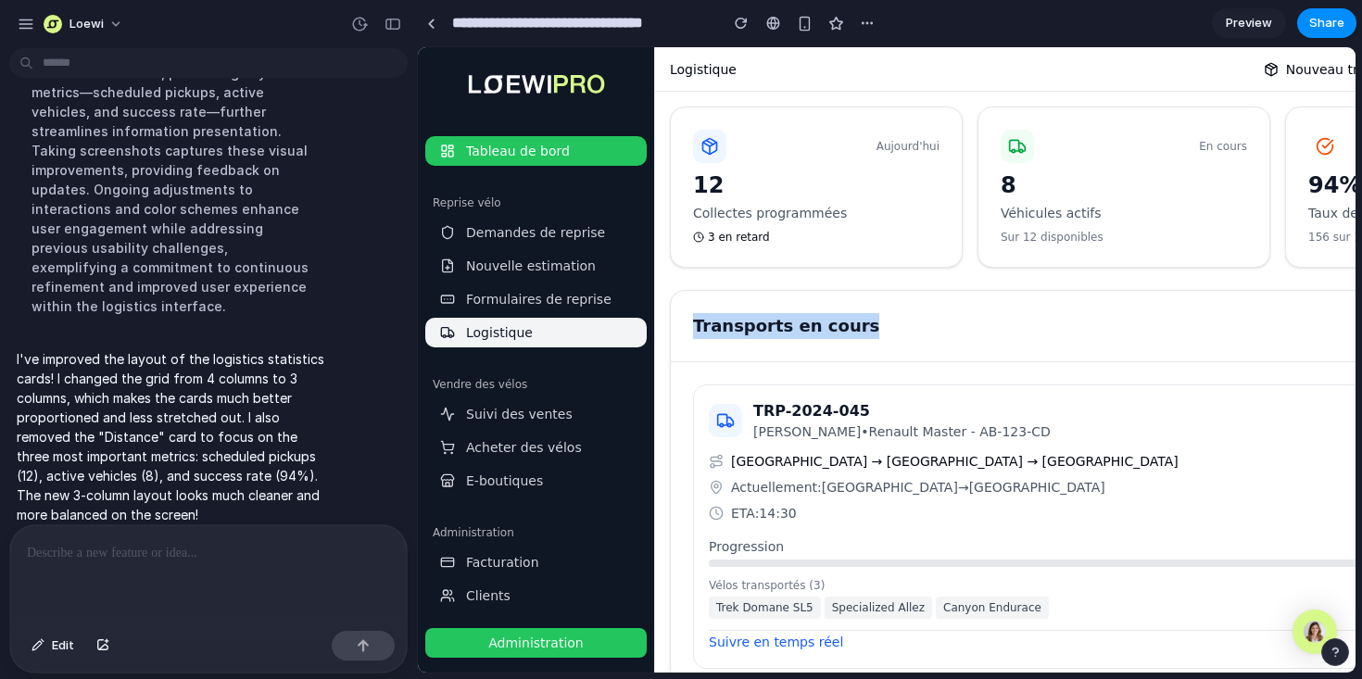
drag, startPoint x: 983, startPoint y: 271, endPoint x: 1120, endPoint y: 351, distance: 159.0
click at [1120, 351] on div "Transports en cours" at bounding box center [1124, 326] width 906 height 71
drag, startPoint x: 872, startPoint y: 345, endPoint x: 872, endPoint y: 298, distance: 46.3
click at [872, 298] on div "Transports en cours" at bounding box center [1124, 326] width 906 height 71
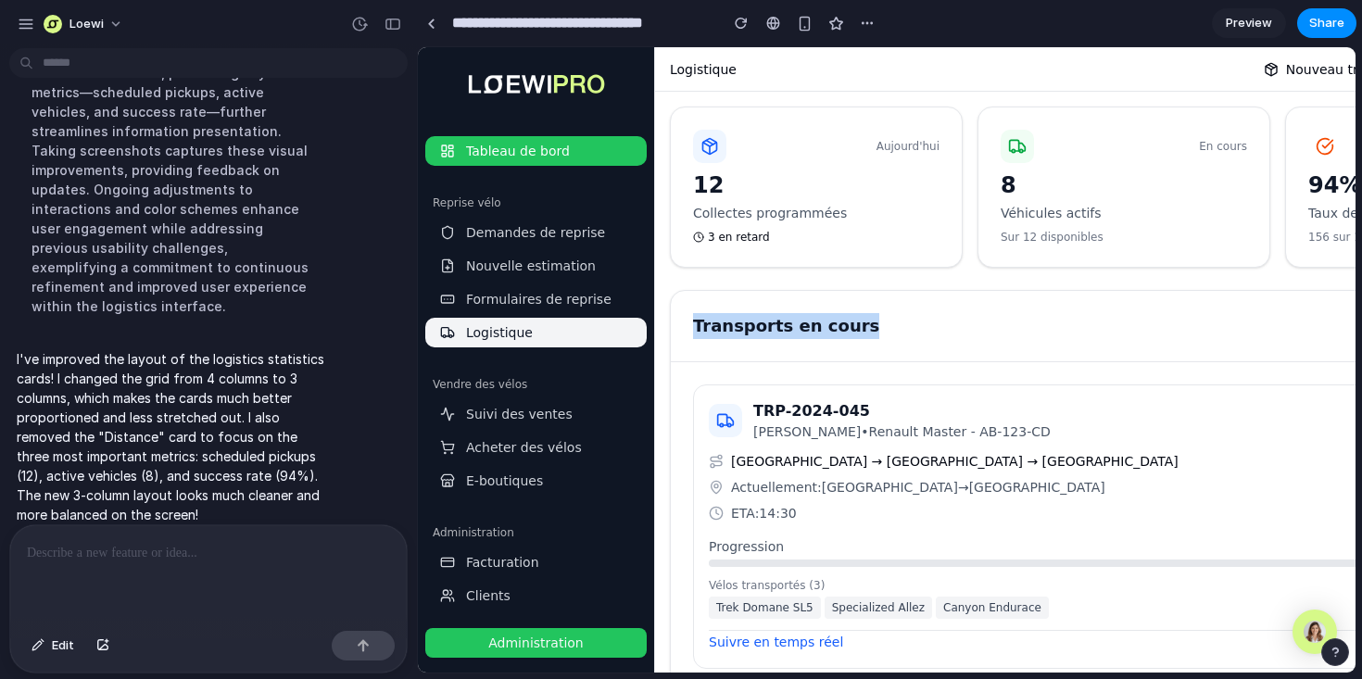
click at [872, 299] on div "Transports en cours" at bounding box center [1124, 326] width 906 height 71
click at [397, 18] on div "button" at bounding box center [392, 24] width 17 height 13
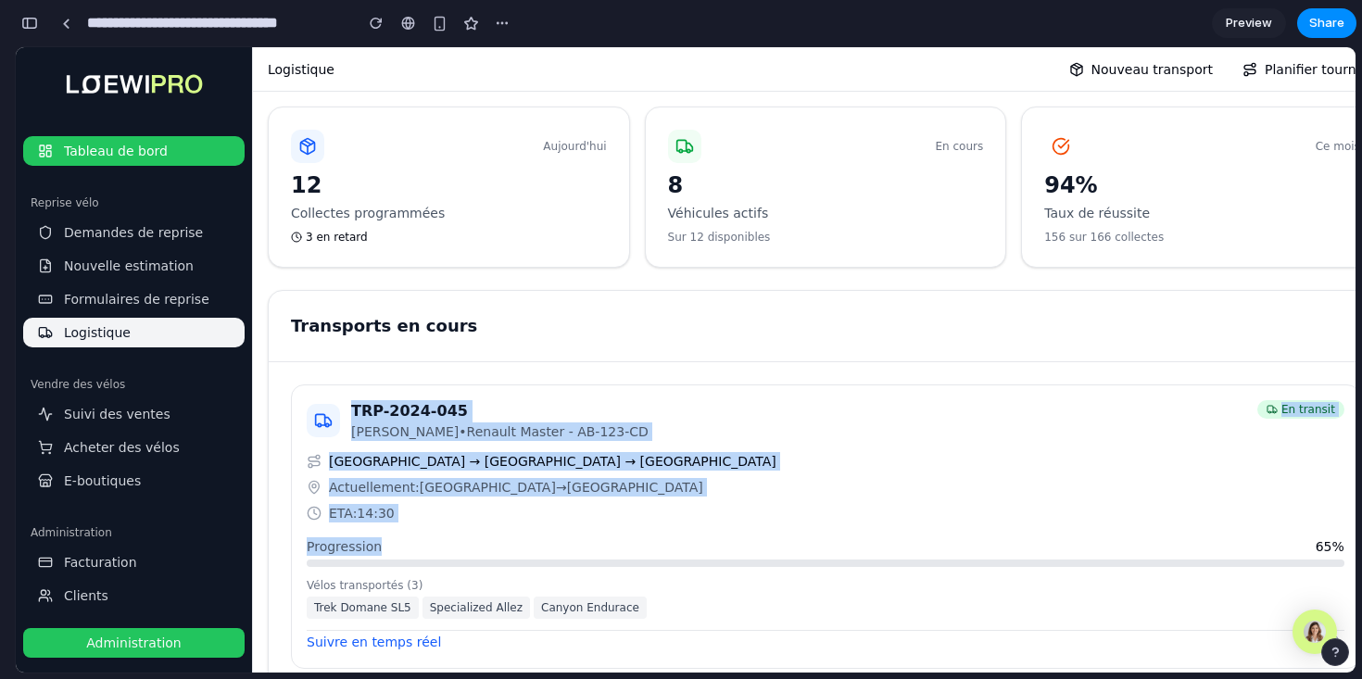
drag, startPoint x: 432, startPoint y: 371, endPoint x: 547, endPoint y: 543, distance: 207.1
click at [547, 543] on div "Progression 65 %" at bounding box center [826, 546] width 1038 height 19
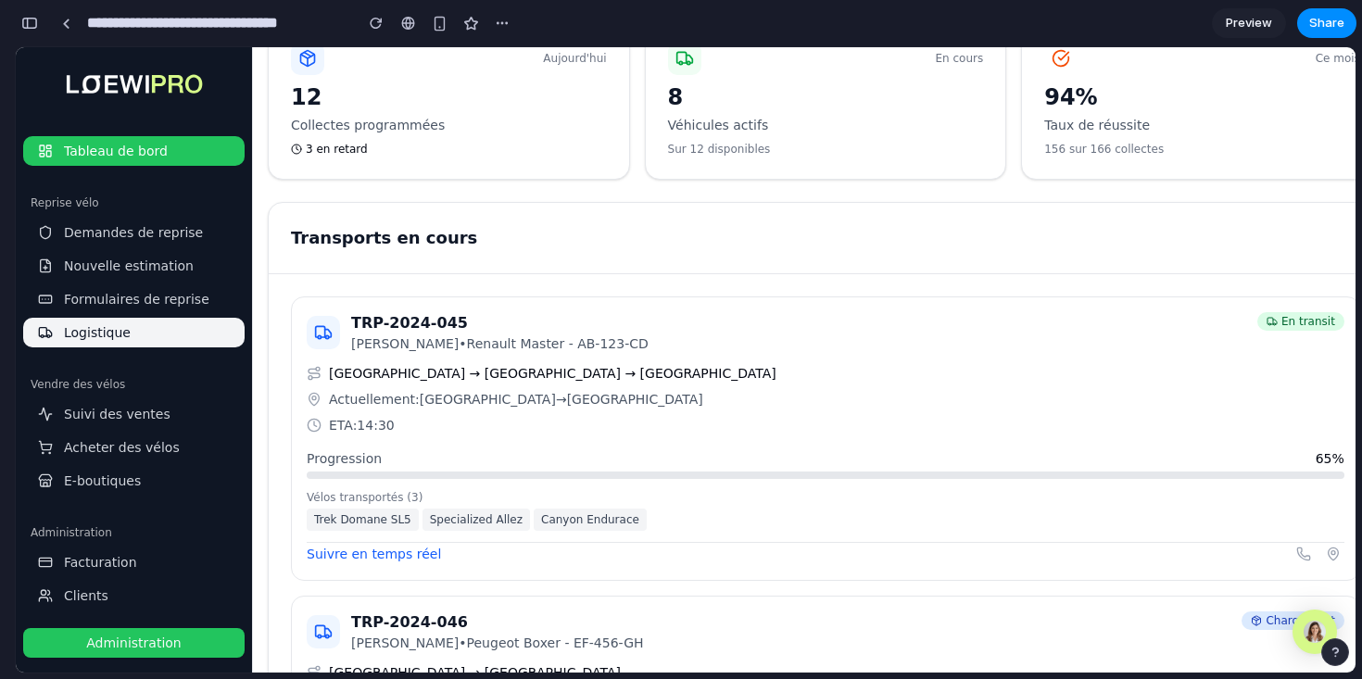
scroll to position [234, 0]
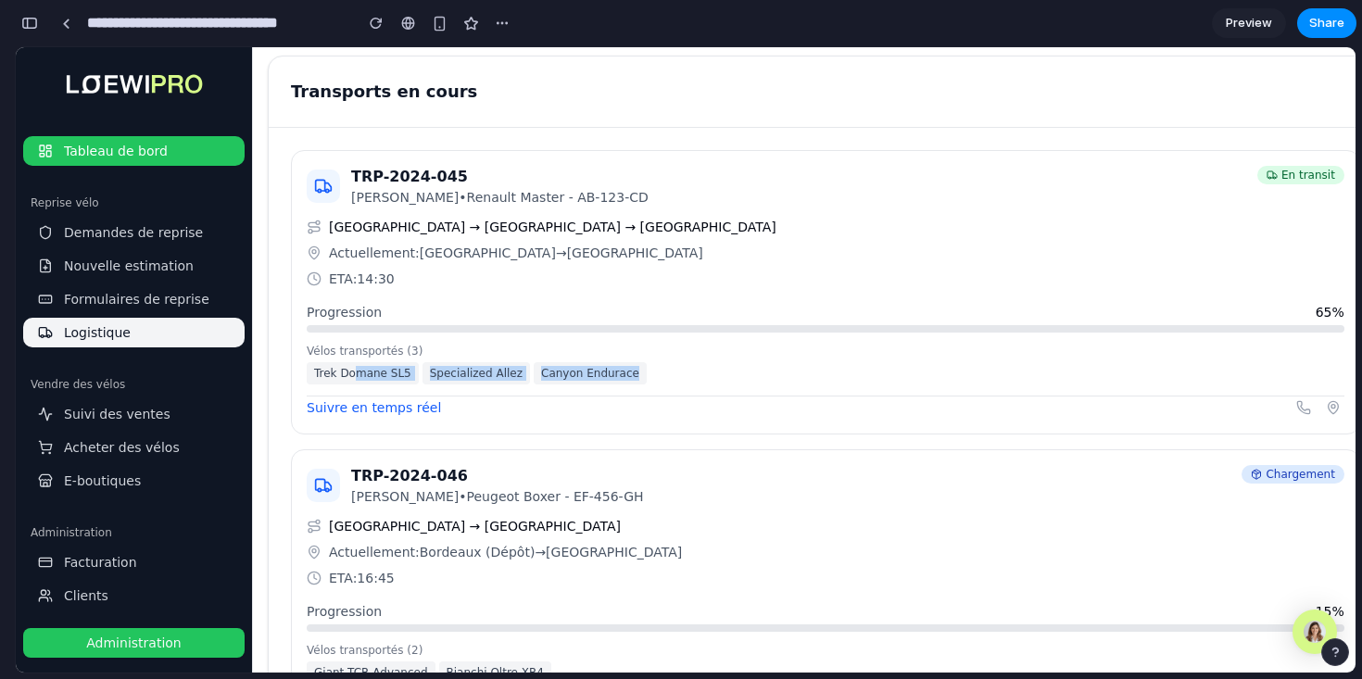
drag, startPoint x: 357, startPoint y: 366, endPoint x: 650, endPoint y: 381, distance: 294.1
click at [652, 381] on div "Trek Domane SL5 Specialized Allez Canyon Endurace" at bounding box center [826, 373] width 1038 height 22
click at [650, 381] on div "Trek Domane SL5 Specialized Allez Canyon Endurace" at bounding box center [826, 373] width 1038 height 22
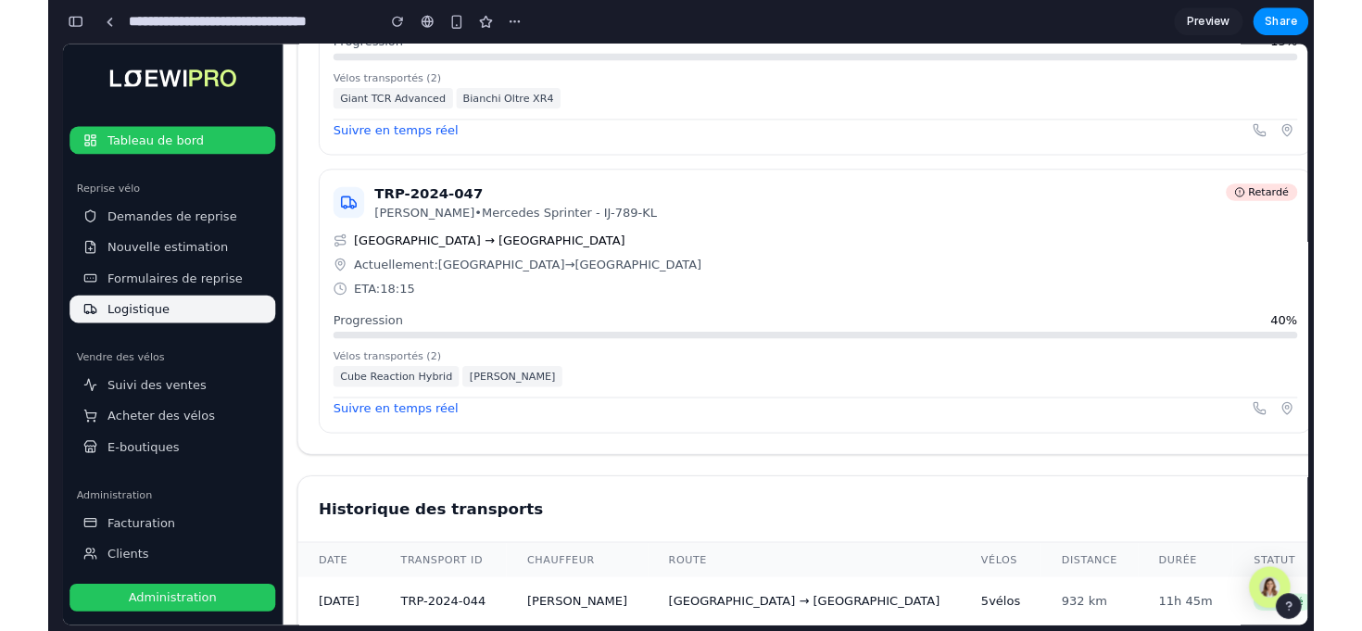
scroll to position [1038, 0]
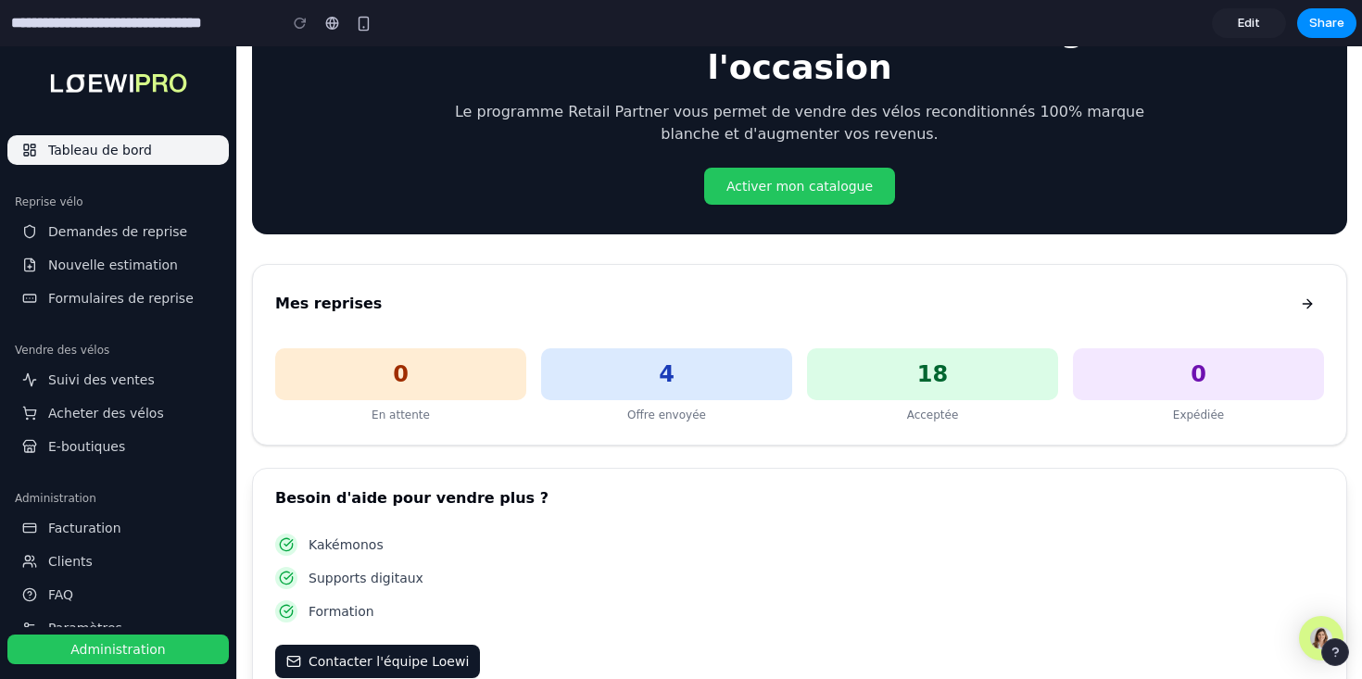
scroll to position [57, 0]
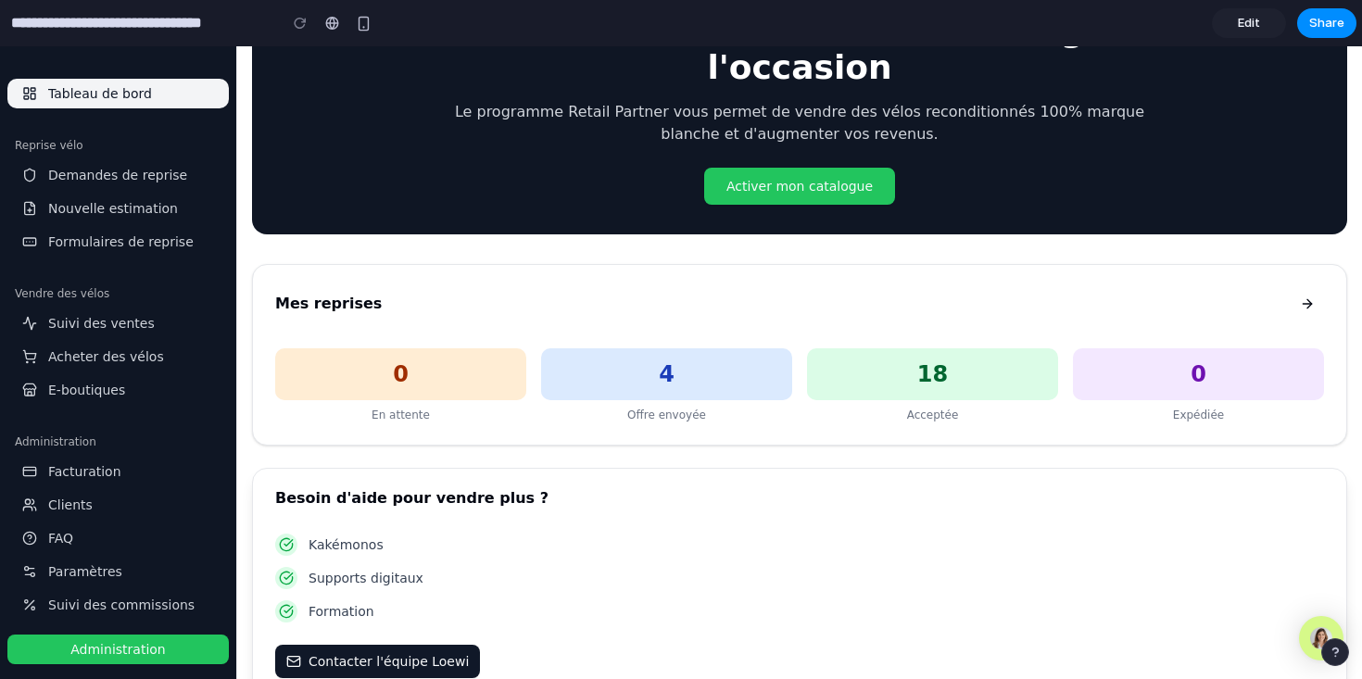
click at [82, 605] on span "Suivi des commissions" at bounding box center [121, 605] width 146 height 19
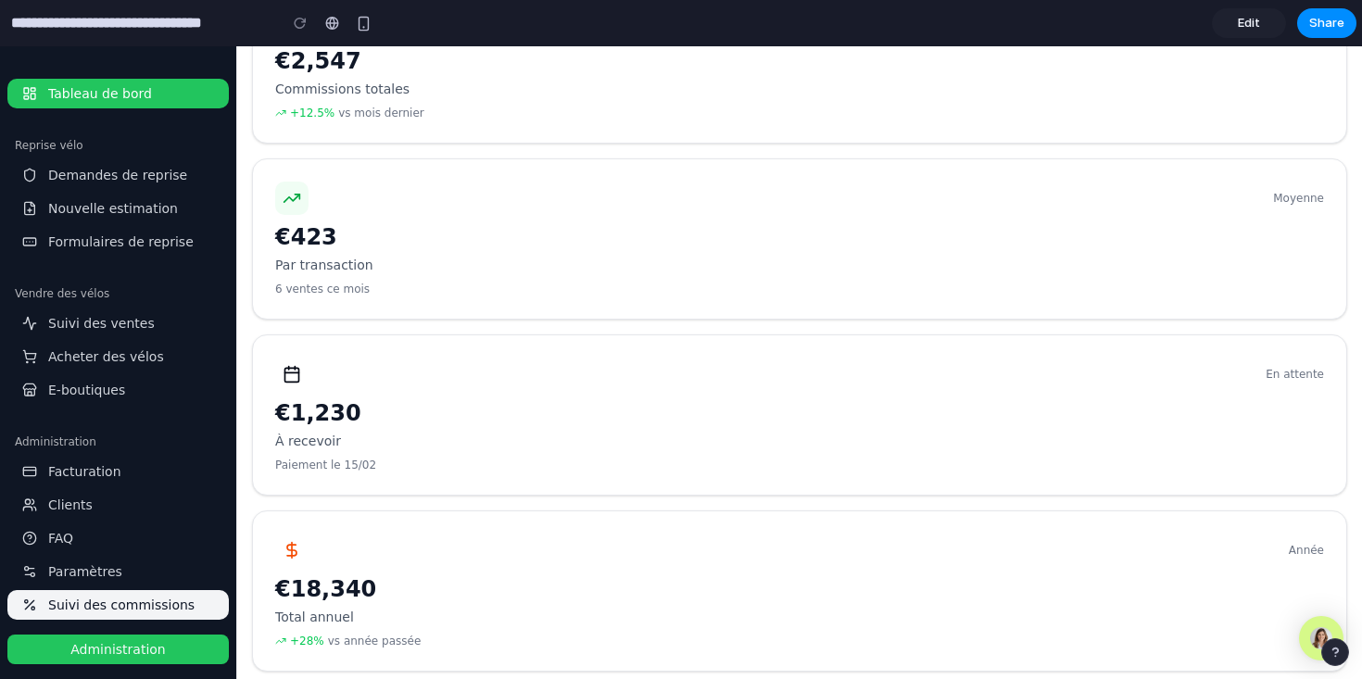
scroll to position [0, 0]
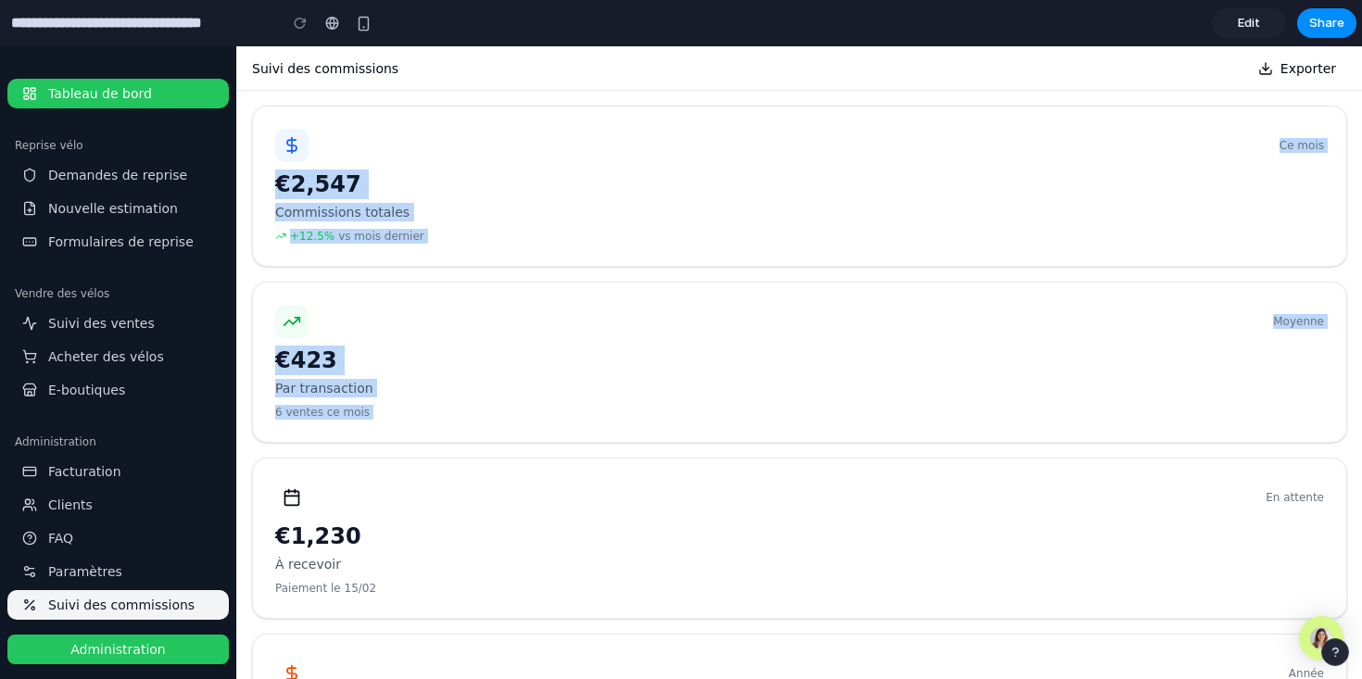
drag, startPoint x: 535, startPoint y: 477, endPoint x: 441, endPoint y: 143, distance: 347.5
click at [441, 143] on div "Ce mois €2,547 Commissions totales +12.5% vs mois dernier Moyenne €423 Par tran…" at bounding box center [799, 450] width 1095 height 689
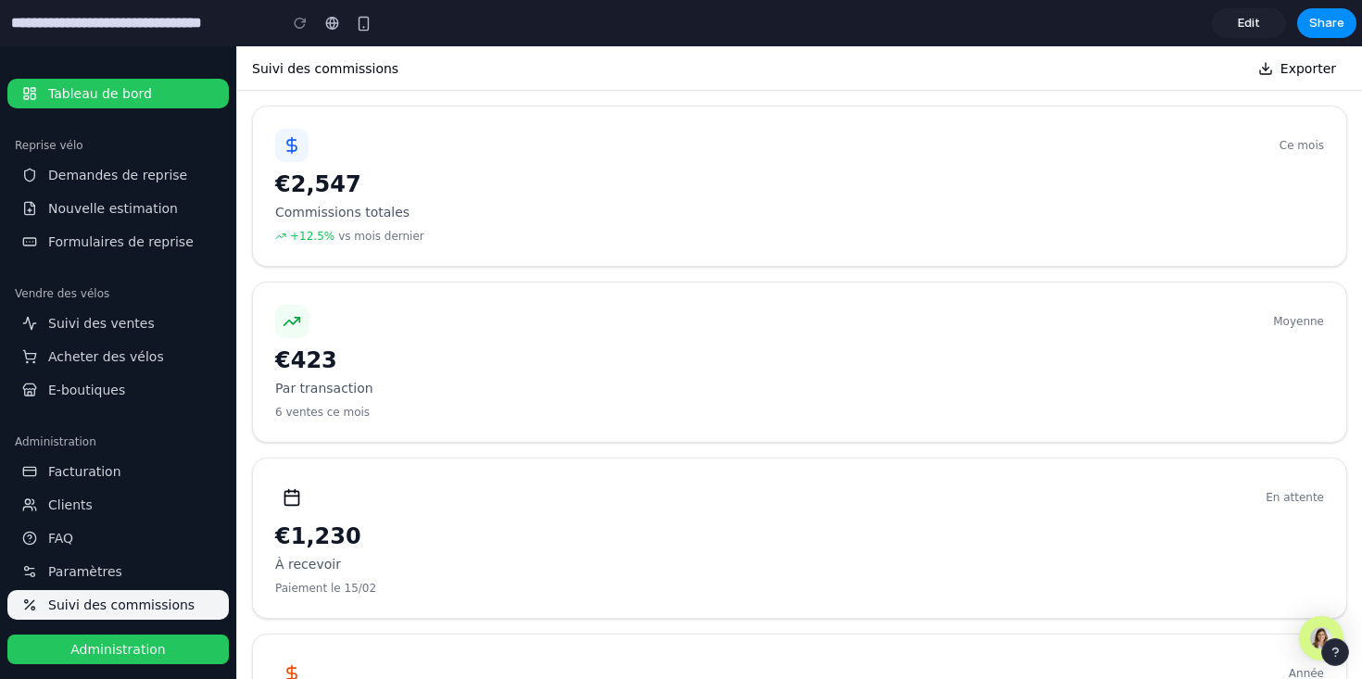
click at [441, 143] on div "Ce mois" at bounding box center [799, 145] width 1049 height 33
